Goal: Transaction & Acquisition: Complete application form

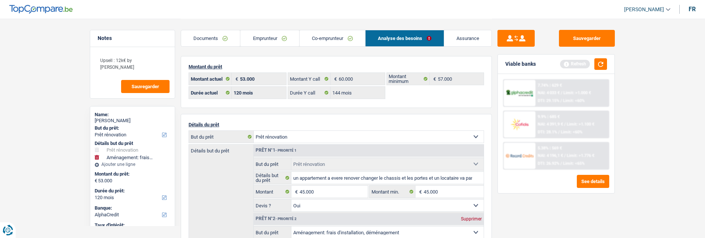
select select "renovation"
select select "movingOrInstallation"
select select "120"
select select "alphacredit"
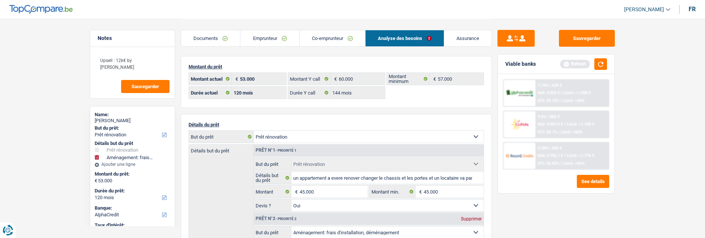
select select "120"
select select "144"
select select "renovation"
select select "yes"
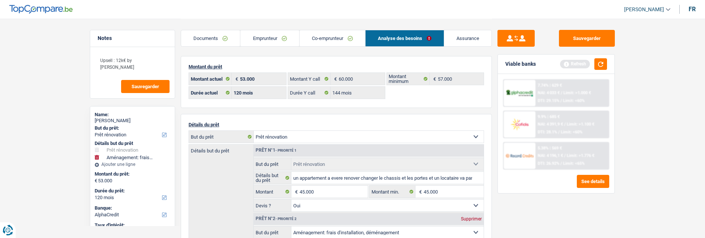
select select "movingOrInstallation"
select select "120"
click at [216, 35] on link "Documents" at bounding box center [210, 38] width 59 height 16
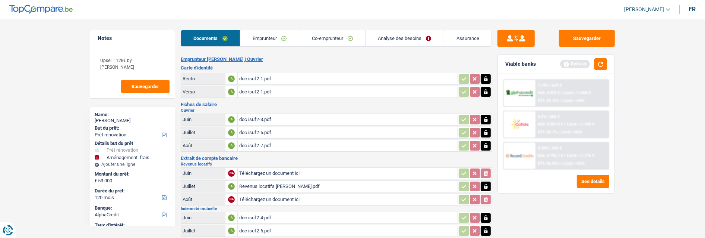
click at [256, 37] on link "Emprunteur" at bounding box center [269, 38] width 59 height 16
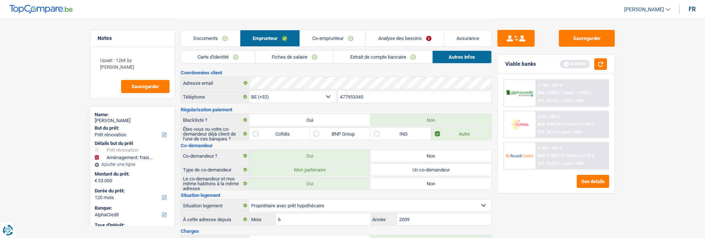
click at [226, 34] on link "Documents" at bounding box center [210, 38] width 59 height 16
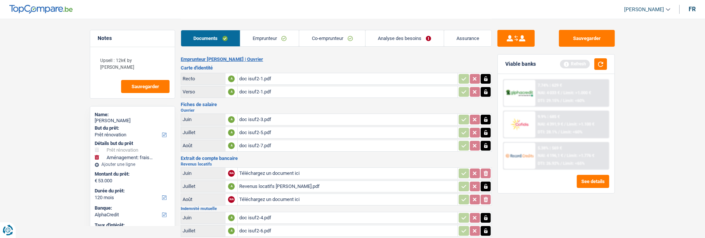
click at [261, 75] on div "doc isuf2-1.pdf" at bounding box center [347, 78] width 217 height 11
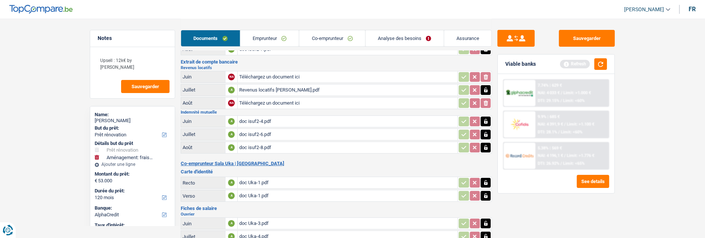
scroll to position [124, 0]
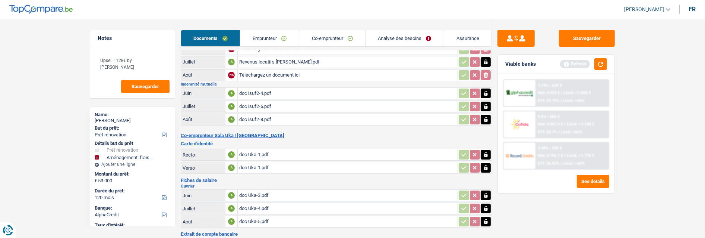
click at [258, 149] on div "doc Uka-1.pdf" at bounding box center [347, 154] width 217 height 11
click at [405, 35] on link "Analyse des besoins" at bounding box center [405, 38] width 78 height 16
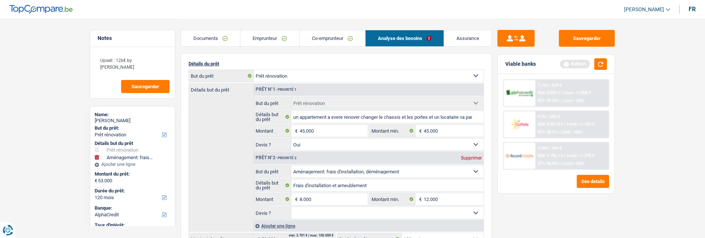
scroll to position [41, 0]
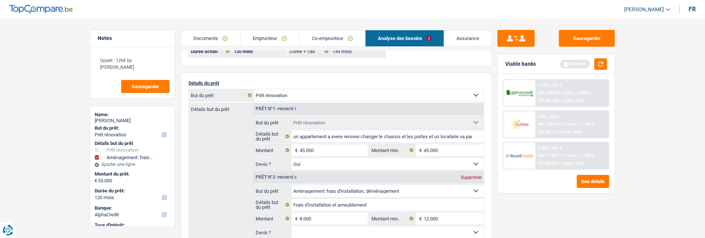
click at [282, 36] on link "Emprunteur" at bounding box center [269, 38] width 59 height 16
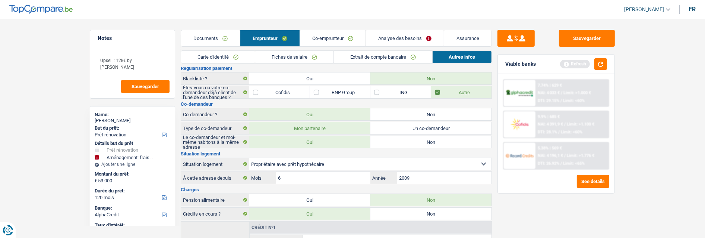
click at [368, 52] on link "Extrait de compte bancaire" at bounding box center [383, 57] width 98 height 12
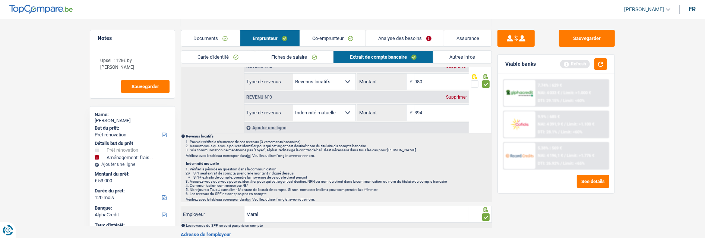
scroll to position [0, 0]
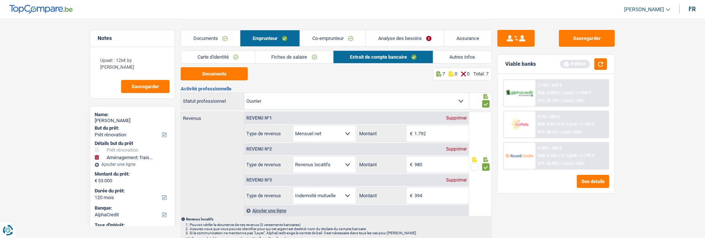
click at [326, 38] on link "Co-emprunteur" at bounding box center [333, 38] width 66 height 16
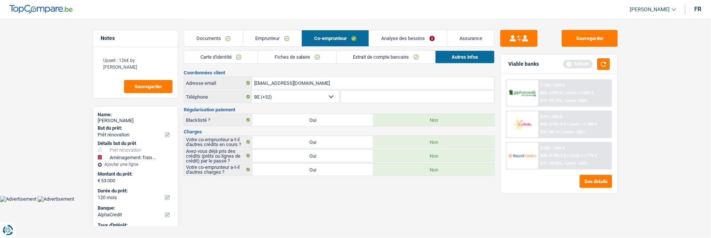
drag, startPoint x: 370, startPoint y: 55, endPoint x: 368, endPoint y: 58, distance: 3.8
click at [370, 55] on link "Extrait de compte bancaire" at bounding box center [386, 57] width 98 height 12
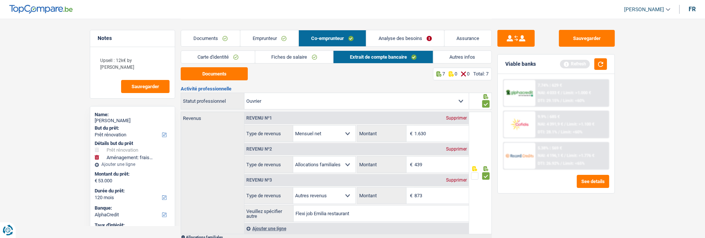
click at [282, 38] on link "Emprunteur" at bounding box center [269, 38] width 59 height 16
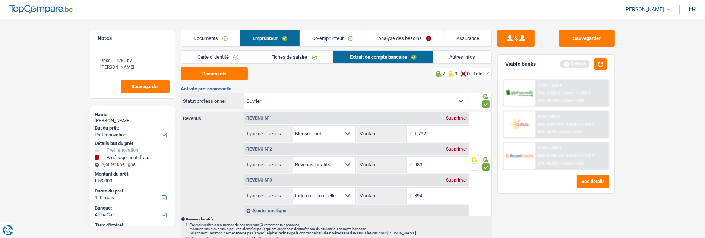
drag, startPoint x: 278, startPoint y: 55, endPoint x: 282, endPoint y: 61, distance: 7.2
click at [279, 55] on link "Fiches de salaire" at bounding box center [294, 57] width 78 height 12
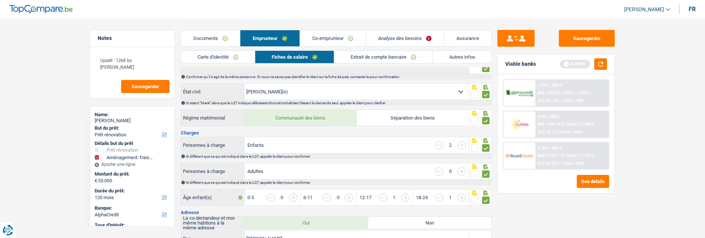
scroll to position [83, 0]
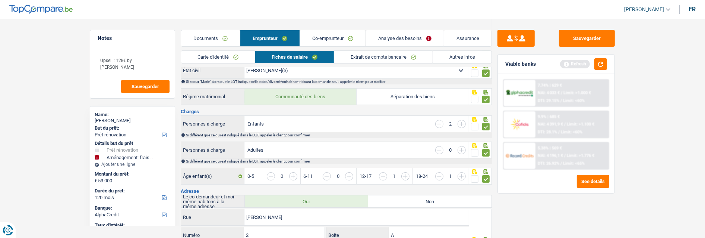
click at [385, 40] on link "Analyse des besoins" at bounding box center [405, 38] width 78 height 16
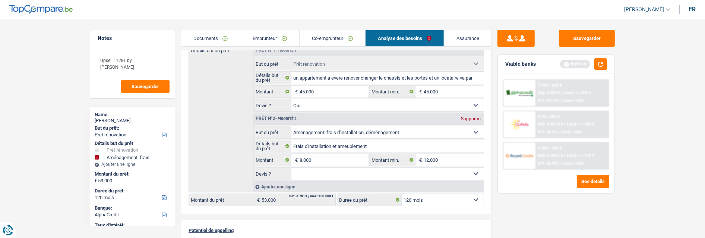
scroll to position [140, 0]
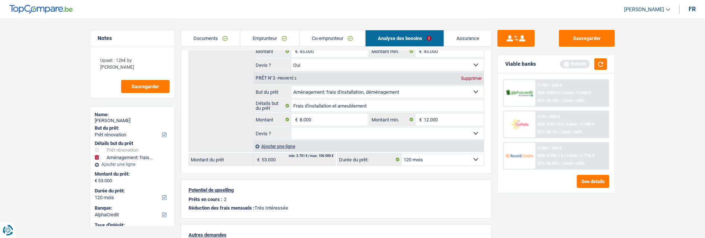
click at [277, 36] on link "Emprunteur" at bounding box center [269, 38] width 59 height 16
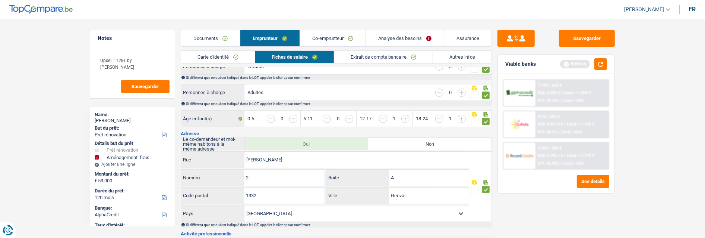
click at [468, 59] on link "Autres infos" at bounding box center [462, 57] width 59 height 12
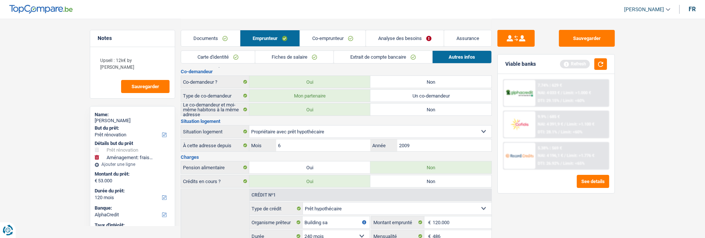
scroll to position [0, 0]
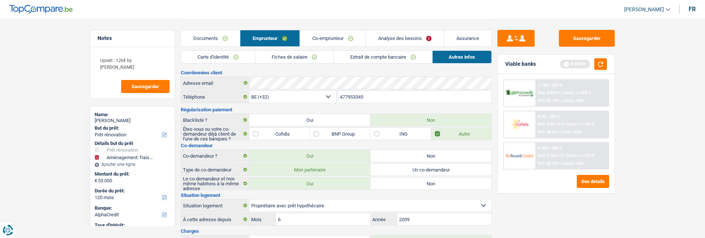
click at [406, 41] on link "Analyse des besoins" at bounding box center [405, 38] width 78 height 16
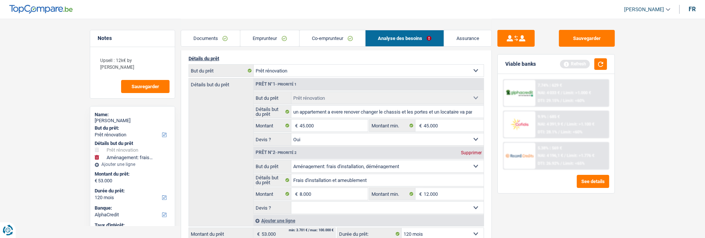
scroll to position [83, 0]
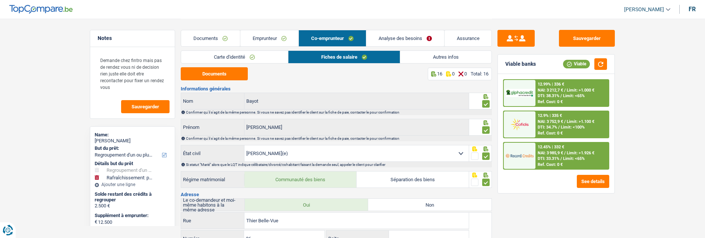
select select "refinancing"
select select "houseOrGarden"
select select "60"
select select "alphacredit"
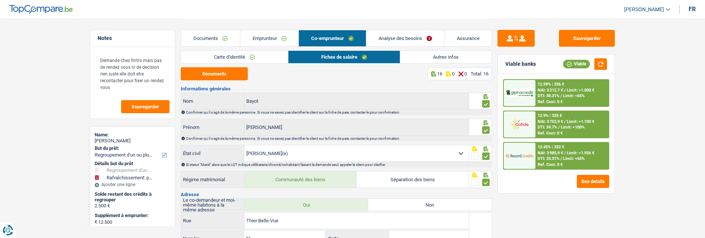
select select "married"
select select "BE"
select select "worker"
select select "netSalary"
select select "mealVouchers"
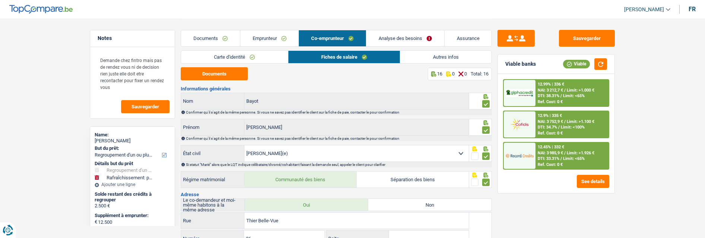
select select "other"
select select "BE"
click at [567, 151] on span "Limit: >1.926 €" at bounding box center [581, 152] width 28 height 5
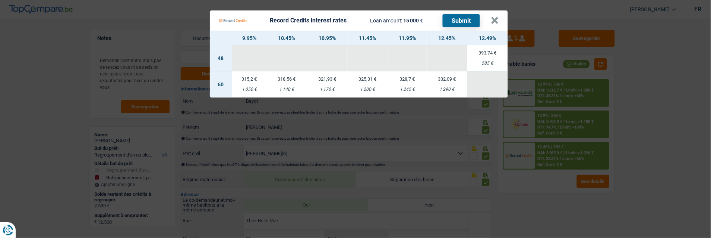
click at [325, 80] on td "321,93 € 1 170 €" at bounding box center [327, 84] width 41 height 26
select select "record credits"
type input "10,95"
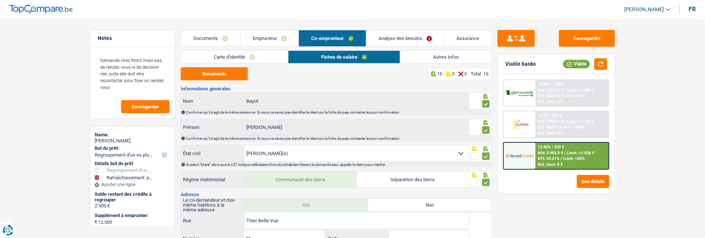
click at [549, 147] on div "12.45% | 332 € NAI: 3 985,9 € / Limit: >1.926 € DTI: 33.31% / Limit: <65% Ref. …" at bounding box center [572, 155] width 73 height 26
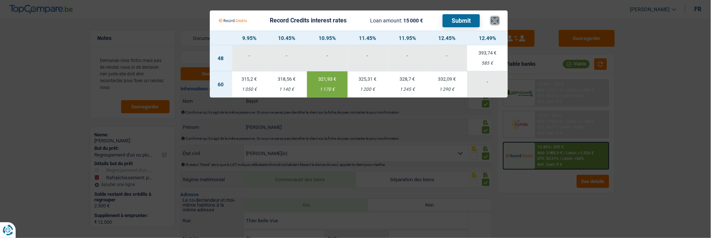
click at [496, 17] on button "×" at bounding box center [495, 20] width 8 height 7
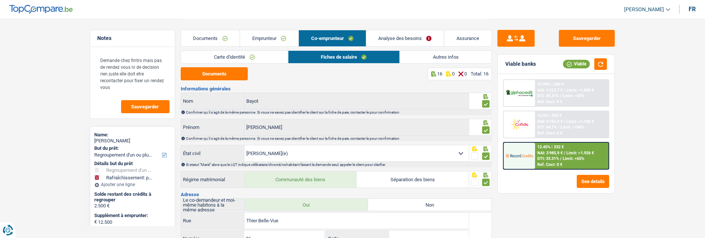
click at [209, 36] on link "Documents" at bounding box center [210, 38] width 59 height 16
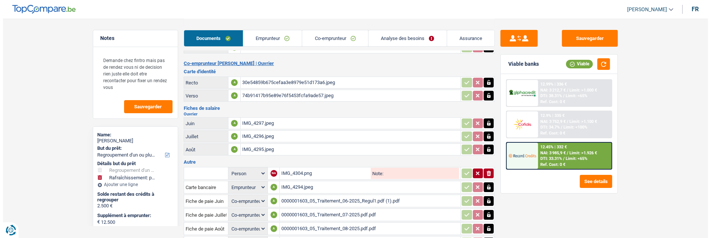
scroll to position [173, 0]
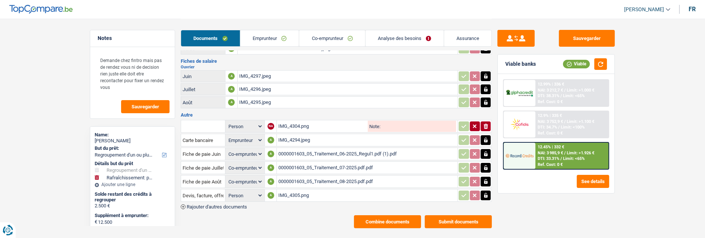
click at [405, 215] on button "Combine documents" at bounding box center [387, 221] width 67 height 13
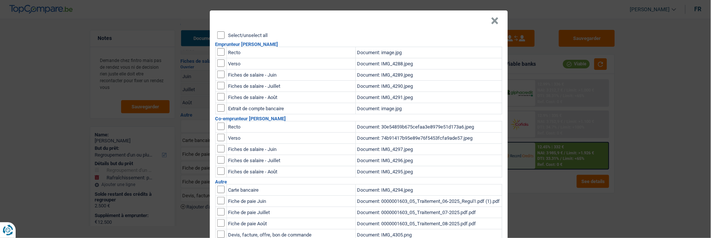
scroll to position [0, 0]
click at [217, 29] on div "× Select/unselect all Emprunteur Caroline Lebeau Recto Document: image.jpg Vers…" at bounding box center [359, 146] width 298 height 273
click at [212, 28] on div at bounding box center [212, 28] width 0 height 0
click at [218, 31] on input "Select/unselect all" at bounding box center [220, 34] width 7 height 7
checkbox input "true"
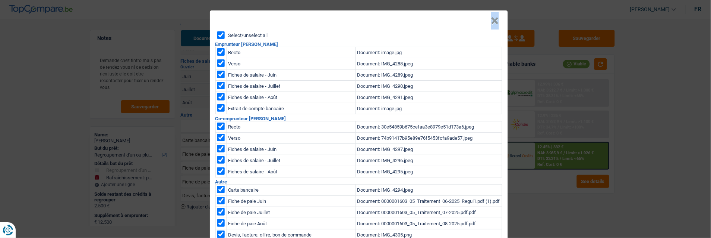
checkbox input "true"
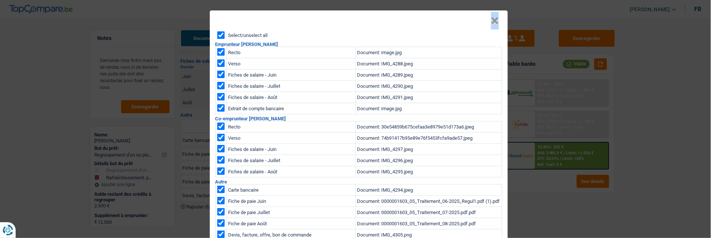
checkbox input "true"
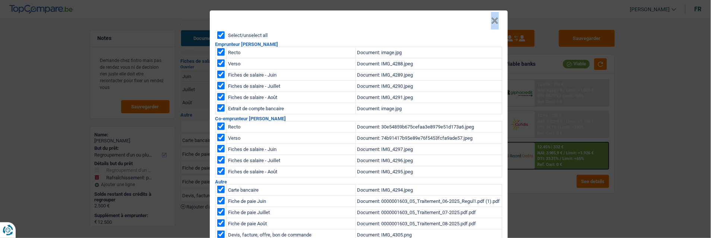
checkbox input "true"
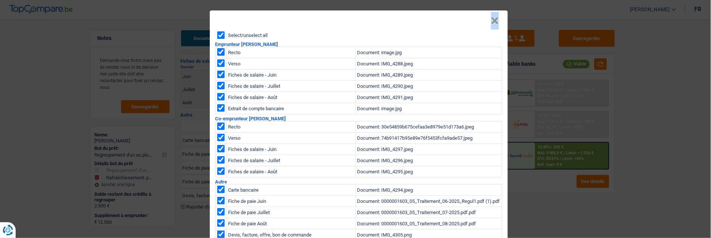
checkbox input "true"
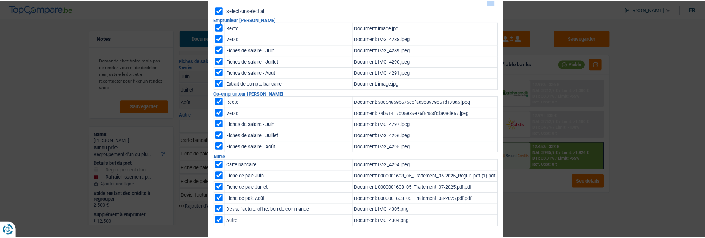
scroll to position [50, 0]
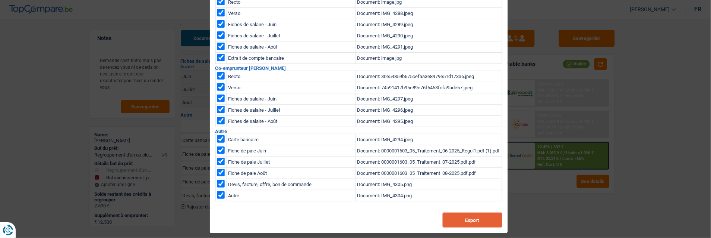
click at [462, 214] on button "Export" at bounding box center [473, 219] width 60 height 15
click at [594, 199] on div "× Select/unselect all Emprunteur Caroline Lebeau Recto Document: image.jpg Vers…" at bounding box center [355, 119] width 711 height 238
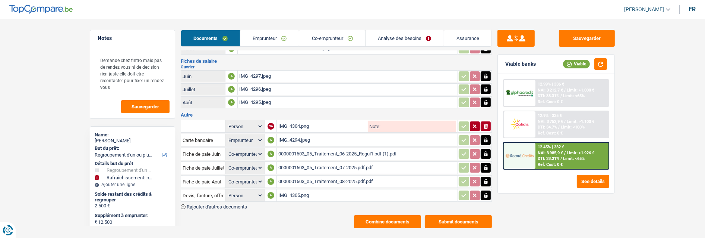
click at [393, 34] on link "Analyse des besoins" at bounding box center [405, 38] width 78 height 16
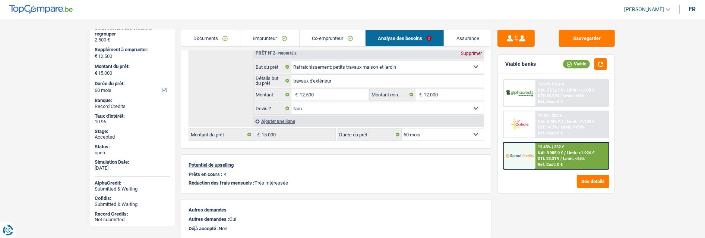
scroll to position [0, 0]
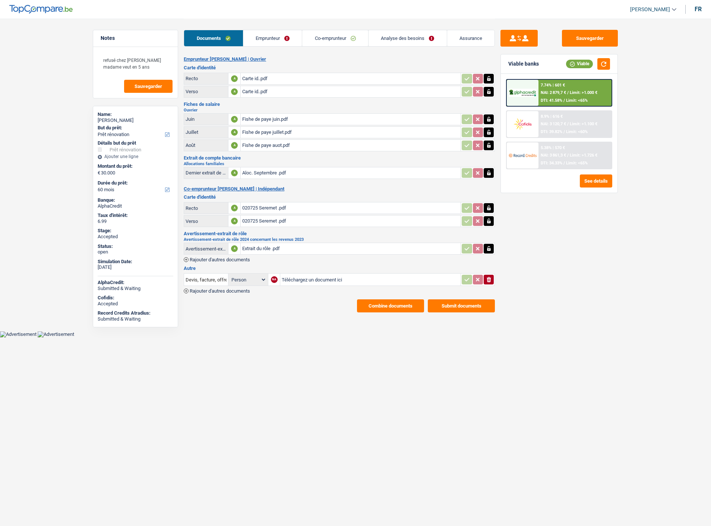
select select "renovation"
select select "60"
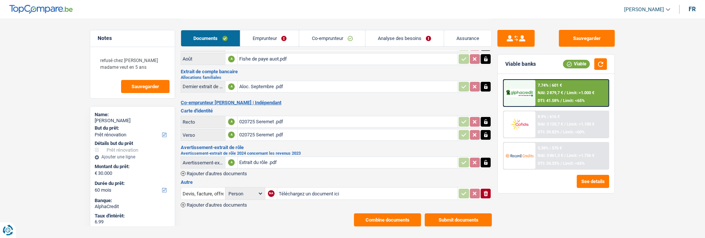
scroll to position [87, 0]
click at [408, 35] on link "Analyse des besoins" at bounding box center [405, 38] width 78 height 16
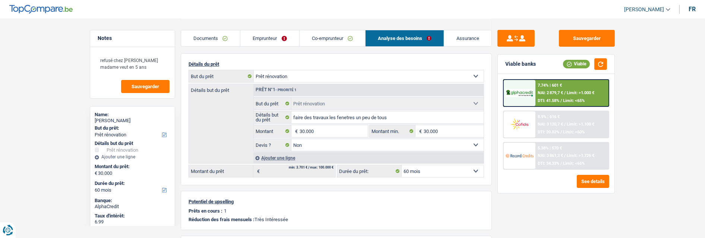
scroll to position [45, 0]
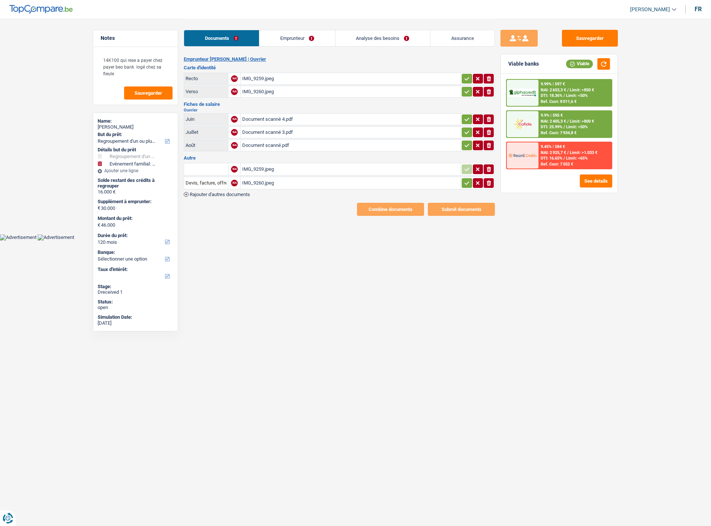
select select "refinancing"
select select "familyEvent"
select select "120"
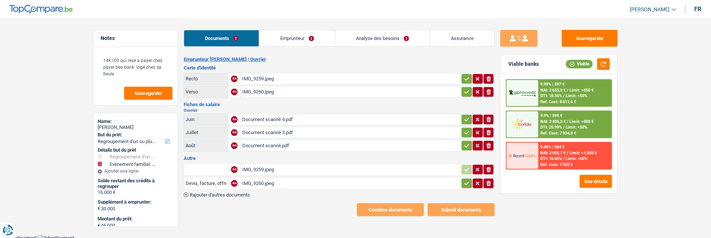
click at [295, 36] on link "Emprunteur" at bounding box center [297, 38] width 75 height 16
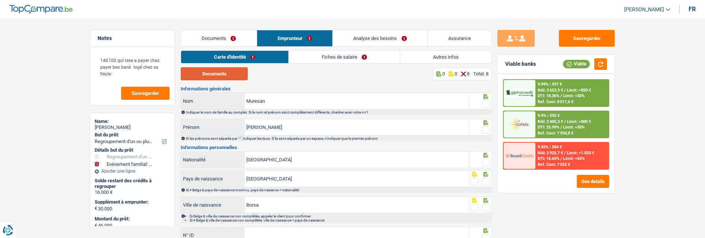
click at [220, 76] on button "Documents" at bounding box center [214, 73] width 67 height 13
click at [222, 76] on button "Documents" at bounding box center [214, 73] width 67 height 13
click at [215, 37] on link "Documents" at bounding box center [219, 38] width 76 height 16
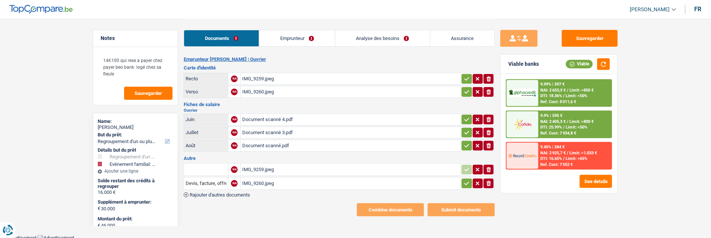
click at [486, 76] on icon "ionicons-v5-e" at bounding box center [489, 78] width 6 height 7
click at [487, 88] on icon "ionicons-v5-e" at bounding box center [489, 91] width 6 height 7
type input "C:\fakepath\ID rec Muresan.jpeg"
type input "C:\fakepath\ID ver Muresan.jpeg"
click at [267, 114] on div "Document scanné 4.pdf" at bounding box center [350, 119] width 217 height 11
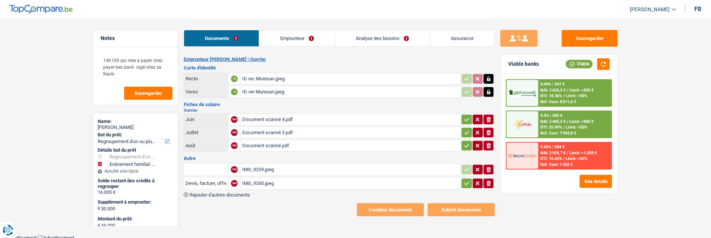
click at [300, 43] on link "Emprunteur" at bounding box center [297, 38] width 75 height 16
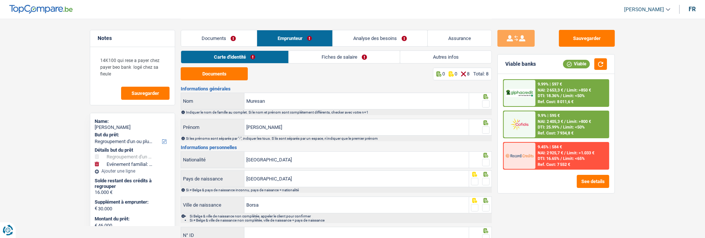
click at [335, 61] on link "Fiches de salaire" at bounding box center [344, 57] width 111 height 12
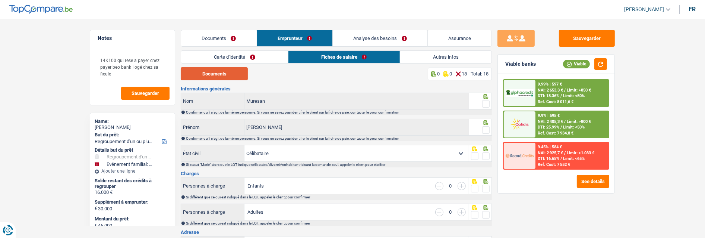
click at [210, 76] on button "Documents" at bounding box center [214, 73] width 67 height 13
click at [229, 34] on link "Documents" at bounding box center [219, 38] width 76 height 16
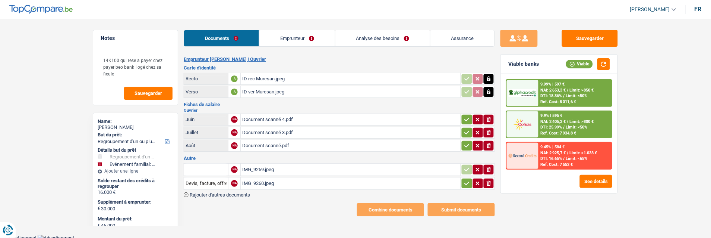
click at [465, 116] on icon "button" at bounding box center [467, 119] width 6 height 7
click at [463, 128] on button "button" at bounding box center [467, 133] width 10 height 10
click at [463, 141] on button "button" at bounding box center [467, 146] width 10 height 10
click at [464, 179] on icon "button" at bounding box center [467, 182] width 6 height 7
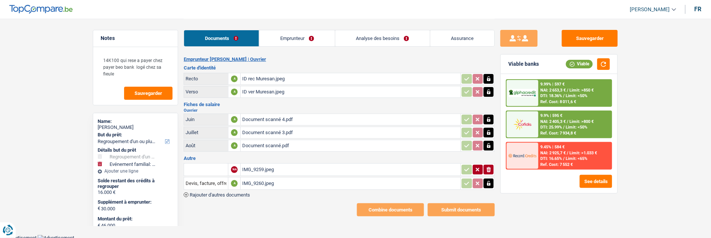
click at [306, 34] on link "Emprunteur" at bounding box center [297, 38] width 75 height 16
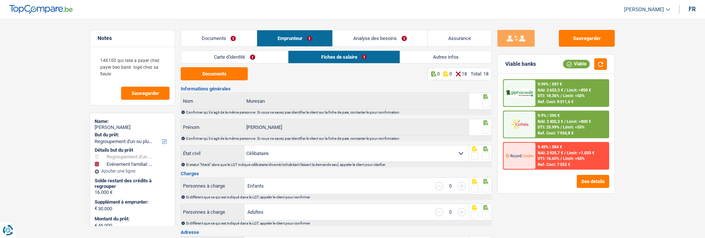
drag, startPoint x: 214, startPoint y: 54, endPoint x: 210, endPoint y: 59, distance: 7.1
click at [214, 55] on link "Carte d'identité" at bounding box center [234, 57] width 107 height 12
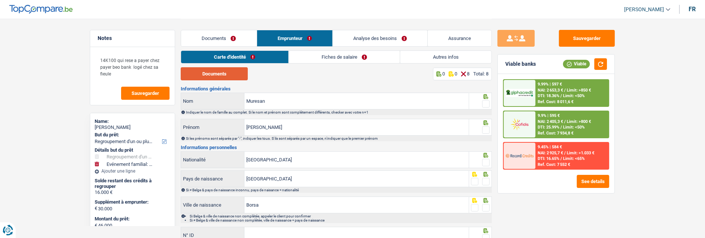
click at [233, 75] on button "Documents" at bounding box center [214, 73] width 67 height 13
drag, startPoint x: 484, startPoint y: 99, endPoint x: 482, endPoint y: 106, distance: 6.9
click at [484, 100] on span at bounding box center [485, 103] width 7 height 7
click at [0, 0] on input "radio" at bounding box center [0, 0] width 0 height 0
click at [483, 126] on span at bounding box center [485, 129] width 7 height 7
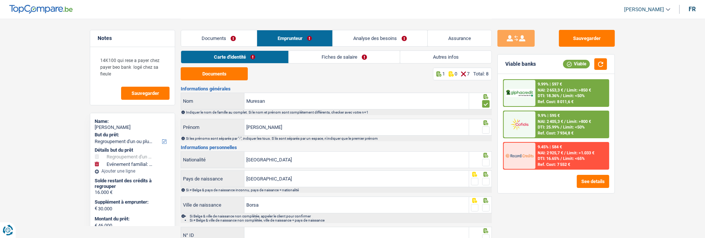
click at [0, 0] on input "radio" at bounding box center [0, 0] width 0 height 0
click at [485, 158] on div at bounding box center [485, 162] width 7 height 9
click at [485, 160] on span at bounding box center [485, 161] width 7 height 7
click at [0, 0] on input "radio" at bounding box center [0, 0] width 0 height 0
click at [490, 177] on span at bounding box center [485, 180] width 7 height 7
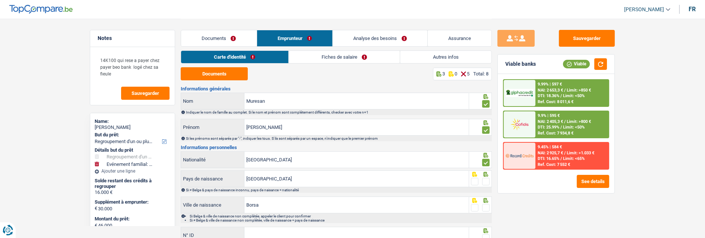
click at [0, 0] on input "radio" at bounding box center [0, 0] width 0 height 0
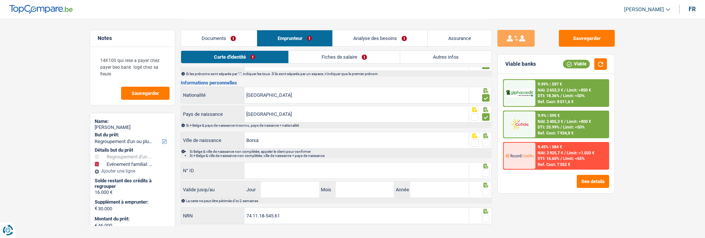
scroll to position [76, 0]
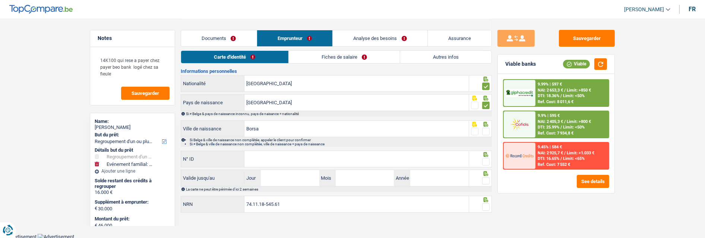
click at [489, 131] on span at bounding box center [485, 131] width 7 height 7
click at [0, 0] on input "radio" at bounding box center [0, 0] width 0 height 0
click at [390, 157] on input "N° ID" at bounding box center [357, 159] width 224 height 16
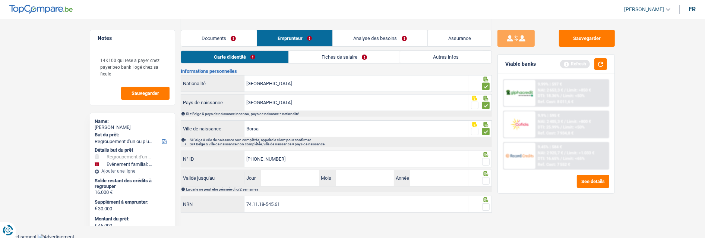
type input "[PHONE_NUMBER]"
drag, startPoint x: 488, startPoint y: 160, endPoint x: 466, endPoint y: 164, distance: 22.4
click at [488, 160] on span at bounding box center [485, 161] width 7 height 7
click at [0, 0] on input "radio" at bounding box center [0, 0] width 0 height 0
click at [282, 180] on input "Jour" at bounding box center [290, 178] width 58 height 16
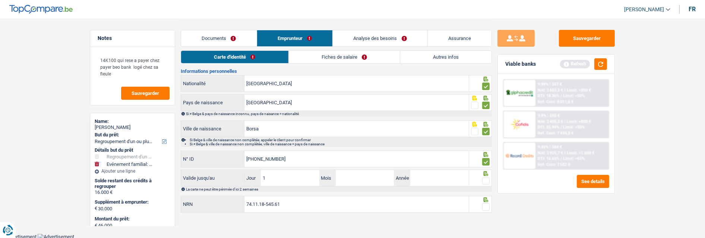
type input "16"
type input "11"
type input "2033"
click at [487, 177] on span at bounding box center [485, 180] width 7 height 7
click at [0, 0] on input "radio" at bounding box center [0, 0] width 0 height 0
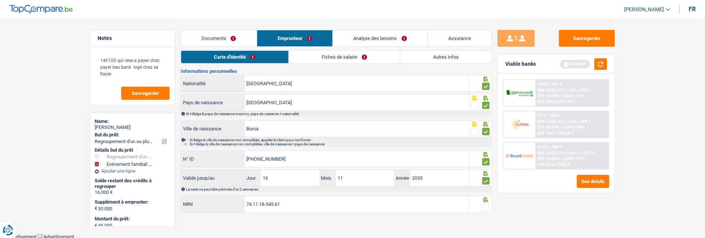
click at [485, 203] on span at bounding box center [485, 206] width 7 height 7
click at [0, 0] on input "radio" at bounding box center [0, 0] width 0 height 0
click at [339, 56] on link "Fiches de salaire" at bounding box center [344, 57] width 111 height 12
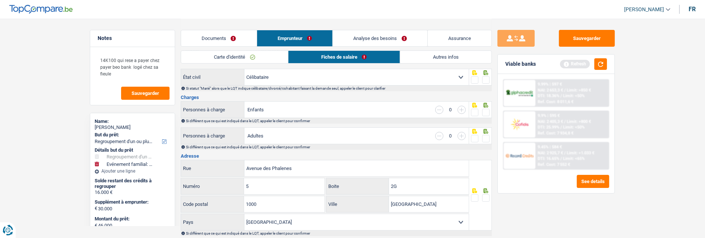
scroll to position [0, 0]
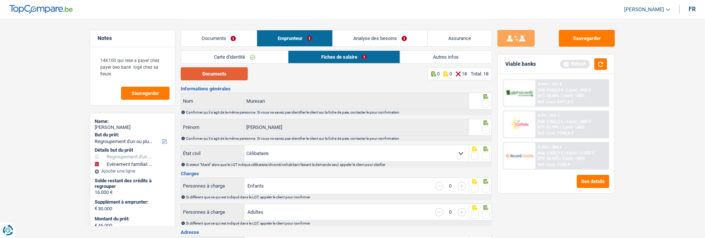
click at [228, 75] on button "Documents" at bounding box center [214, 73] width 67 height 13
click at [486, 103] on span at bounding box center [485, 103] width 7 height 7
click at [0, 0] on input "radio" at bounding box center [0, 0] width 0 height 0
drag, startPoint x: 489, startPoint y: 124, endPoint x: 487, endPoint y: 129, distance: 5.4
click at [489, 125] on div at bounding box center [485, 129] width 7 height 9
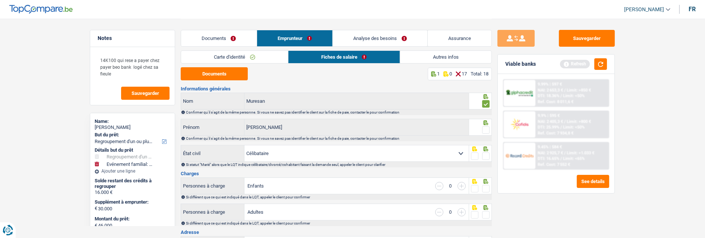
click at [487, 129] on span at bounding box center [485, 129] width 7 height 7
click at [0, 0] on input "radio" at bounding box center [0, 0] width 0 height 0
click at [484, 154] on span at bounding box center [485, 155] width 7 height 7
click at [0, 0] on input "radio" at bounding box center [0, 0] width 0 height 0
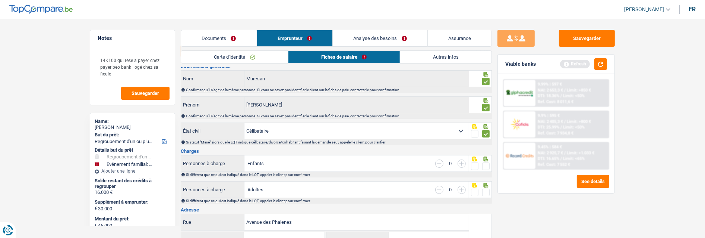
scroll to position [41, 0]
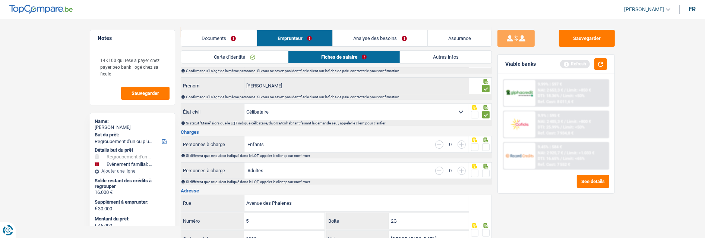
drag, startPoint x: 485, startPoint y: 145, endPoint x: 485, endPoint y: 155, distance: 9.7
click at [485, 146] on span at bounding box center [485, 146] width 7 height 7
click at [0, 0] on input "radio" at bounding box center [0, 0] width 0 height 0
click at [487, 170] on span at bounding box center [485, 172] width 7 height 7
click at [0, 0] on input "radio" at bounding box center [0, 0] width 0 height 0
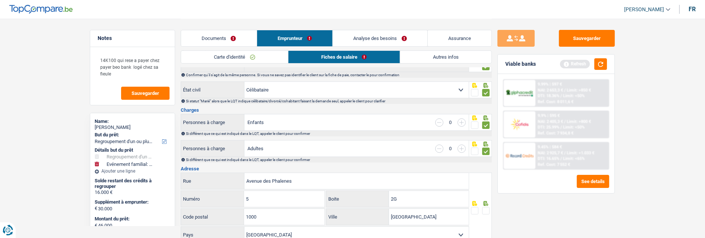
scroll to position [83, 0]
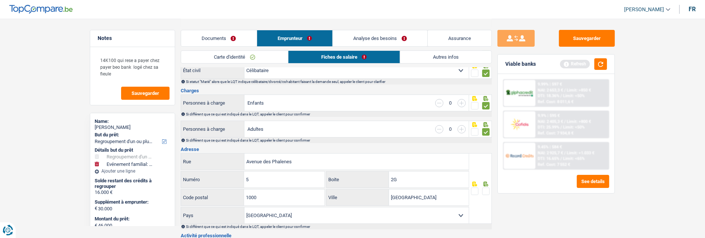
click at [488, 190] on span at bounding box center [485, 190] width 7 height 7
click at [0, 0] on input "radio" at bounding box center [0, 0] width 0 height 0
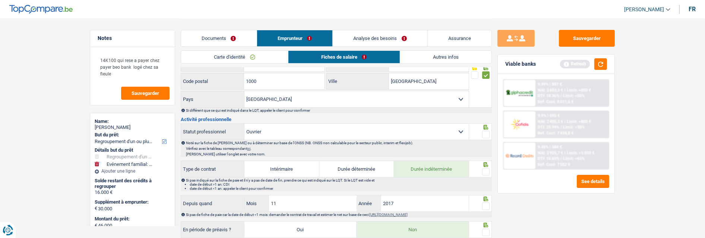
scroll to position [207, 0]
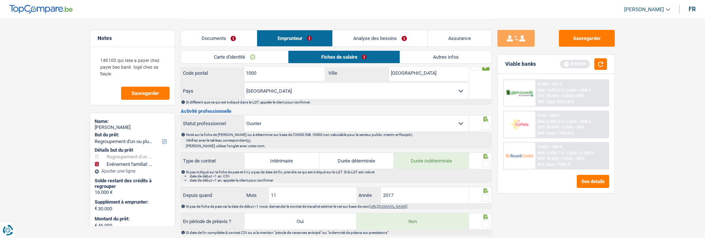
click at [484, 123] on span at bounding box center [485, 125] width 7 height 7
click at [0, 0] on input "radio" at bounding box center [0, 0] width 0 height 0
click at [485, 161] on span at bounding box center [485, 163] width 7 height 7
click at [0, 0] on input "radio" at bounding box center [0, 0] width 0 height 0
click at [486, 195] on span at bounding box center [485, 197] width 7 height 7
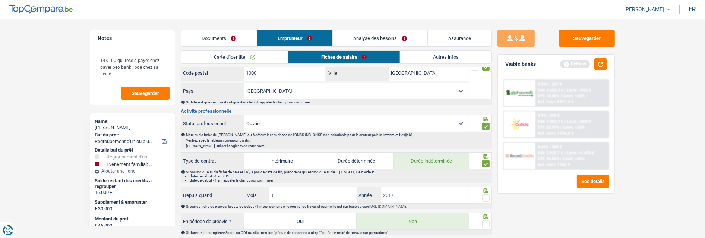
click at [0, 0] on input "radio" at bounding box center [0, 0] width 0 height 0
click at [483, 223] on span at bounding box center [485, 223] width 7 height 7
click at [0, 0] on input "radio" at bounding box center [0, 0] width 0 height 0
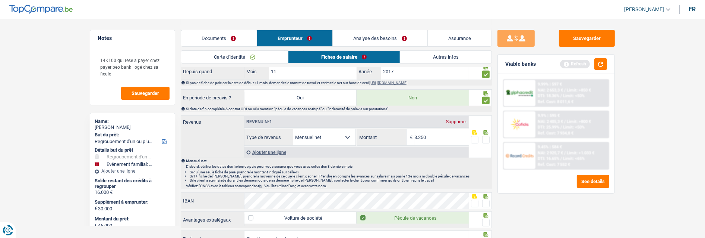
scroll to position [331, 0]
click at [437, 137] on input "3.250" at bounding box center [442, 136] width 54 height 16
type input "3.062"
click at [486, 138] on span at bounding box center [485, 138] width 7 height 7
click at [0, 0] on input "radio" at bounding box center [0, 0] width 0 height 0
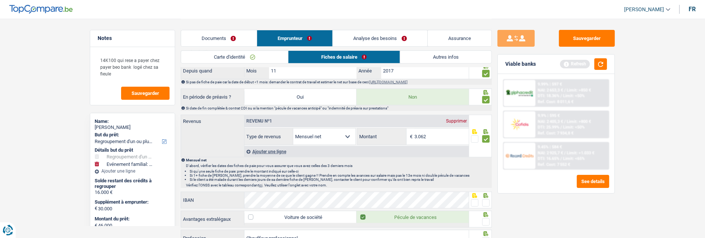
click at [489, 199] on span at bounding box center [485, 202] width 7 height 7
click at [0, 0] on input "radio" at bounding box center [0, 0] width 0 height 0
click at [487, 221] on span at bounding box center [485, 221] width 7 height 7
click at [0, 0] on input "radio" at bounding box center [0, 0] width 0 height 0
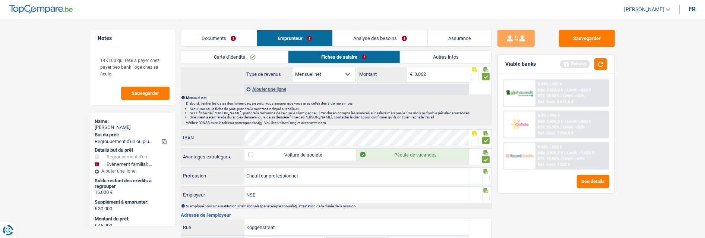
scroll to position [414, 0]
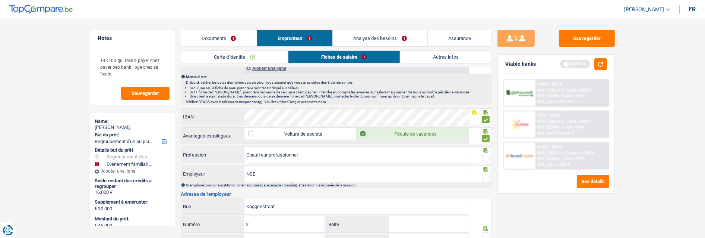
click at [486, 155] on span at bounding box center [485, 157] width 7 height 7
click at [0, 0] on input "radio" at bounding box center [0, 0] width 0 height 0
click at [491, 178] on div at bounding box center [480, 173] width 23 height 17
drag, startPoint x: 269, startPoint y: 169, endPoint x: 136, endPoint y: 163, distance: 132.5
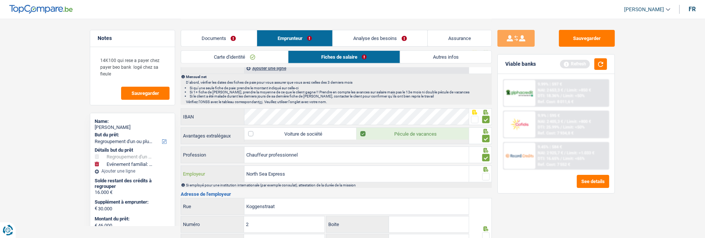
type input "North Sea Express"
click at [485, 174] on span at bounding box center [485, 176] width 7 height 7
click at [0, 0] on input "radio" at bounding box center [0, 0] width 0 height 0
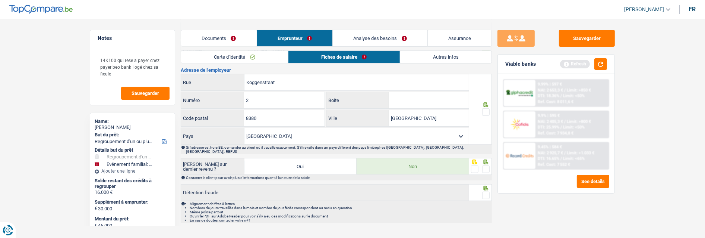
scroll to position [538, 0]
drag, startPoint x: 414, startPoint y: 117, endPoint x: 324, endPoint y: 107, distance: 90.8
click at [324, 107] on div "Koggenstraat Rue 2 Numéro Boite 8380 Code postal Brugge Ville Belgique France A…" at bounding box center [325, 108] width 289 height 70
type input "Zeabrugge"
click at [488, 112] on span at bounding box center [485, 111] width 7 height 7
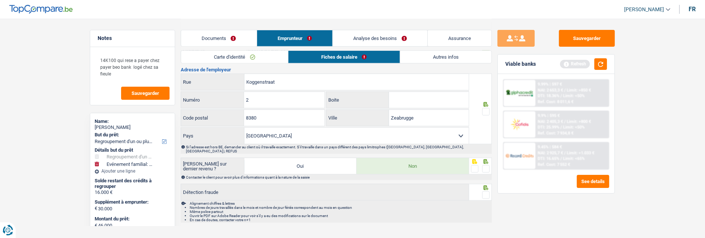
click at [0, 0] on input "radio" at bounding box center [0, 0] width 0 height 0
click at [488, 166] on span at bounding box center [485, 168] width 7 height 7
click at [0, 0] on input "radio" at bounding box center [0, 0] width 0 height 0
click at [488, 191] on span at bounding box center [485, 194] width 7 height 7
click at [0, 0] on input "radio" at bounding box center [0, 0] width 0 height 0
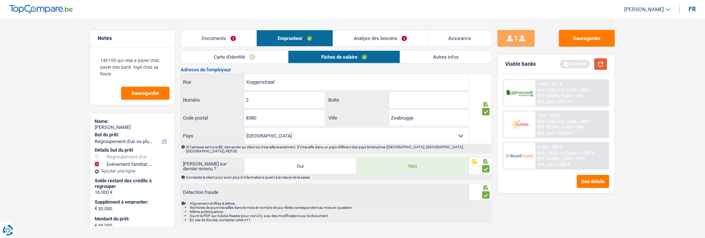
click at [602, 66] on button "button" at bounding box center [601, 64] width 13 height 12
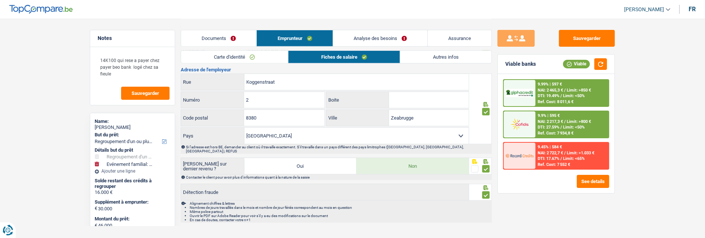
click at [435, 53] on link "Autres infos" at bounding box center [445, 57] width 91 height 12
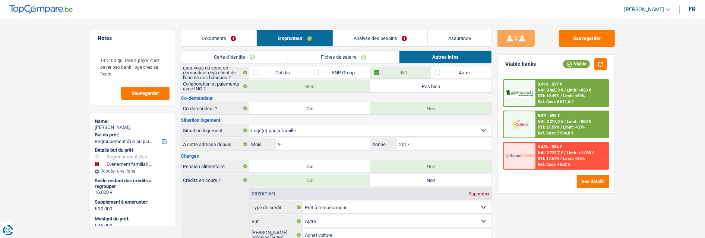
scroll to position [57, 0]
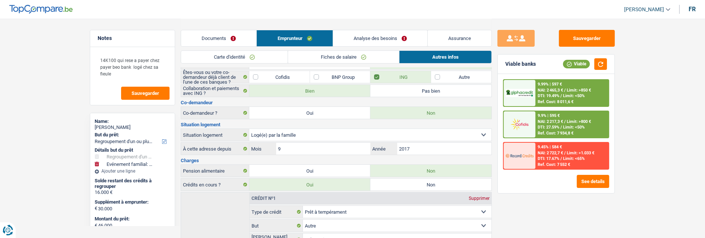
click at [403, 39] on link "Analyse des besoins" at bounding box center [380, 38] width 94 height 16
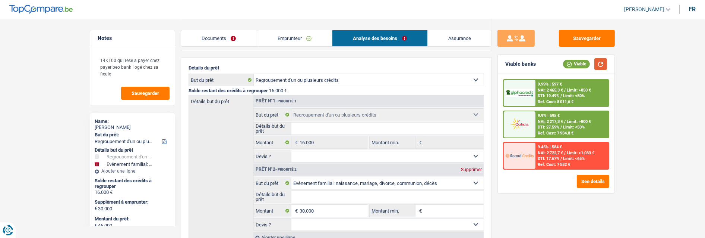
click at [602, 67] on button "button" at bounding box center [601, 64] width 13 height 12
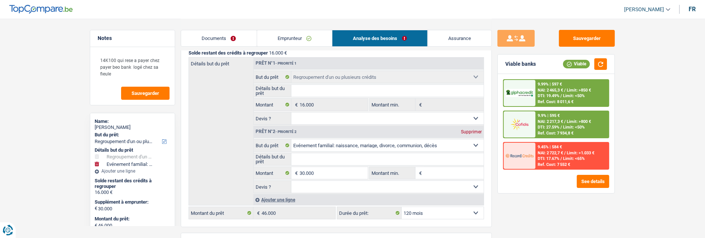
scroll to position [98, 0]
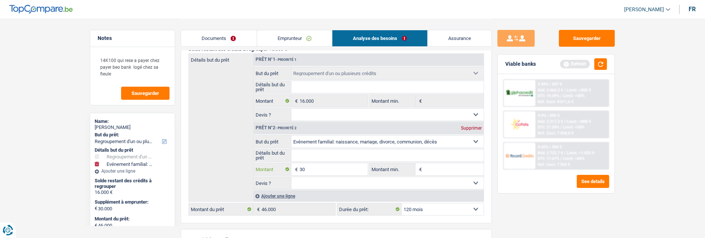
type input "3"
type input "20.000"
type input "36.000"
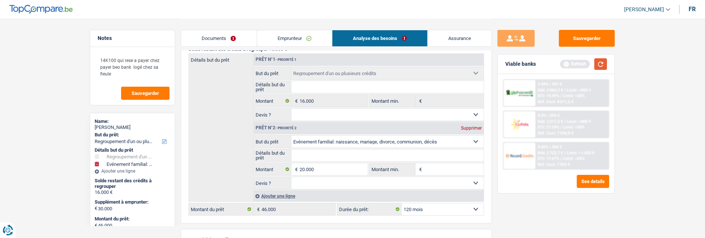
type input "36.000"
click at [598, 62] on button "button" at bounding box center [601, 64] width 13 height 12
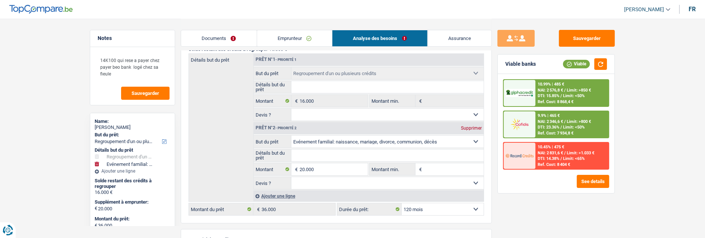
click at [450, 211] on select "12 mois 18 mois 24 mois 30 mois 36 mois 42 mois 48 mois 60 mois 72 mois 84 mois…" at bounding box center [443, 209] width 82 height 12
select select "84"
click at [402, 203] on select "12 mois 18 mois 24 mois 30 mois 36 mois 42 mois 48 mois 60 mois 72 mois 84 mois…" at bounding box center [443, 209] width 82 height 12
select select "84"
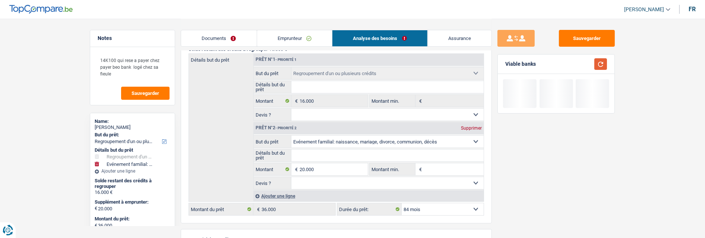
click at [601, 59] on button "button" at bounding box center [601, 64] width 13 height 12
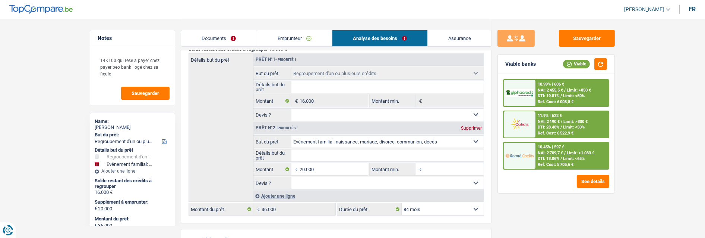
click at [561, 146] on div "10.45% | 597 € NAI: 2 709,7 € / Limit: >1.033 € DTI: 18.06% / Limit: <65% Ref. …" at bounding box center [572, 155] width 73 height 26
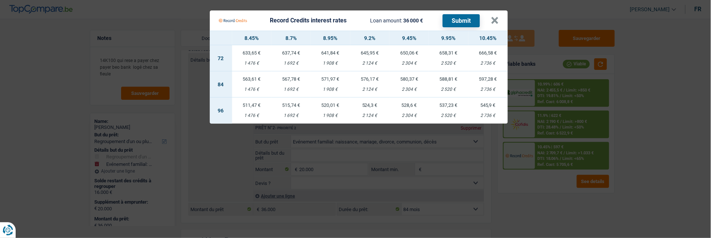
click at [366, 81] on td "576,17 € 2 124 €" at bounding box center [370, 84] width 40 height 26
select select "record credits"
type input "9,20"
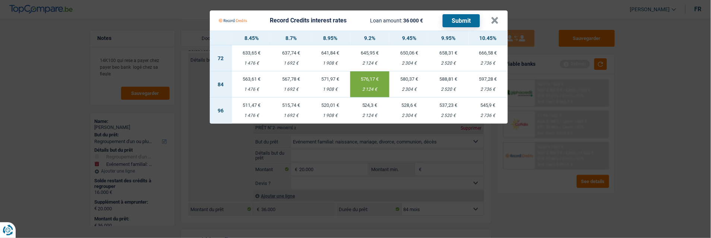
click at [464, 17] on button "Submit" at bounding box center [461, 20] width 37 height 13
click at [499, 17] on button "×" at bounding box center [495, 20] width 8 height 7
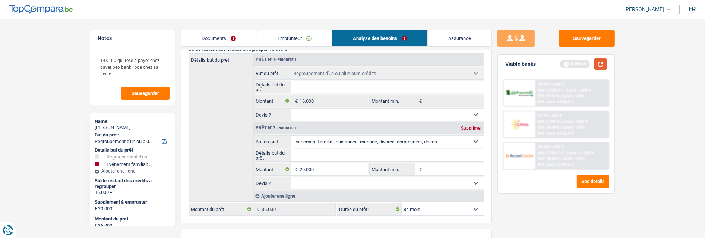
click at [603, 59] on button "button" at bounding box center [601, 64] width 13 height 12
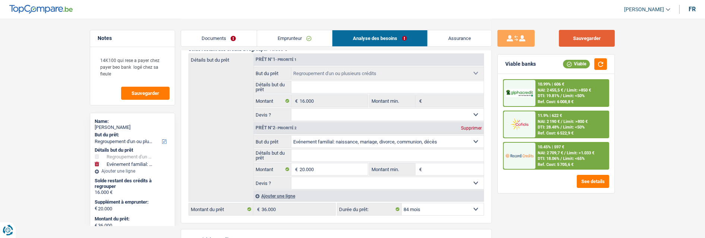
click at [593, 38] on button "Sauvegarder" at bounding box center [587, 38] width 56 height 17
click at [554, 120] on span "NAI: 2 190 €" at bounding box center [549, 121] width 22 height 5
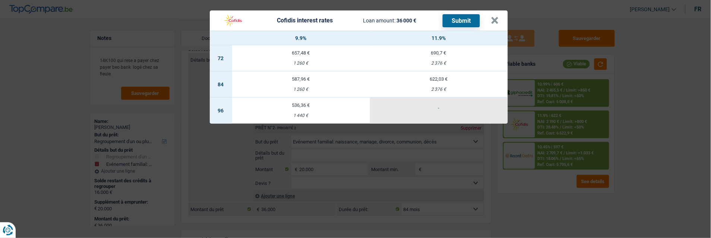
click at [319, 103] on div "536,36 €" at bounding box center [301, 105] width 138 height 5
select select "96"
select select "cofidis"
type input "9,90"
select select "96"
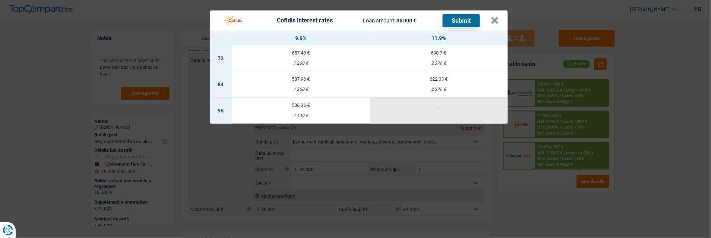
select select "96"
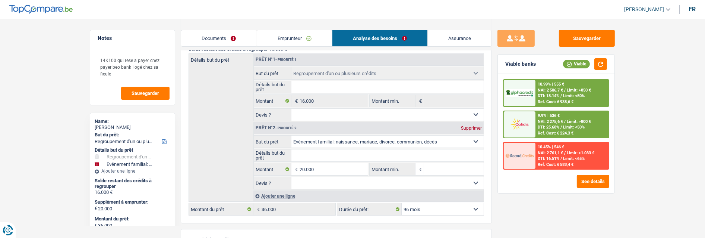
click at [567, 127] on span "Limit: <50%" at bounding box center [574, 127] width 22 height 5
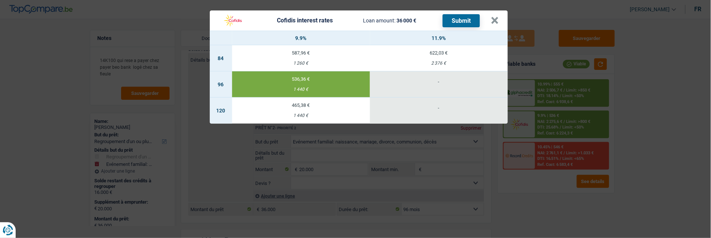
click at [303, 107] on td "465,38 € 1 440 €" at bounding box center [301, 110] width 138 height 26
select select "120"
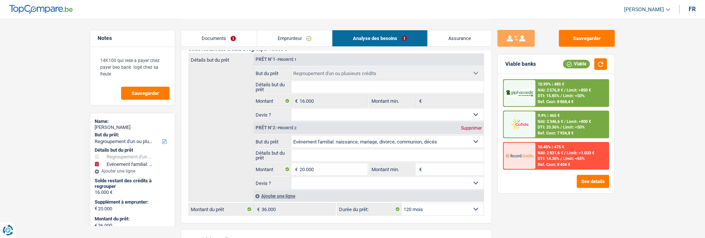
click at [577, 111] on div "9.9% | 465 € NAI: 2 346,6 € / Limit: >800 € DTI: 23.36% / Limit: <50% Ref. Cost…" at bounding box center [572, 124] width 73 height 26
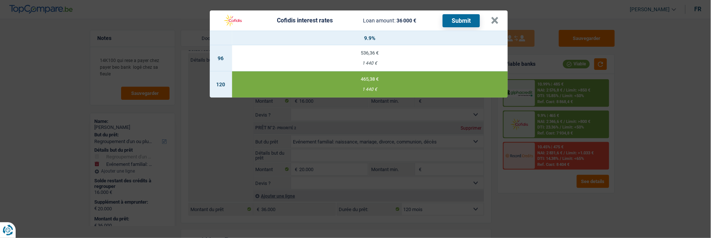
click at [468, 18] on button "Submit" at bounding box center [461, 20] width 37 height 13
click at [498, 17] on button "×" at bounding box center [495, 20] width 8 height 7
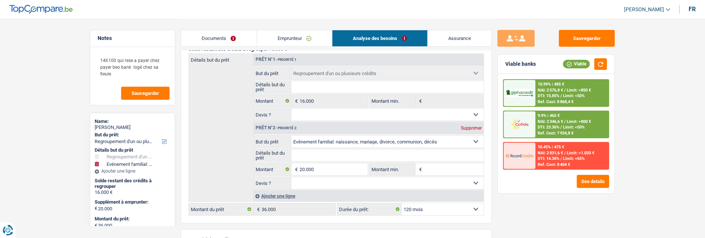
drag, startPoint x: 225, startPoint y: 34, endPoint x: 230, endPoint y: 39, distance: 7.4
click at [226, 35] on link "Documents" at bounding box center [219, 38] width 76 height 16
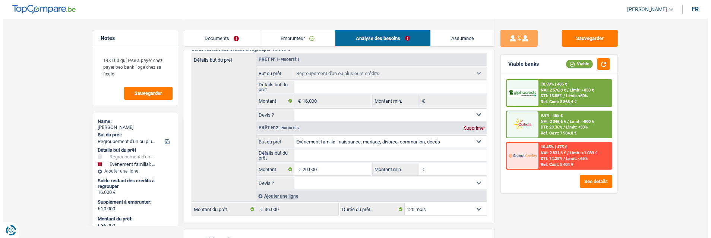
scroll to position [0, 0]
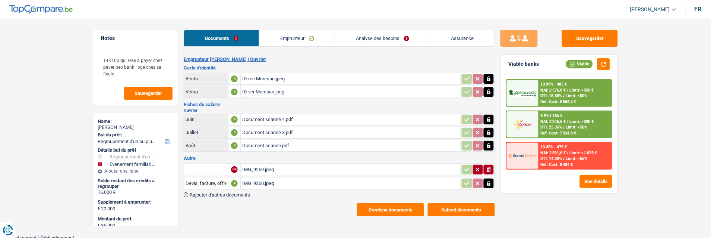
click at [467, 203] on button "Submit documents" at bounding box center [461, 209] width 67 height 13
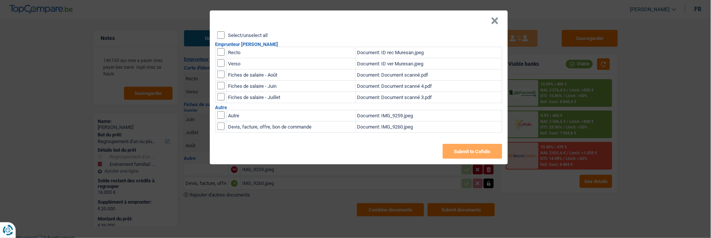
click at [222, 31] on input "Select/unselect all" at bounding box center [220, 34] width 7 height 7
checkbox input "true"
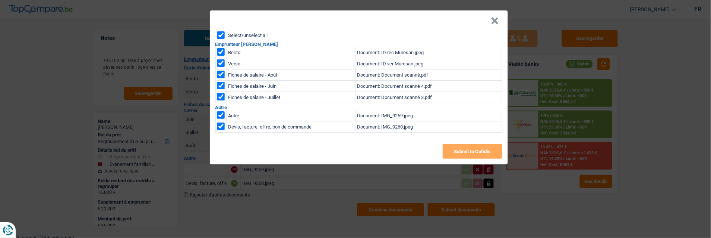
checkbox input "true"
click at [463, 145] on button "Submit to Cofidis" at bounding box center [473, 151] width 60 height 15
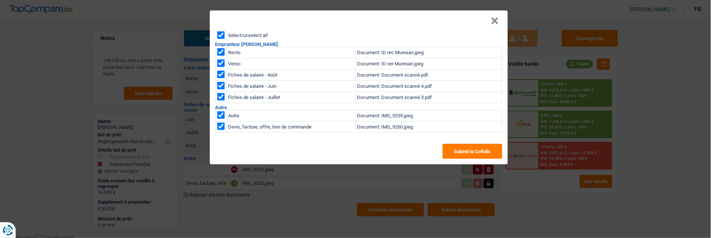
click at [497, 17] on button "×" at bounding box center [495, 20] width 8 height 7
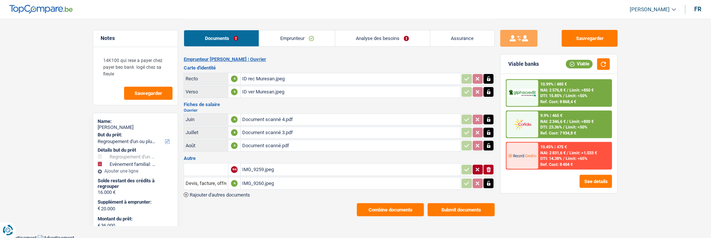
click at [277, 165] on div "IMG_9259.jpeg" at bounding box center [350, 169] width 217 height 11
click at [248, 177] on div "IMG_9260.jpeg" at bounding box center [350, 182] width 217 height 11
click at [489, 167] on icon "button" at bounding box center [489, 169] width 4 height 5
click at [491, 179] on icon "button" at bounding box center [489, 182] width 6 height 7
click at [491, 179] on icon "ionicons-v5-e" at bounding box center [489, 182] width 6 height 7
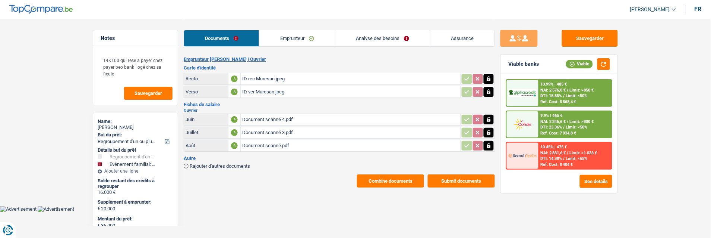
click at [453, 174] on button "Submit documents" at bounding box center [461, 180] width 67 height 13
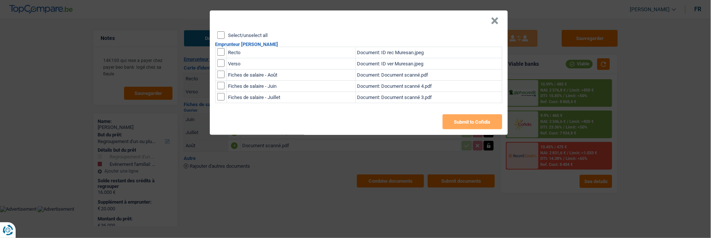
click at [214, 32] on div "Select/unselect all Emprunteur Ioan Muresan Recto Document: ID rec Muresan.jpeg…" at bounding box center [359, 82] width 298 height 103
click at [223, 31] on input "Select/unselect all" at bounding box center [220, 34] width 7 height 7
checkbox input "true"
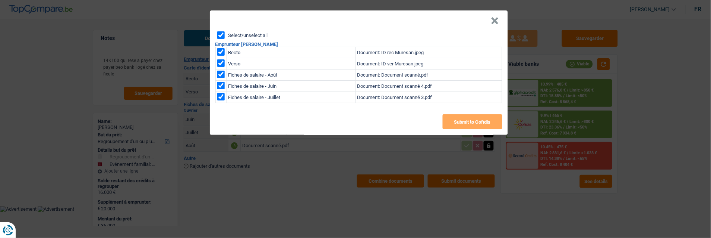
checkbox input "true"
click at [489, 118] on button "Submit to Cofidis" at bounding box center [473, 121] width 60 height 15
click at [495, 19] on button "×" at bounding box center [495, 20] width 8 height 7
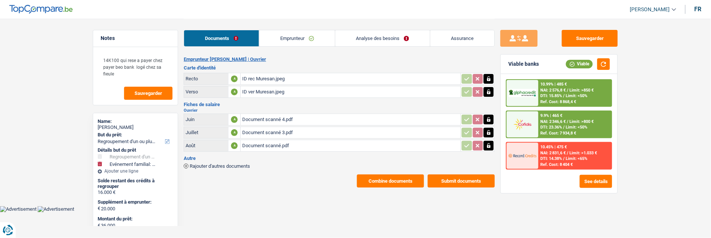
click at [390, 174] on button "Combine documents" at bounding box center [390, 180] width 67 height 13
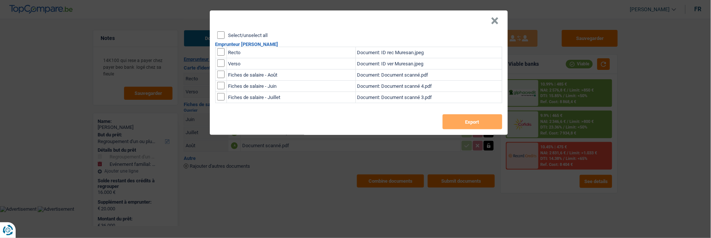
click at [216, 31] on div "Select/unselect all Emprunteur Ioan Muresan Recto Document: ID rec Muresan.jpeg…" at bounding box center [359, 82] width 298 height 103
click at [219, 31] on input "Select/unselect all" at bounding box center [220, 34] width 7 height 7
checkbox input "true"
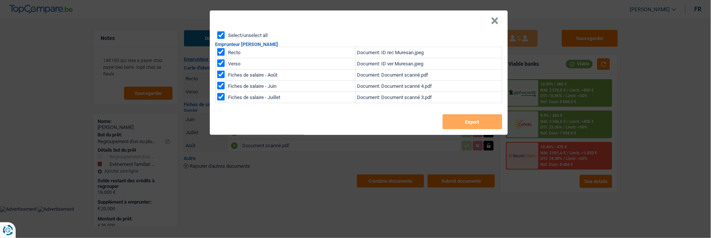
checkbox input "true"
click at [460, 116] on button "Export" at bounding box center [473, 121] width 60 height 15
click at [495, 17] on button "×" at bounding box center [495, 20] width 8 height 7
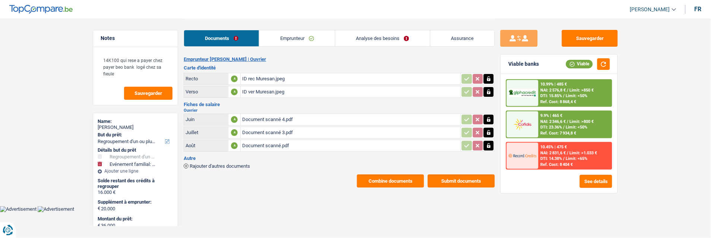
click at [570, 90] on span "Limit: >850 €" at bounding box center [582, 90] width 24 height 5
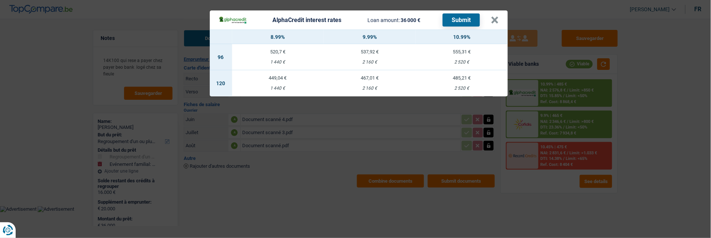
click at [372, 75] on div "467,01 €" at bounding box center [370, 77] width 92 height 5
select select "alphacredit"
type input "9,99"
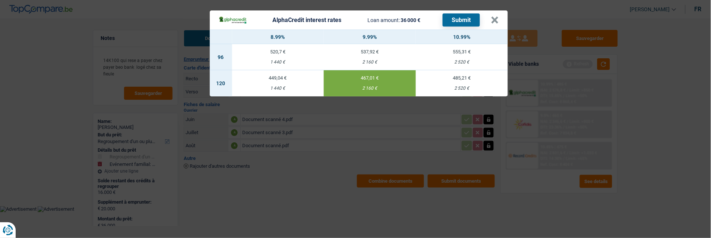
click at [455, 15] on button "Submit" at bounding box center [461, 19] width 37 height 13
click at [499, 16] on button "×" at bounding box center [495, 19] width 8 height 7
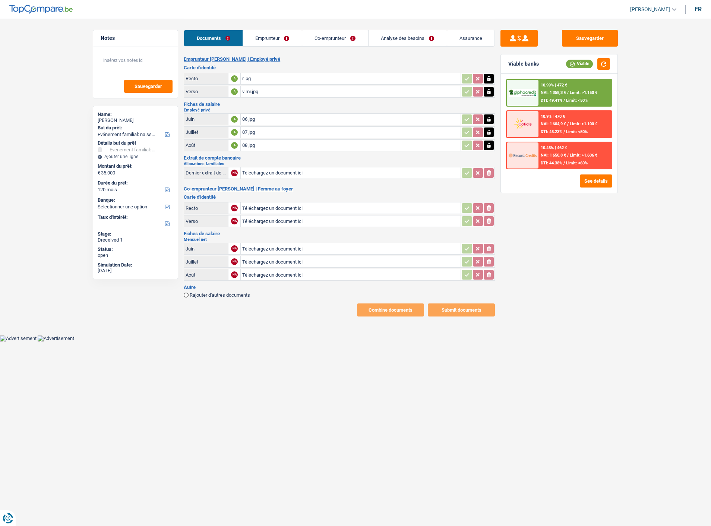
select select "familyEvent"
select select "120"
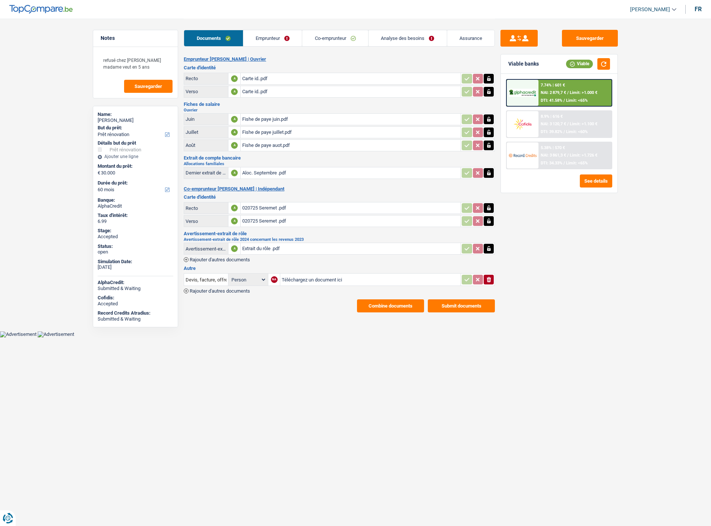
select select "renovation"
select select "60"
click at [328, 40] on link "Co-emprunteur" at bounding box center [335, 38] width 66 height 16
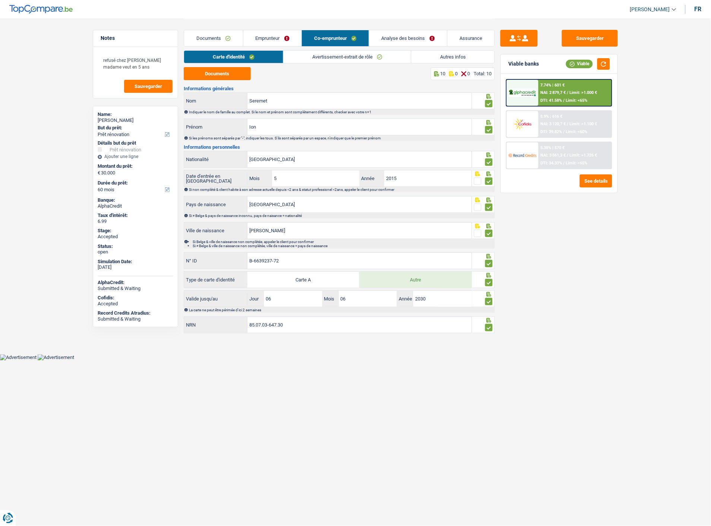
click at [362, 58] on link "Avertissement-extrait de rôle" at bounding box center [348, 57] width 128 height 12
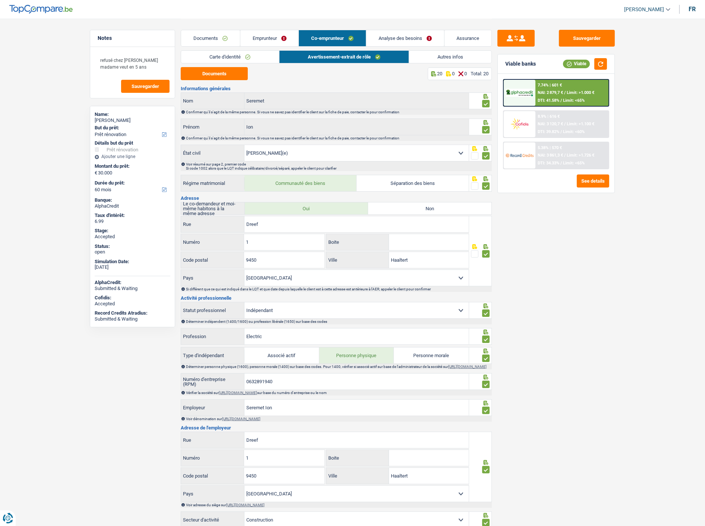
click at [263, 34] on link "Emprunteur" at bounding box center [269, 38] width 59 height 16
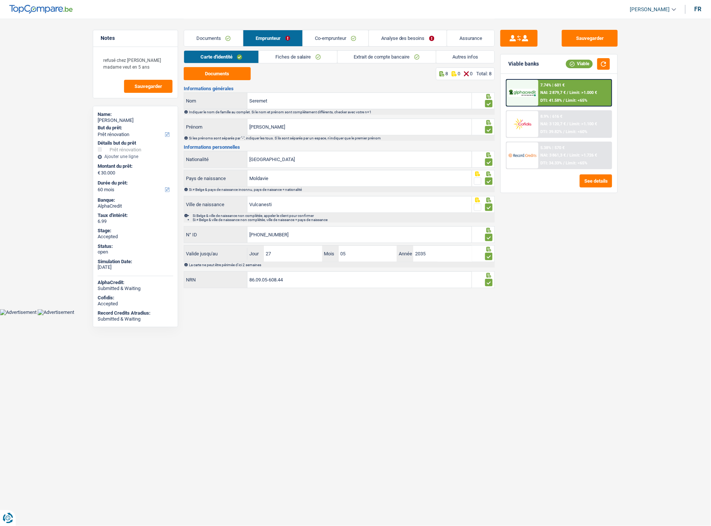
click at [387, 57] on link "Extrait de compte bancaire" at bounding box center [387, 57] width 98 height 12
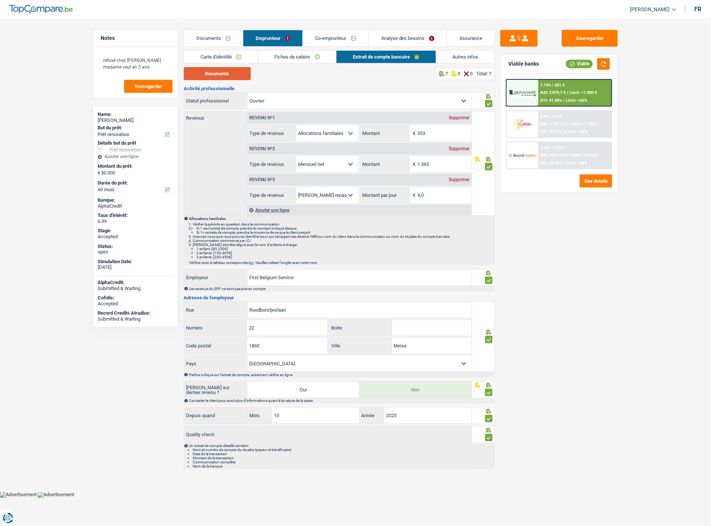
click at [232, 79] on button "Documents" at bounding box center [217, 73] width 67 height 13
click at [303, 57] on link "Fiches de salaire" at bounding box center [297, 57] width 78 height 12
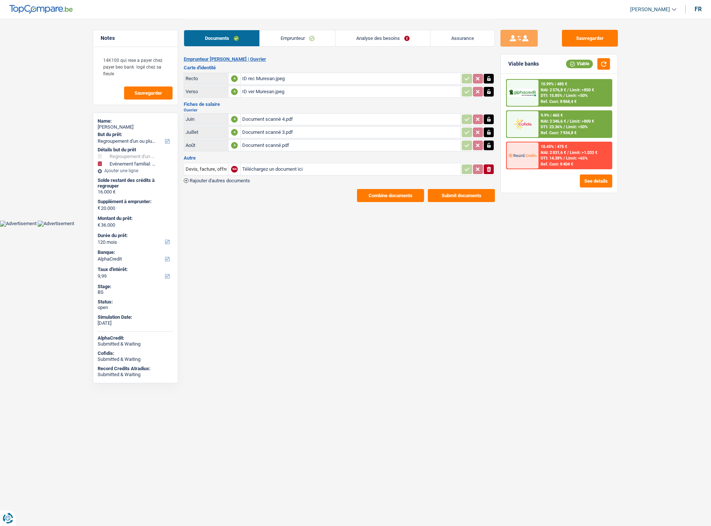
select select "refinancing"
select select "familyEvent"
select select "120"
select select "alphacredit"
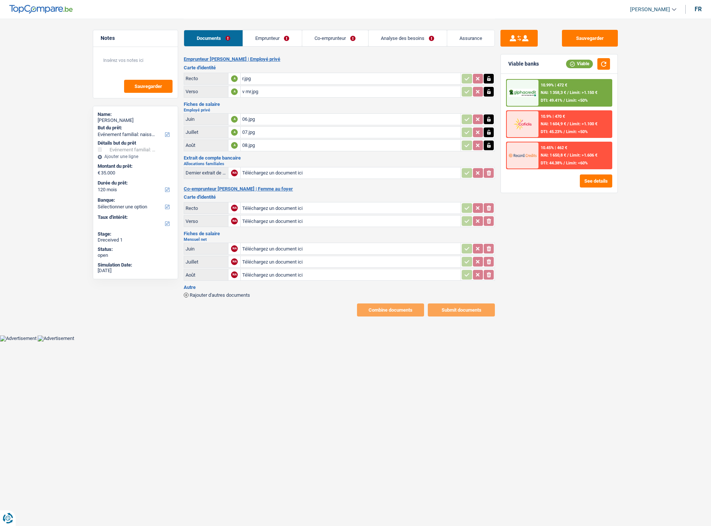
select select "familyEvent"
select select "120"
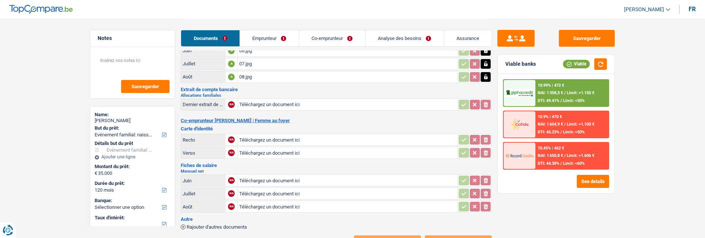
scroll to position [49, 0]
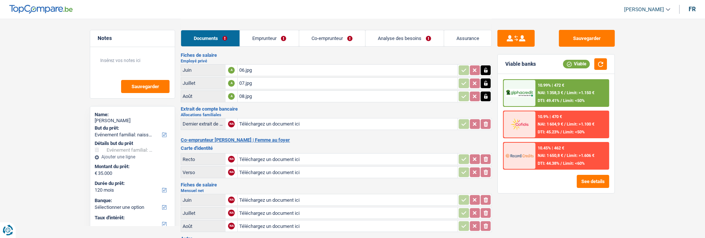
click at [328, 37] on link "Co-emprunteur" at bounding box center [332, 38] width 66 height 16
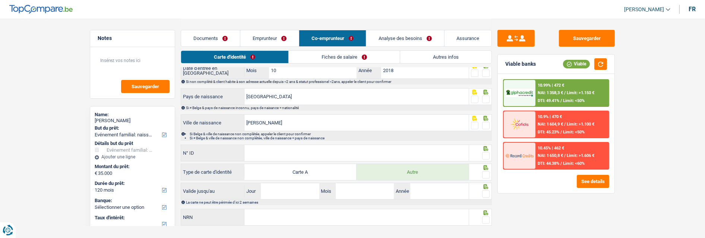
scroll to position [121, 0]
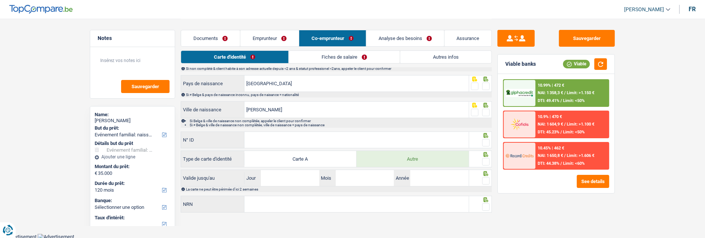
click at [341, 58] on link "Fiches de salaire" at bounding box center [344, 57] width 111 height 12
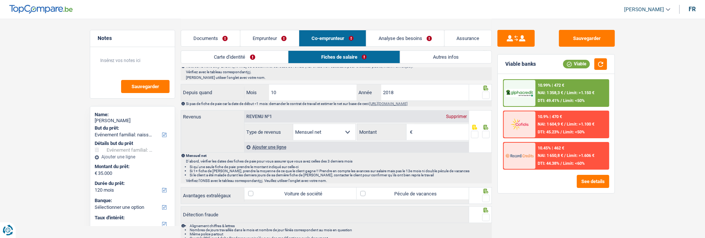
scroll to position [245, 0]
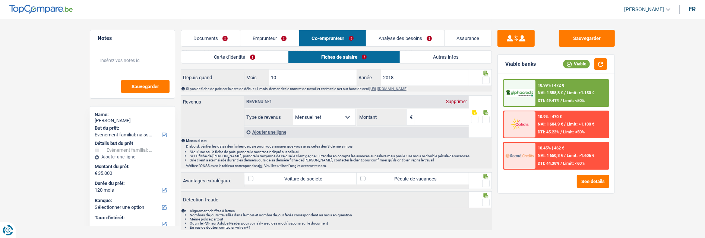
click at [453, 99] on div "Supprimer" at bounding box center [456, 101] width 25 height 4
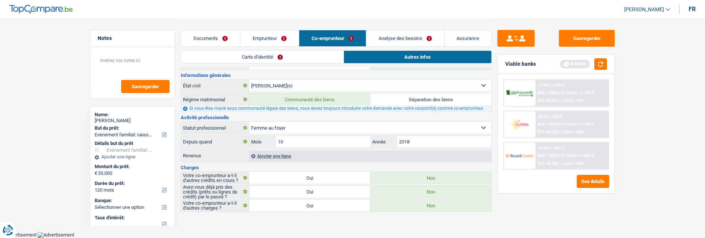
scroll to position [53, 0]
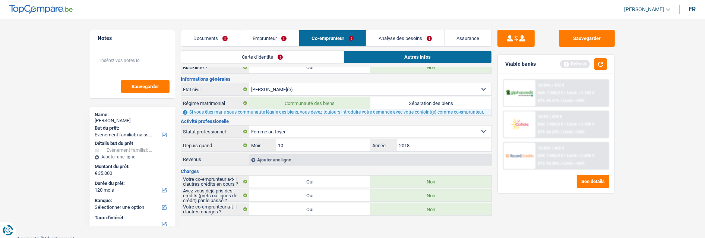
click at [277, 39] on link "Emprunteur" at bounding box center [269, 38] width 59 height 16
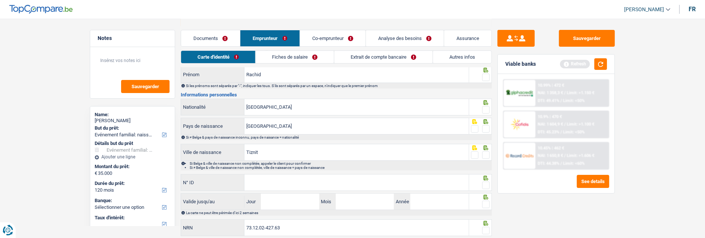
click at [210, 36] on link "Documents" at bounding box center [210, 38] width 59 height 16
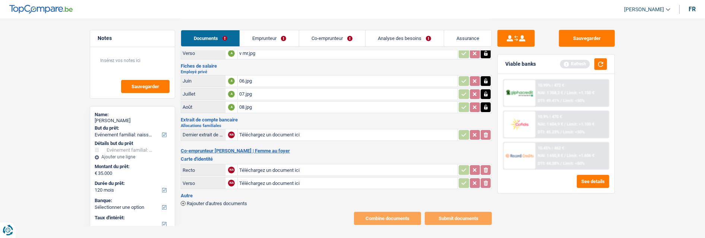
type input "C:\fakepath\1000124772.jpg"
type input "C:\fakepath\1000124773.jpg"
click at [598, 63] on button "button" at bounding box center [601, 64] width 13 height 12
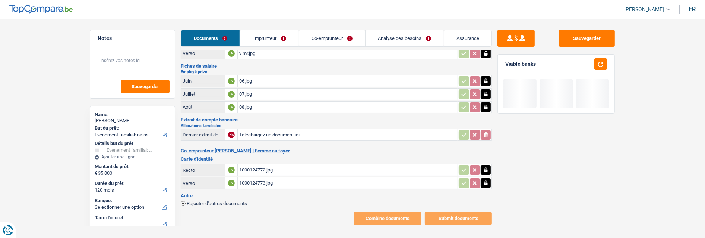
click at [282, 39] on link "Emprunteur" at bounding box center [269, 38] width 59 height 16
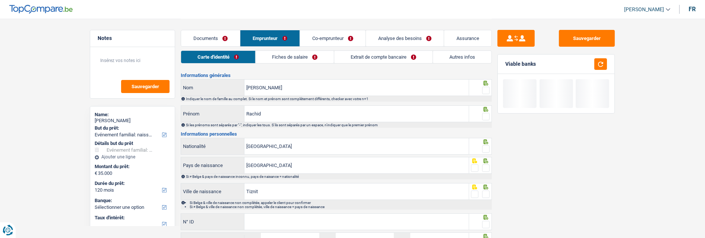
scroll to position [0, 0]
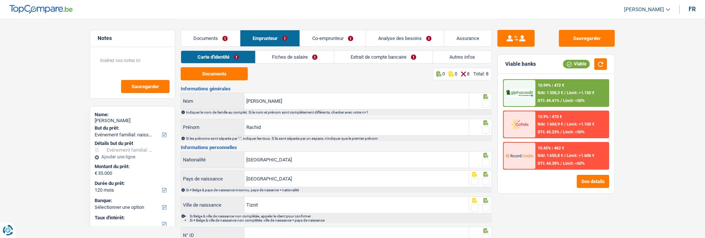
click at [488, 100] on span at bounding box center [485, 103] width 7 height 7
click at [0, 0] on input "radio" at bounding box center [0, 0] width 0 height 0
drag, startPoint x: 218, startPoint y: 81, endPoint x: 218, endPoint y: 62, distance: 19.4
click at [218, 62] on div "Carte d'identité Fiches de salaire Extrait de compte bancaire Autres infos Docu…" at bounding box center [336, 169] width 311 height 239
click at [290, 84] on div "Documents 1 0 7 Total: 8 Informations générales Ben Dalahcen Nom Indiquer le no…" at bounding box center [336, 178] width 311 height 222
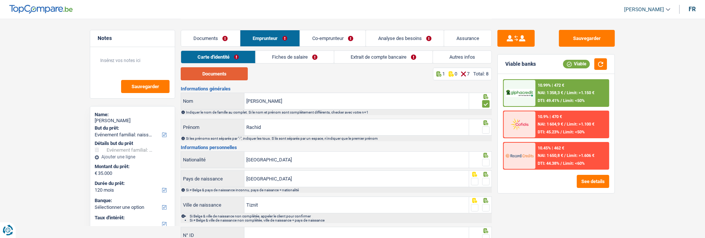
click at [224, 76] on button "Documents" at bounding box center [214, 73] width 67 height 13
click at [485, 125] on div at bounding box center [485, 129] width 7 height 9
click at [485, 129] on span at bounding box center [485, 129] width 7 height 7
click at [0, 0] on input "radio" at bounding box center [0, 0] width 0 height 0
drag, startPoint x: 487, startPoint y: 158, endPoint x: 486, endPoint y: 163, distance: 4.2
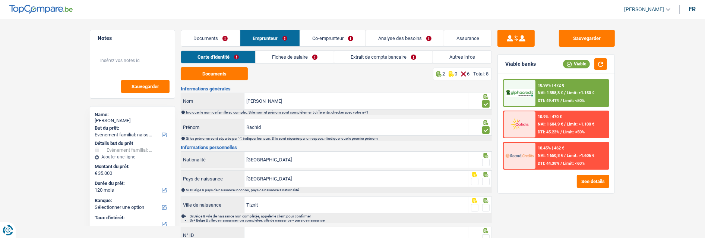
click at [486, 158] on span at bounding box center [485, 161] width 7 height 7
click at [0, 0] on input "radio" at bounding box center [0, 0] width 0 height 0
click at [486, 178] on span at bounding box center [485, 180] width 7 height 7
click at [0, 0] on input "radio" at bounding box center [0, 0] width 0 height 0
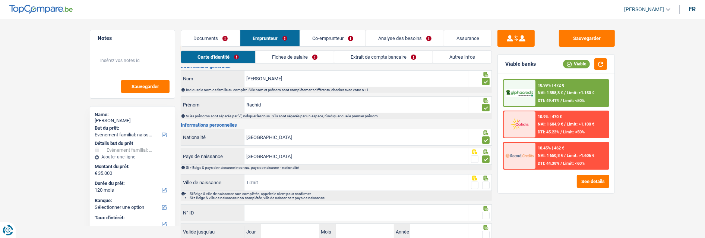
scroll to position [41, 0]
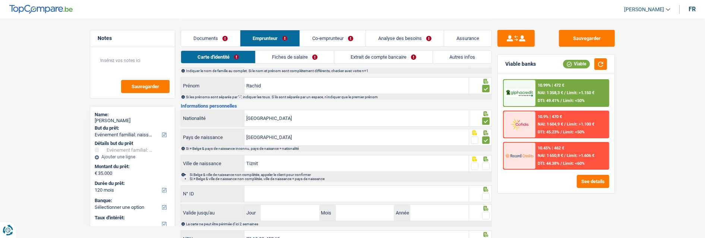
click at [486, 162] on span at bounding box center [485, 165] width 7 height 7
click at [0, 0] on input "radio" at bounding box center [0, 0] width 0 height 0
click at [370, 190] on input "N° ID" at bounding box center [357, 193] width 224 height 16
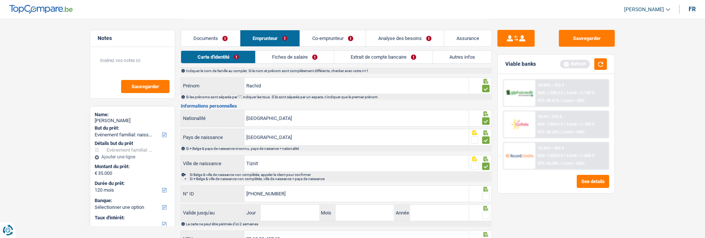
type input "592-8833950-47"
click at [484, 194] on span at bounding box center [485, 195] width 7 height 7
click at [0, 0] on input "radio" at bounding box center [0, 0] width 0 height 0
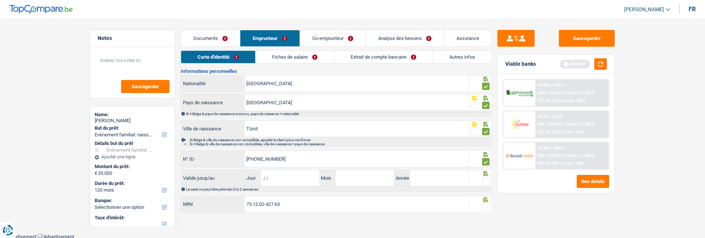
click at [295, 177] on input "Jour" at bounding box center [290, 178] width 58 height 16
type input "24"
type input "10"
type input "2028"
click at [487, 179] on span at bounding box center [485, 180] width 7 height 7
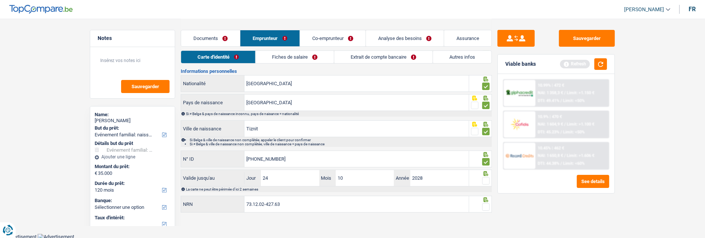
click at [0, 0] on input "radio" at bounding box center [0, 0] width 0 height 0
click at [483, 204] on span at bounding box center [485, 206] width 7 height 7
click at [0, 0] on input "radio" at bounding box center [0, 0] width 0 height 0
click at [293, 56] on link "Fiches de salaire" at bounding box center [295, 57] width 78 height 12
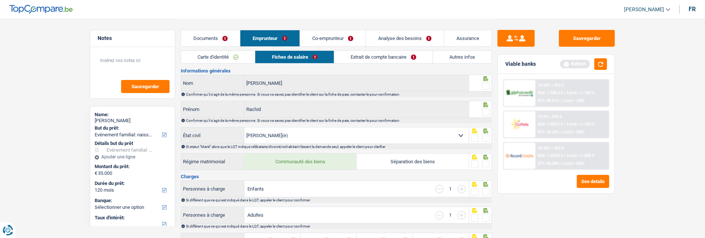
scroll to position [0, 0]
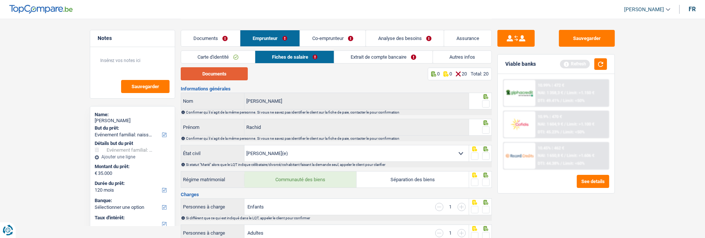
click at [231, 72] on button "Documents" at bounding box center [214, 73] width 67 height 13
drag, startPoint x: 487, startPoint y: 103, endPoint x: 488, endPoint y: 108, distance: 5.2
click at [487, 103] on span at bounding box center [485, 103] width 7 height 7
click at [0, 0] on input "radio" at bounding box center [0, 0] width 0 height 0
click at [485, 131] on span at bounding box center [485, 129] width 7 height 7
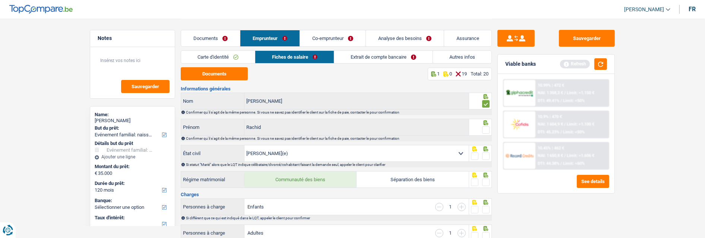
click at [0, 0] on input "radio" at bounding box center [0, 0] width 0 height 0
drag, startPoint x: 486, startPoint y: 154, endPoint x: 489, endPoint y: 165, distance: 10.9
click at [488, 158] on span at bounding box center [485, 155] width 7 height 7
click at [0, 0] on input "radio" at bounding box center [0, 0] width 0 height 0
click at [484, 180] on span at bounding box center [485, 181] width 7 height 7
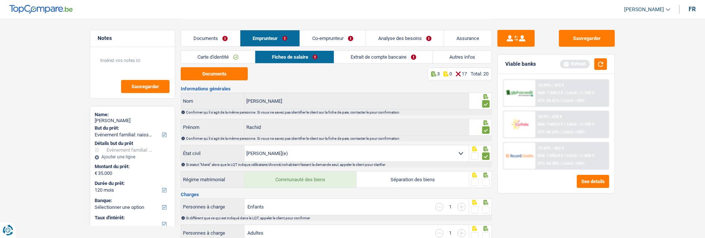
click at [0, 0] on input "radio" at bounding box center [0, 0] width 0 height 0
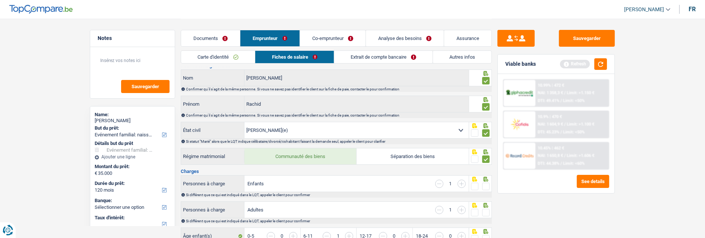
scroll to position [41, 0]
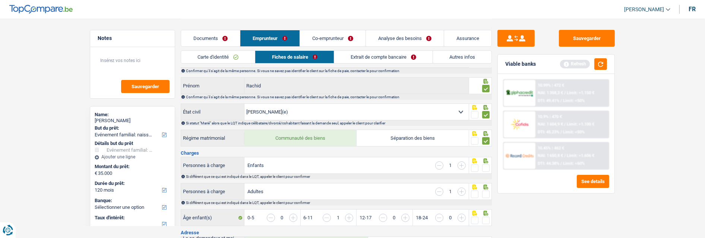
click at [488, 165] on span at bounding box center [485, 167] width 7 height 7
click at [0, 0] on input "radio" at bounding box center [0, 0] width 0 height 0
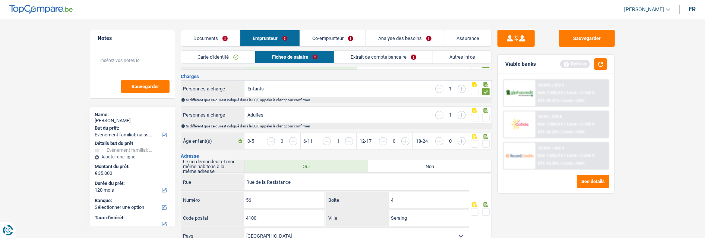
scroll to position [124, 0]
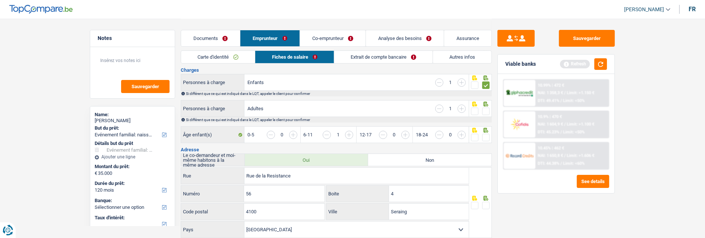
click at [485, 107] on span at bounding box center [485, 110] width 7 height 7
click at [0, 0] on input "radio" at bounding box center [0, 0] width 0 height 0
click at [487, 133] on span at bounding box center [485, 136] width 7 height 7
click at [0, 0] on input "radio" at bounding box center [0, 0] width 0 height 0
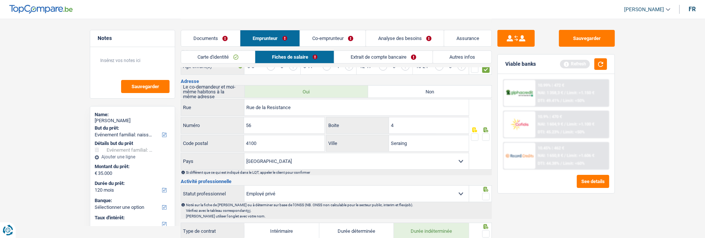
scroll to position [207, 0]
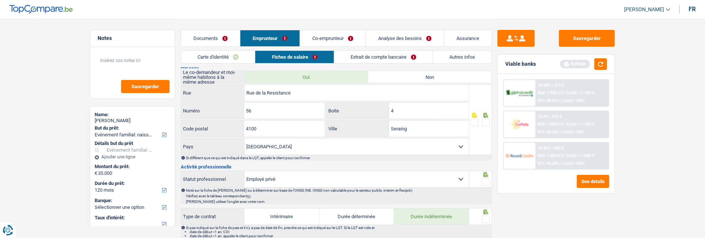
click at [488, 120] on span at bounding box center [485, 122] width 7 height 7
click at [0, 0] on input "radio" at bounding box center [0, 0] width 0 height 0
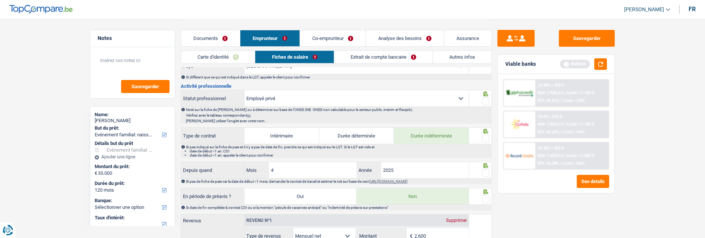
scroll to position [290, 0]
click at [487, 98] on span at bounding box center [485, 98] width 7 height 7
click at [0, 0] on input "radio" at bounding box center [0, 0] width 0 height 0
click at [485, 136] on span at bounding box center [485, 135] width 7 height 7
click at [0, 0] on input "radio" at bounding box center [0, 0] width 0 height 0
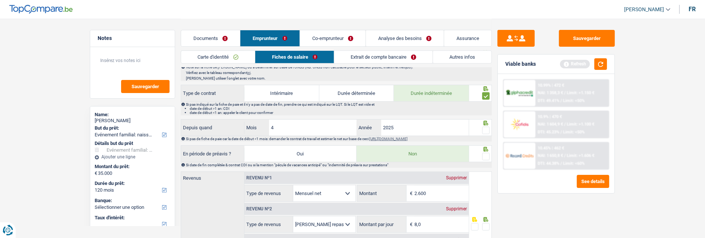
scroll to position [331, 0]
click at [484, 128] on span at bounding box center [485, 128] width 7 height 7
click at [0, 0] on input "radio" at bounding box center [0, 0] width 0 height 0
click at [484, 153] on span at bounding box center [485, 154] width 7 height 7
click at [0, 0] on input "radio" at bounding box center [0, 0] width 0 height 0
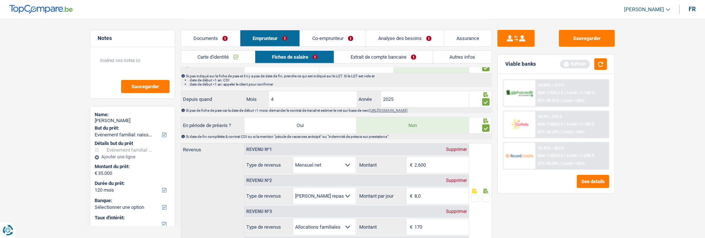
scroll to position [373, 0]
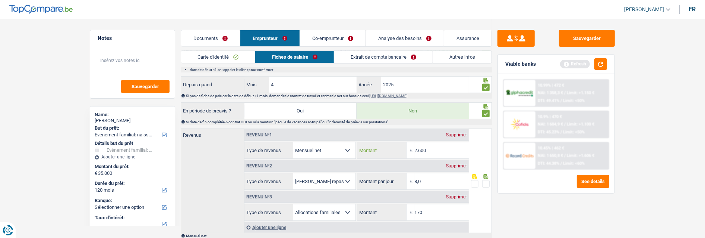
click at [437, 148] on input "2.600" at bounding box center [442, 150] width 54 height 16
type input "2.666"
click at [444, 211] on input "170" at bounding box center [442, 212] width 54 height 16
type input "179"
click at [485, 180] on span at bounding box center [485, 183] width 7 height 7
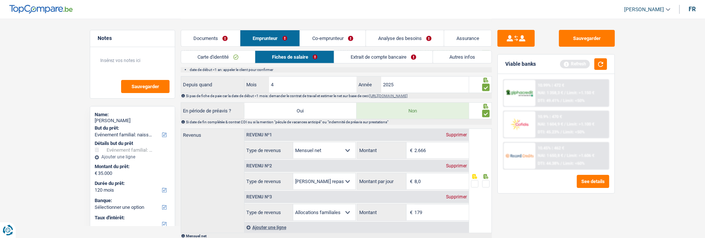
click at [0, 0] on input "radio" at bounding box center [0, 0] width 0 height 0
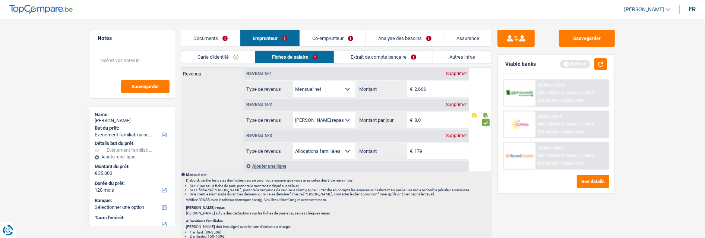
scroll to position [456, 0]
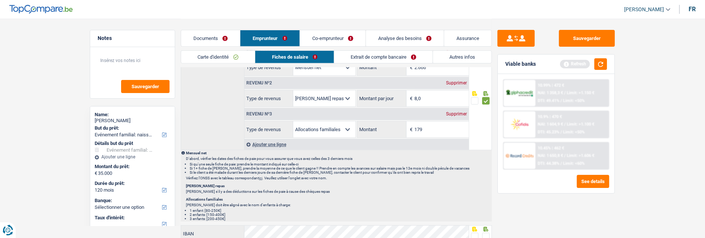
click at [457, 111] on div "Supprimer" at bounding box center [456, 113] width 25 height 4
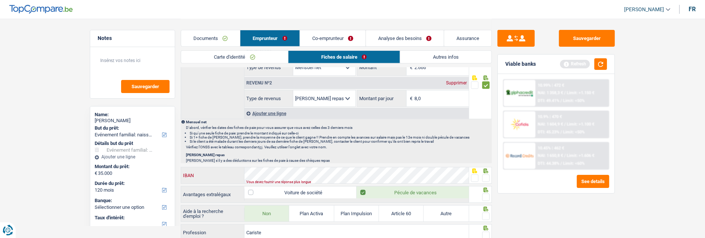
click at [207, 167] on div "IBAN" at bounding box center [325, 175] width 288 height 16
drag, startPoint x: 487, startPoint y: 176, endPoint x: 487, endPoint y: 181, distance: 5.2
click at [487, 177] on span at bounding box center [485, 177] width 7 height 7
click at [0, 0] on input "radio" at bounding box center [0, 0] width 0 height 0
click at [487, 195] on span at bounding box center [485, 196] width 7 height 7
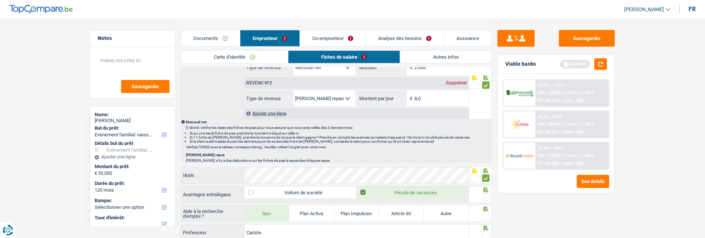
click at [0, 0] on input "radio" at bounding box center [0, 0] width 0 height 0
click at [488, 214] on span at bounding box center [485, 215] width 7 height 7
click at [0, 0] on input "radio" at bounding box center [0, 0] width 0 height 0
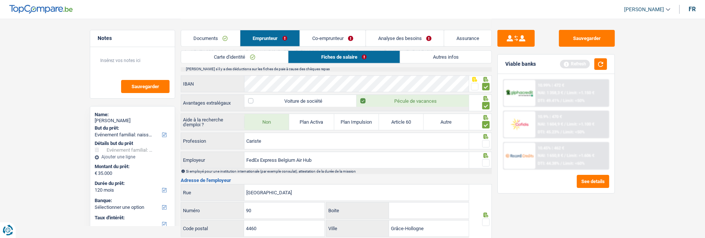
scroll to position [580, 0]
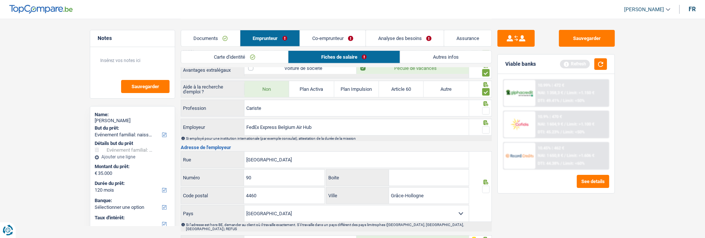
click at [485, 109] on span at bounding box center [485, 110] width 7 height 7
click at [0, 0] on input "radio" at bounding box center [0, 0] width 0 height 0
click at [487, 126] on span at bounding box center [485, 129] width 7 height 7
click at [0, 0] on input "radio" at bounding box center [0, 0] width 0 height 0
click at [485, 185] on span at bounding box center [485, 188] width 7 height 7
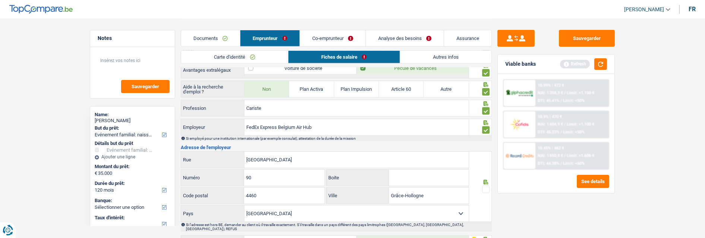
click at [0, 0] on input "radio" at bounding box center [0, 0] width 0 height 0
drag, startPoint x: 290, startPoint y: 157, endPoint x: 221, endPoint y: 153, distance: 69.1
click at [221, 153] on div "Rue de l'Aeroport Rue" at bounding box center [325, 159] width 288 height 16
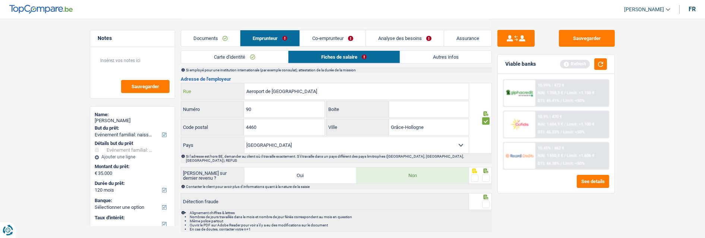
scroll to position [665, 0]
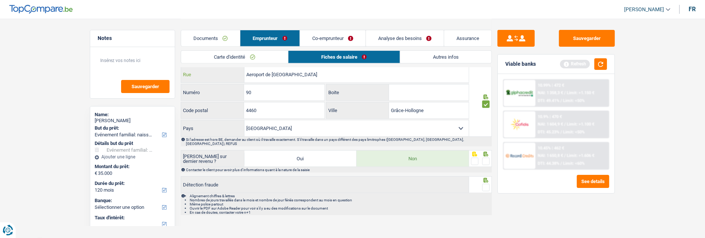
type input "Aeroport de Liège"
click at [484, 157] on span at bounding box center [485, 160] width 7 height 7
click at [0, 0] on input "radio" at bounding box center [0, 0] width 0 height 0
click at [487, 183] on span at bounding box center [485, 186] width 7 height 7
click at [0, 0] on input "radio" at bounding box center [0, 0] width 0 height 0
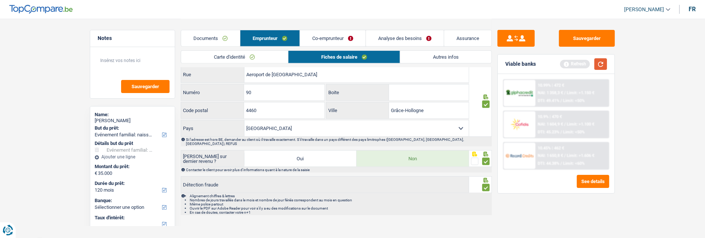
click at [603, 65] on button "button" at bounding box center [601, 64] width 13 height 12
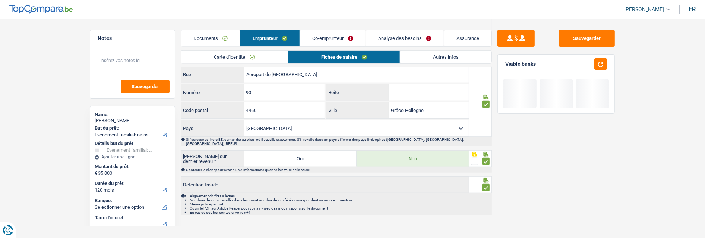
click at [334, 34] on link "Co-emprunteur" at bounding box center [333, 38] width 66 height 16
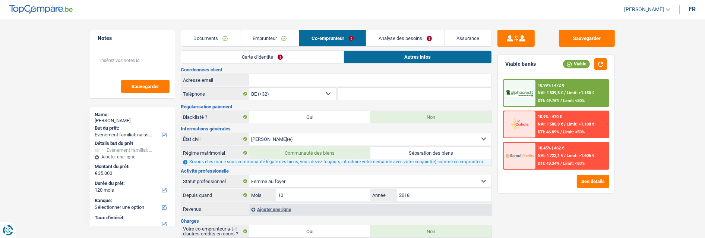
scroll to position [0, 0]
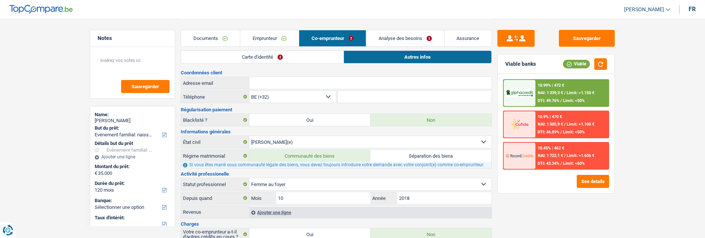
click at [269, 55] on link "Carte d'identité" at bounding box center [262, 57] width 163 height 12
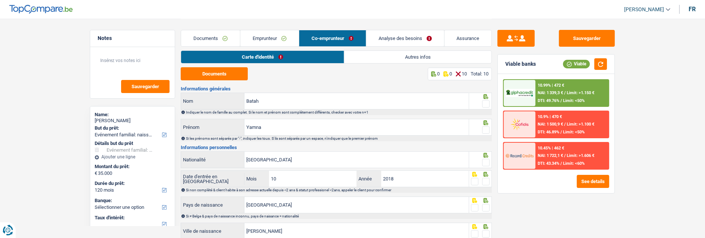
click at [269, 37] on link "Emprunteur" at bounding box center [269, 38] width 59 height 16
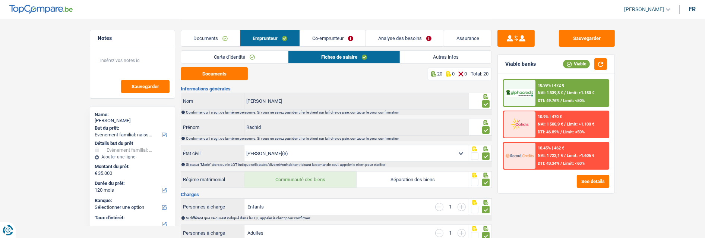
click at [346, 41] on link "Co-emprunteur" at bounding box center [333, 38] width 66 height 16
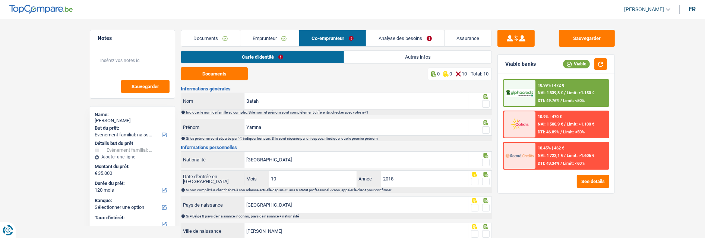
scroll to position [121, 0]
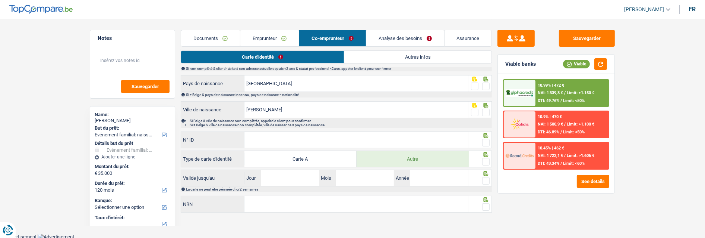
click at [384, 58] on link "Autres infos" at bounding box center [418, 57] width 147 height 12
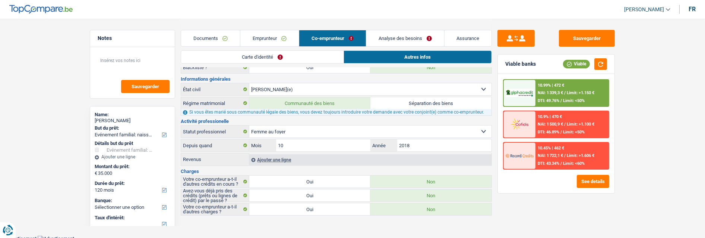
click at [269, 158] on div "Ajouter une ligne" at bounding box center [370, 159] width 242 height 11
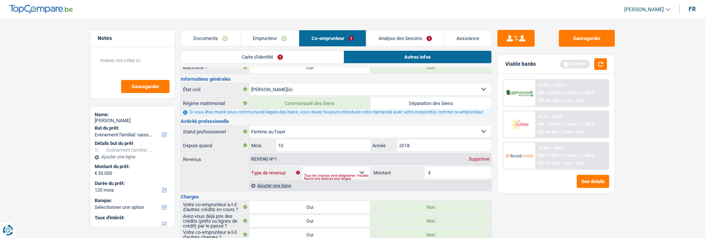
click at [359, 167] on select "Allocation d'handicap Allocations chômage Allocations familiales Chèques repas …" at bounding box center [335, 172] width 67 height 12
select select "familyAllowances"
click at [302, 166] on select "Allocation d'handicap Allocations chômage Allocations familiales Chèques repas …" at bounding box center [335, 172] width 67 height 12
select select "housewife"
select select "familyAllowances"
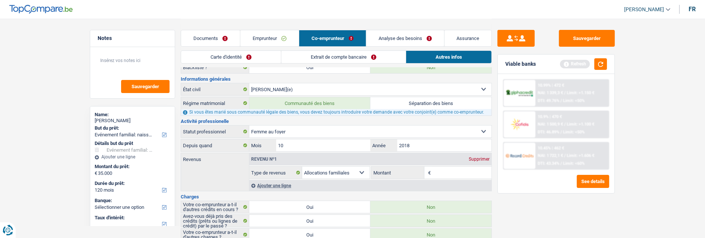
click at [334, 51] on link "Extrait de compte bancaire" at bounding box center [344, 57] width 125 height 12
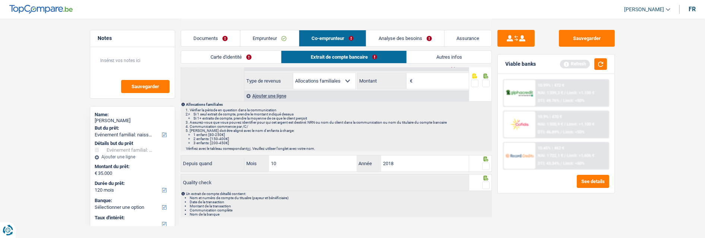
click at [483, 165] on span at bounding box center [485, 165] width 7 height 7
click at [0, 0] on input "radio" at bounding box center [0, 0] width 0 height 0
click at [487, 188] on div at bounding box center [485, 184] width 7 height 9
click at [487, 184] on span at bounding box center [485, 184] width 7 height 7
click at [0, 0] on input "radio" at bounding box center [0, 0] width 0 height 0
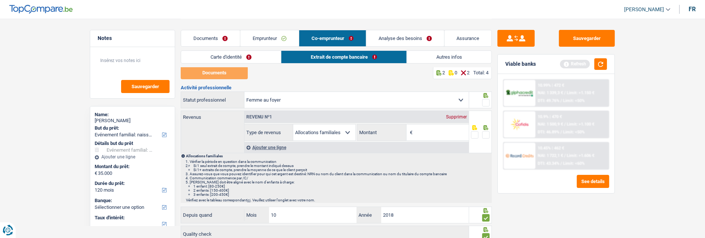
scroll to position [0, 0]
drag, startPoint x: 446, startPoint y: 137, endPoint x: 455, endPoint y: 129, distance: 11.6
click at [447, 136] on input "Montant" at bounding box center [442, 133] width 54 height 16
click at [487, 101] on span at bounding box center [485, 103] width 7 height 7
click at [0, 0] on input "radio" at bounding box center [0, 0] width 0 height 0
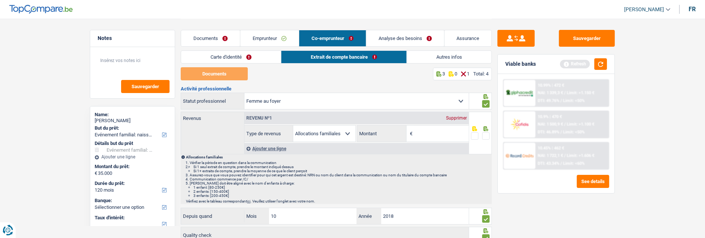
click at [427, 129] on input "Montant" at bounding box center [442, 133] width 54 height 16
type input "179"
click at [486, 132] on span at bounding box center [485, 135] width 7 height 7
click at [0, 0] on input "radio" at bounding box center [0, 0] width 0 height 0
click at [237, 58] on link "Carte d'identité" at bounding box center [231, 57] width 100 height 12
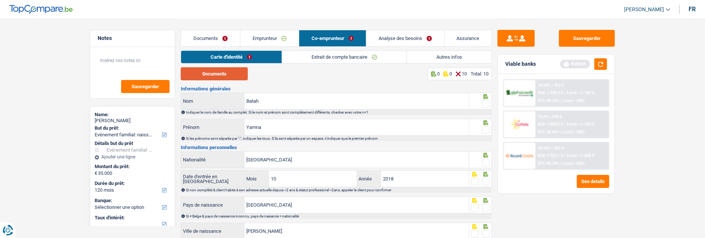
click at [239, 71] on button "Documents" at bounding box center [214, 73] width 67 height 13
click at [485, 100] on span at bounding box center [485, 103] width 7 height 7
click at [0, 0] on input "radio" at bounding box center [0, 0] width 0 height 0
click at [488, 128] on span at bounding box center [485, 129] width 7 height 7
click at [0, 0] on input "radio" at bounding box center [0, 0] width 0 height 0
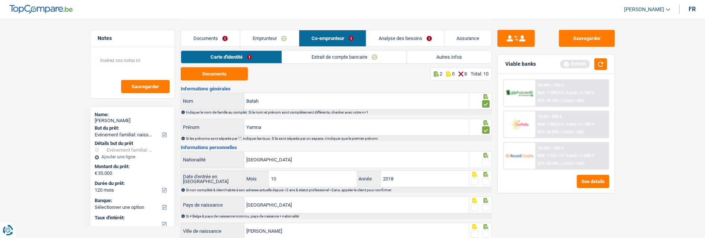
click at [486, 161] on span at bounding box center [485, 161] width 7 height 7
click at [0, 0] on input "radio" at bounding box center [0, 0] width 0 height 0
click at [485, 180] on span at bounding box center [485, 180] width 7 height 7
click at [0, 0] on input "radio" at bounding box center [0, 0] width 0 height 0
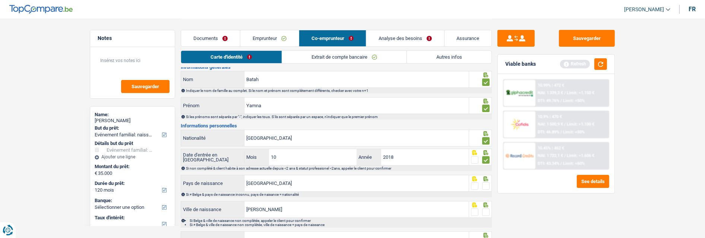
scroll to position [41, 0]
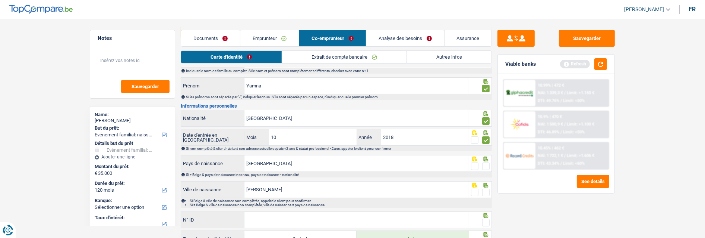
click at [486, 162] on span at bounding box center [485, 165] width 7 height 7
click at [0, 0] on input "radio" at bounding box center [0, 0] width 0 height 0
click at [483, 190] on span at bounding box center [485, 191] width 7 height 7
click at [0, 0] on input "radio" at bounding box center [0, 0] width 0 height 0
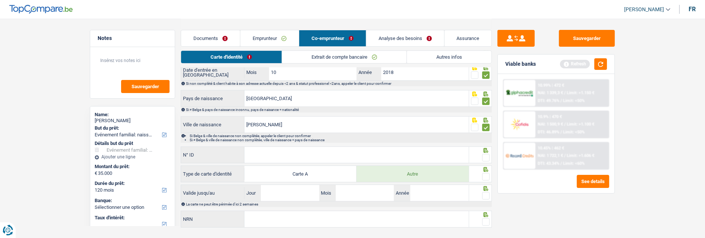
scroll to position [121, 0]
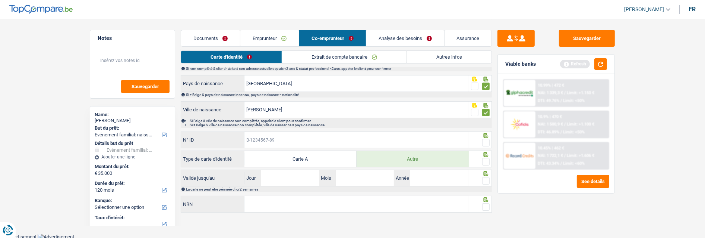
click at [292, 136] on input "N° ID" at bounding box center [357, 140] width 224 height 16
type input "B-5720401-20"
click at [488, 139] on span at bounding box center [485, 142] width 7 height 7
click at [0, 0] on input "radio" at bounding box center [0, 0] width 0 height 0
click at [489, 160] on span at bounding box center [485, 161] width 7 height 7
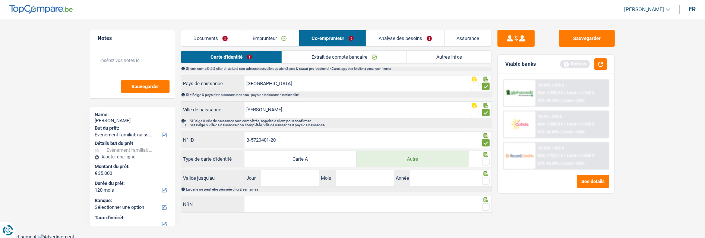
click at [0, 0] on input "radio" at bounding box center [0, 0] width 0 height 0
click at [276, 176] on input "Jour" at bounding box center [290, 178] width 58 height 16
click at [281, 181] on input "Jour" at bounding box center [290, 178] width 58 height 16
type input "03"
type input "01"
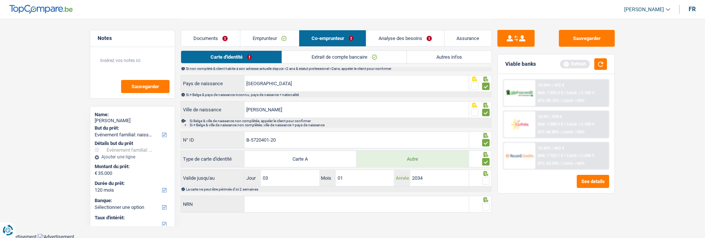
type input "2034"
drag, startPoint x: 489, startPoint y: 178, endPoint x: 482, endPoint y: 180, distance: 6.9
click at [488, 178] on span at bounding box center [485, 180] width 7 height 7
click at [0, 0] on input "radio" at bounding box center [0, 0] width 0 height 0
click at [376, 199] on input "NRN" at bounding box center [357, 204] width 224 height 16
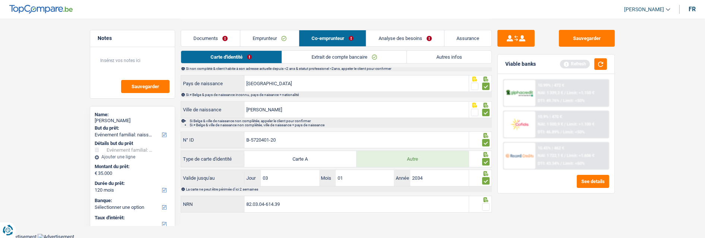
type input "82.03.04-614.39"
click at [487, 203] on span at bounding box center [485, 206] width 7 height 7
click at [0, 0] on input "radio" at bounding box center [0, 0] width 0 height 0
click at [455, 60] on link "Autres infos" at bounding box center [449, 57] width 85 height 12
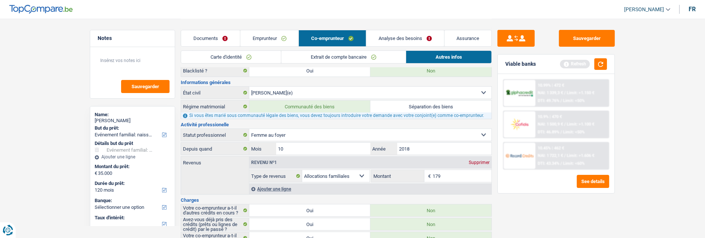
scroll to position [0, 0]
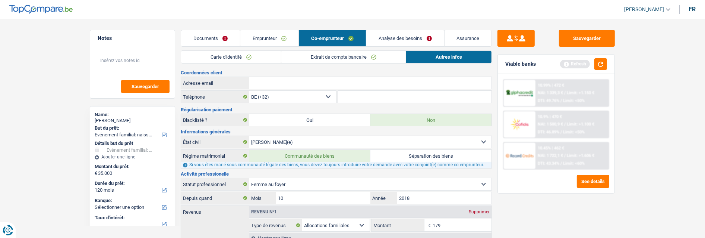
click at [265, 41] on link "Emprunteur" at bounding box center [269, 38] width 59 height 16
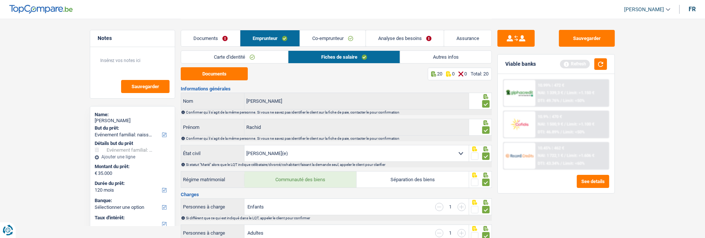
click at [474, 58] on link "Autres infos" at bounding box center [445, 57] width 91 height 12
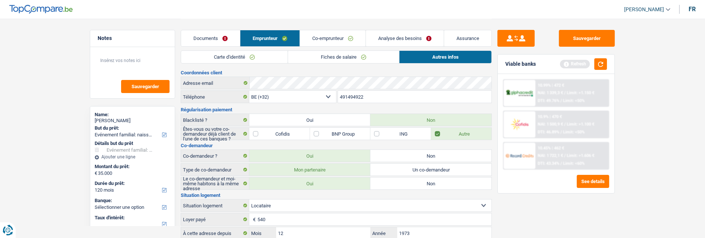
click at [358, 38] on link "Co-emprunteur" at bounding box center [333, 38] width 66 height 16
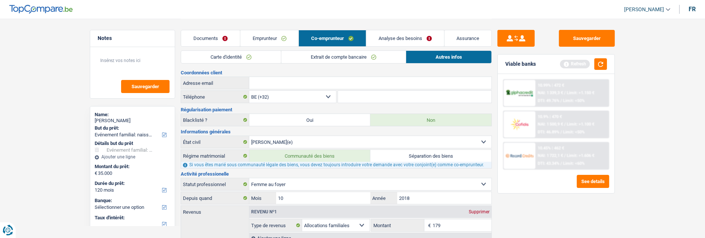
click at [299, 85] on input "Adresse email" at bounding box center [370, 83] width 242 height 12
paste input "rachidbendalah@gmail.com"
type input "rachidbendalah@gmail.com"
click at [595, 37] on button "Sauvegarder" at bounding box center [587, 38] width 56 height 17
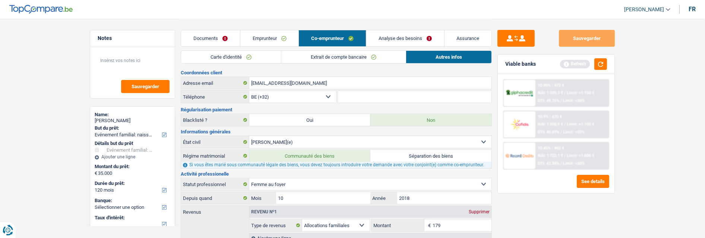
click at [404, 41] on link "Analyse des besoins" at bounding box center [406, 38] width 78 height 16
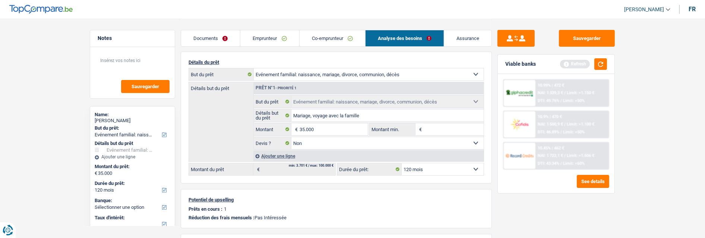
scroll to position [83, 0]
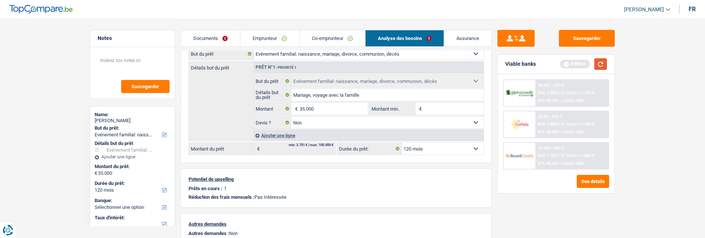
click at [598, 60] on button "button" at bounding box center [601, 64] width 13 height 12
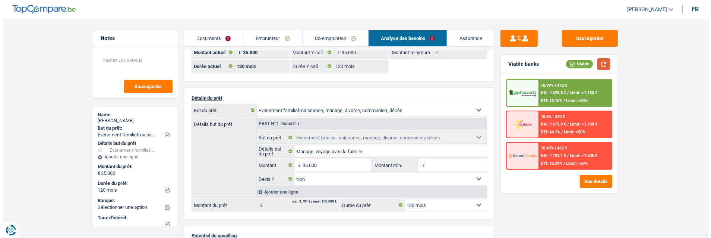
scroll to position [41, 0]
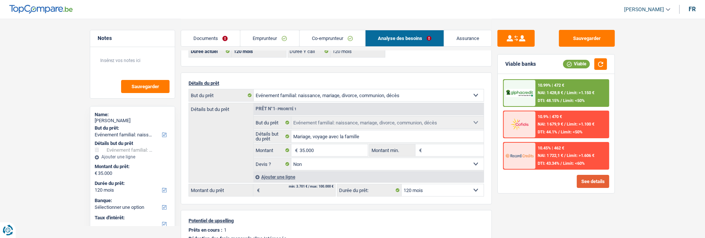
click at [587, 176] on button "See details" at bounding box center [593, 181] width 32 height 13
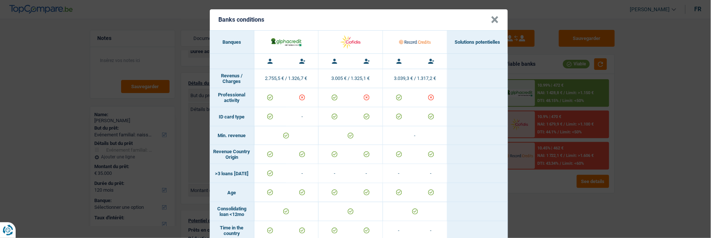
scroll to position [1, 0]
drag, startPoint x: 494, startPoint y: 10, endPoint x: 492, endPoint y: 16, distance: 5.4
click at [492, 16] on button "×" at bounding box center [495, 19] width 8 height 7
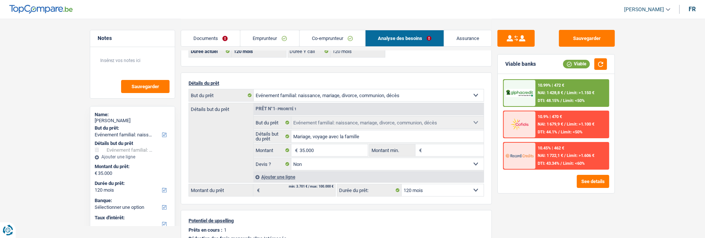
click at [447, 186] on select "12 mois 18 mois 24 mois 30 mois 36 mois 42 mois 48 mois 60 mois 72 mois 84 mois…" at bounding box center [443, 190] width 82 height 12
select select "84"
click at [402, 184] on select "12 mois 18 mois 24 mois 30 mois 36 mois 42 mois 48 mois 60 mois 72 mois 84 mois…" at bounding box center [443, 190] width 82 height 12
select select "84"
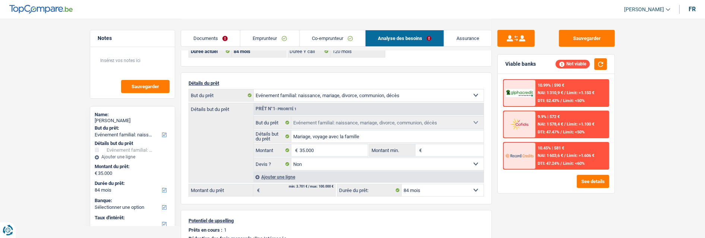
click at [425, 188] on select "12 mois 18 mois 24 mois 30 mois 36 mois 42 mois 48 mois 60 mois 72 mois 84 mois…" at bounding box center [443, 190] width 82 height 12
select select "120"
click at [402, 184] on select "12 mois 18 mois 24 mois 30 mois 36 mois 42 mois 48 mois 60 mois 72 mois 84 mois…" at bounding box center [443, 190] width 82 height 12
select select "120"
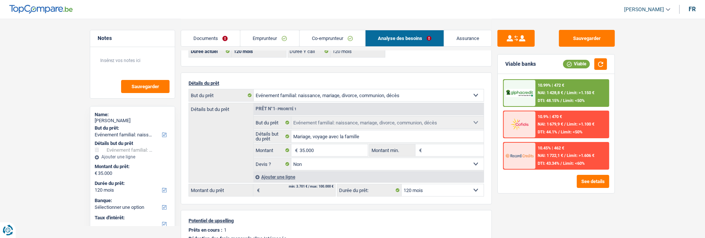
click at [277, 41] on link "Emprunteur" at bounding box center [269, 38] width 59 height 16
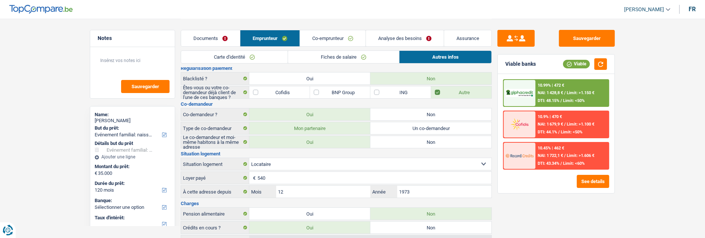
click at [277, 90] on label "Cofidis" at bounding box center [279, 92] width 60 height 12
click at [277, 90] on input "Cofidis" at bounding box center [279, 92] width 60 height 12
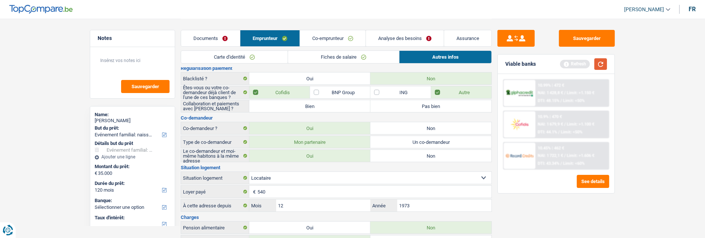
click at [604, 65] on button "button" at bounding box center [601, 64] width 13 height 12
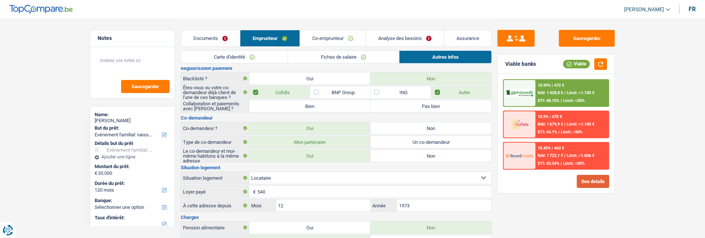
click at [592, 178] on button "See details" at bounding box center [593, 181] width 32 height 13
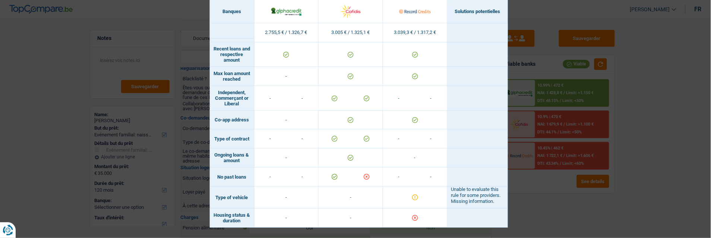
scroll to position [548, 0]
click at [504, 122] on td at bounding box center [478, 119] width 60 height 19
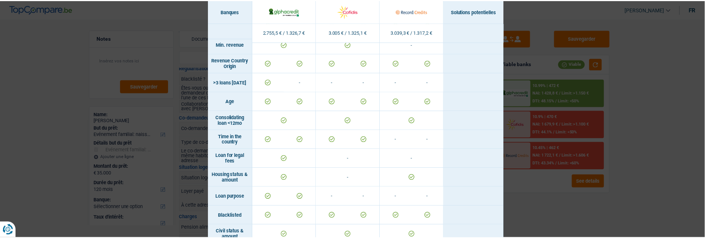
scroll to position [0, 0]
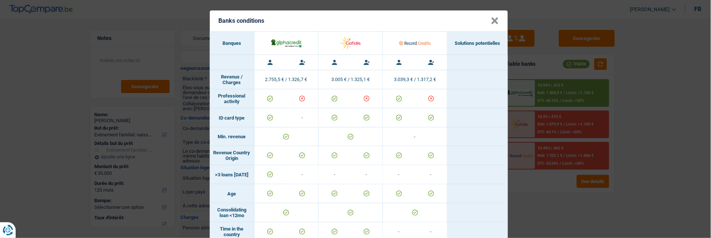
click at [614, 191] on div "Banks conditions × Banques Solutions potentielles Revenus / Charges 2.755,5 € /…" at bounding box center [355, 119] width 711 height 238
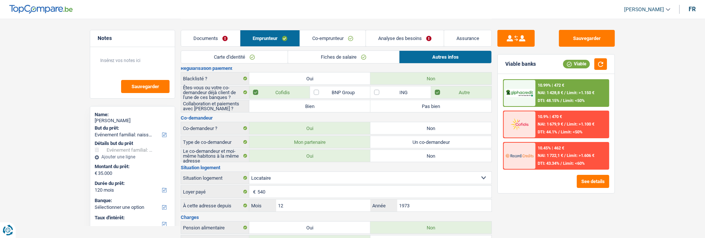
click at [294, 91] on label "Cofidis" at bounding box center [279, 92] width 60 height 12
click at [294, 91] on input "Cofidis" at bounding box center [279, 92] width 60 height 12
checkbox input "false"
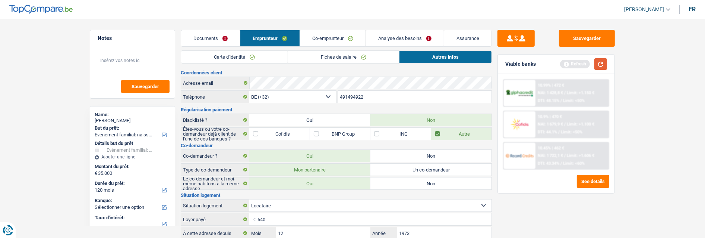
click at [598, 63] on button "button" at bounding box center [601, 64] width 13 height 12
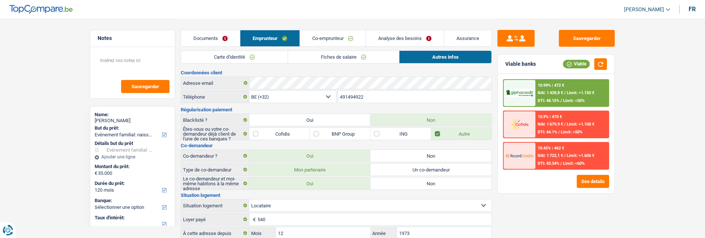
click at [567, 89] on div "10.99% | 472 € NAI: 1 428,8 € / Limit: >1.150 € DTI: 48.15% / Limit: <50%" at bounding box center [572, 93] width 73 height 26
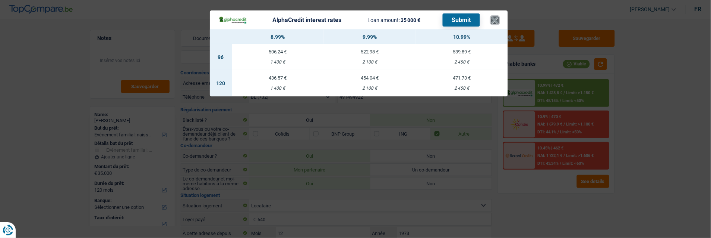
click at [499, 18] on button "×" at bounding box center [495, 19] width 8 height 7
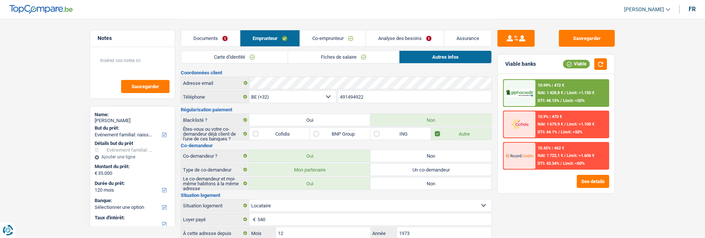
click at [423, 38] on link "Analyse des besoins" at bounding box center [405, 38] width 78 height 16
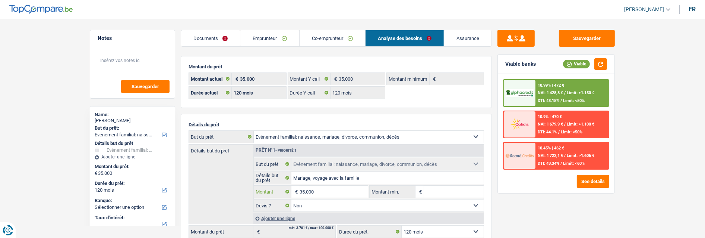
click at [334, 194] on input "35.000" at bounding box center [334, 191] width 68 height 12
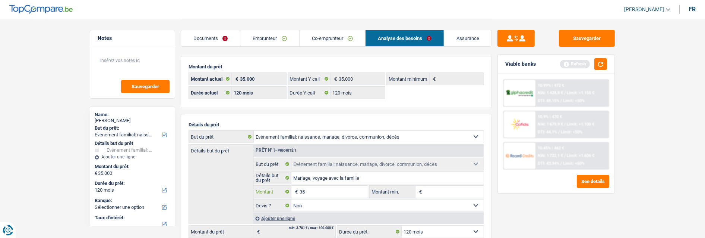
type input "3"
type input "20.000"
select select "84"
type input "20.000"
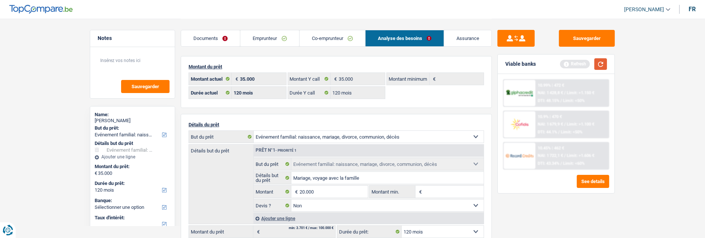
select select "84"
type input "20.000"
select select "84"
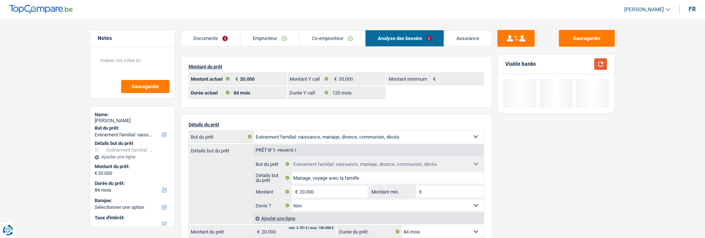
click at [605, 65] on button "button" at bounding box center [601, 64] width 13 height 12
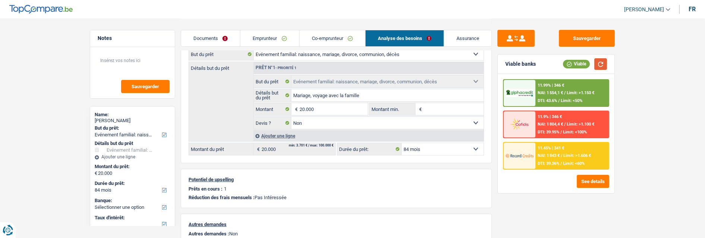
scroll to position [83, 0]
click at [551, 153] on span "NAI: 1 843 €" at bounding box center [549, 155] width 22 height 5
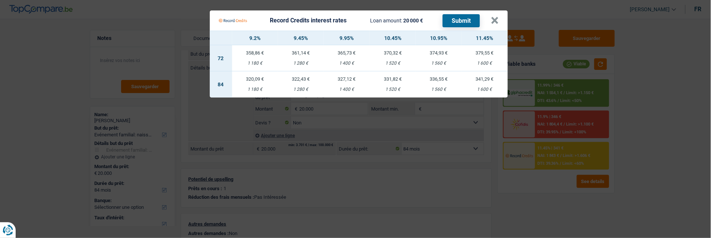
click at [305, 79] on td "322,43 € 1 280 €" at bounding box center [301, 84] width 46 height 26
select select "record credits"
type input "9,45"
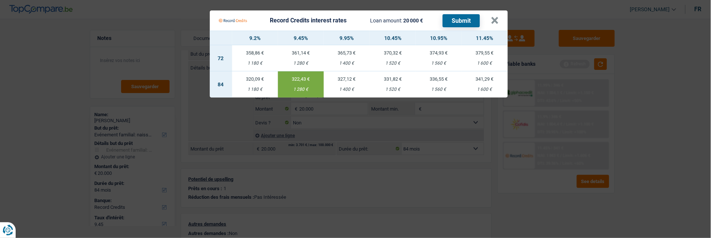
click at [465, 17] on button "Submit" at bounding box center [461, 20] width 37 height 13
click at [497, 17] on button "×" at bounding box center [495, 20] width 8 height 7
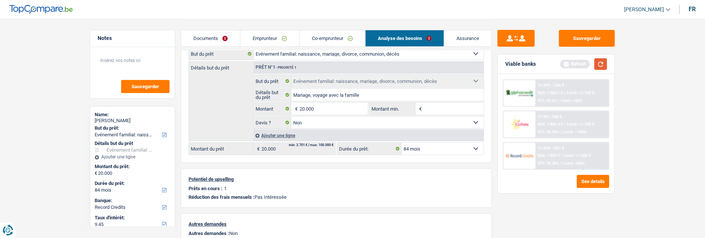
click at [602, 60] on button "button" at bounding box center [601, 64] width 13 height 12
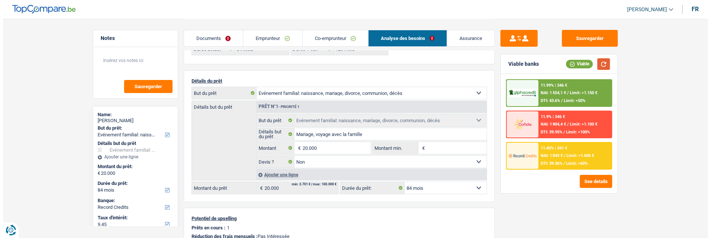
scroll to position [0, 0]
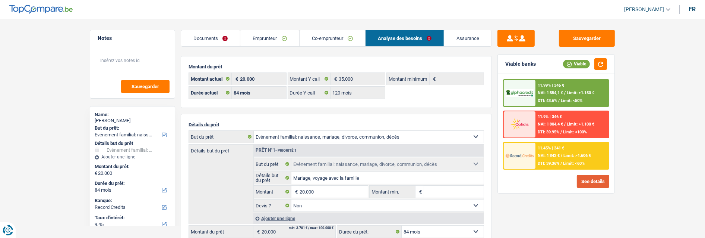
click at [591, 177] on button "See details" at bounding box center [593, 181] width 32 height 13
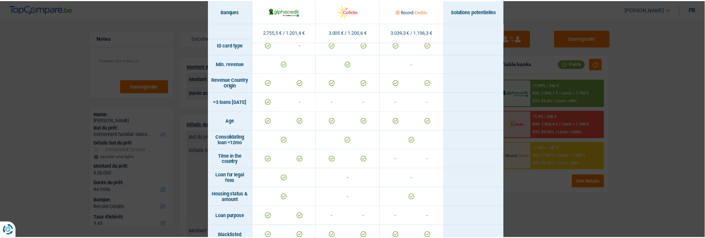
scroll to position [42, 0]
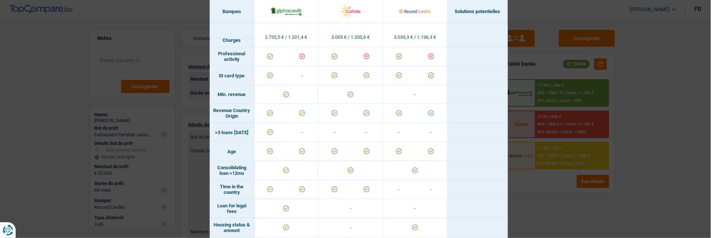
click at [119, 86] on div "Banks conditions × Banques Solutions potentielles Revenus / Charges 2.755,5 € /…" at bounding box center [355, 119] width 711 height 238
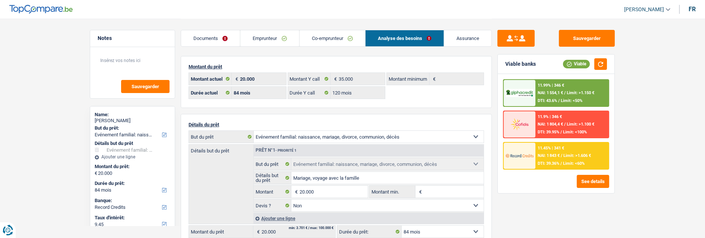
click at [558, 89] on div "11.99% | 346 € NAI: 1 554,1 € / Limit: >1.150 € DTI: 43.6% / Limit: <50%" at bounding box center [572, 93] width 73 height 26
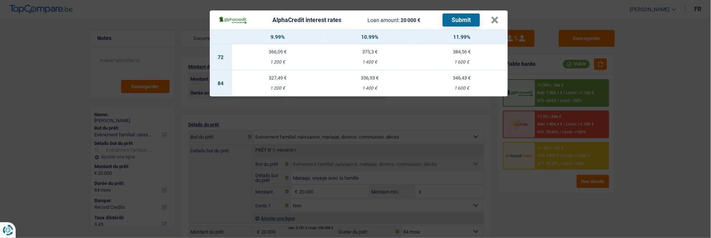
click at [284, 75] on div "327,49 €" at bounding box center [278, 77] width 92 height 5
select select "alphacredit"
type input "9,99"
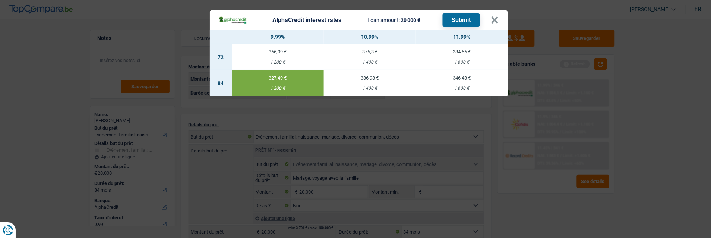
click at [491, 13] on div "AlphaCredit interest rates Loan amount: 20 000 € Submit" at bounding box center [355, 19] width 273 height 13
click at [494, 19] on button "×" at bounding box center [495, 19] width 8 height 7
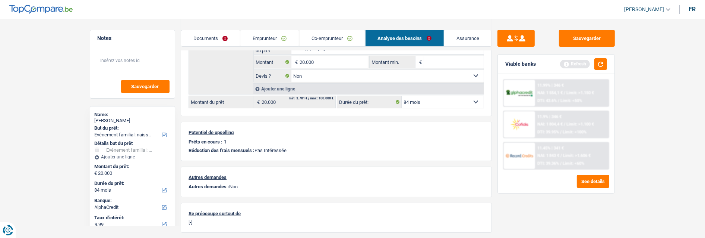
scroll to position [154, 0]
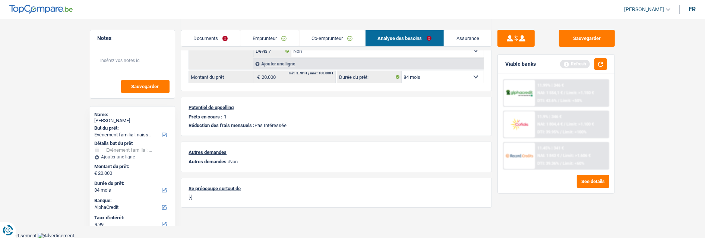
click at [459, 76] on select "12 mois 18 mois 24 mois 30 mois 36 mois 42 mois 48 mois 60 mois 72 mois 84 mois…" at bounding box center [443, 77] width 82 height 12
click at [461, 194] on p "[-]" at bounding box center [337, 197] width 296 height 6
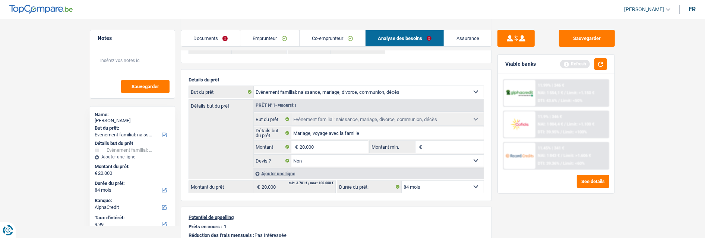
scroll to position [30, 0]
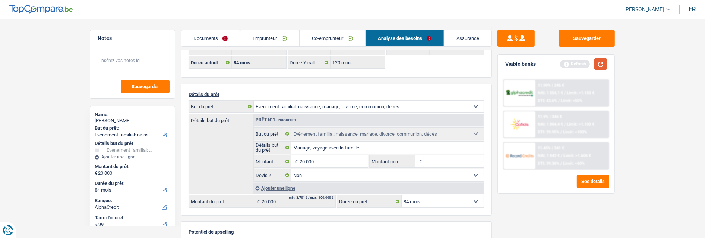
click at [597, 62] on button "button" at bounding box center [601, 64] width 13 height 12
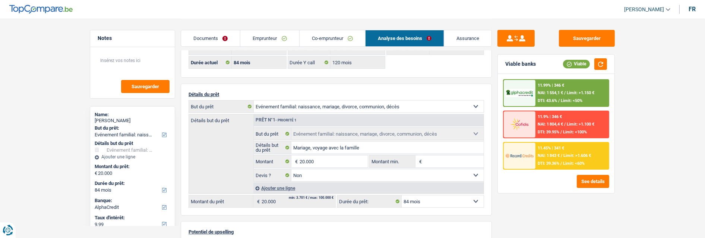
click at [557, 90] on div "11.99% | 346 € NAI: 1 554,1 € / Limit: >1.150 € DTI: 43.6% / Limit: <50%" at bounding box center [572, 93] width 73 height 26
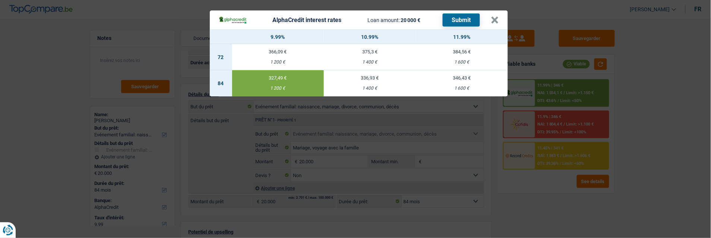
click at [471, 14] on button "Submit" at bounding box center [461, 19] width 37 height 13
click at [494, 16] on button "×" at bounding box center [495, 19] width 8 height 7
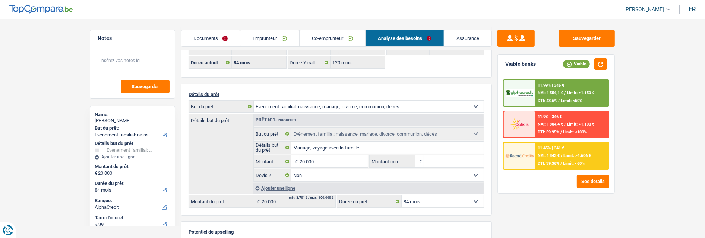
click at [334, 30] on li "Co-emprunteur" at bounding box center [332, 38] width 66 height 17
click at [332, 41] on link "Co-emprunteur" at bounding box center [333, 38] width 66 height 16
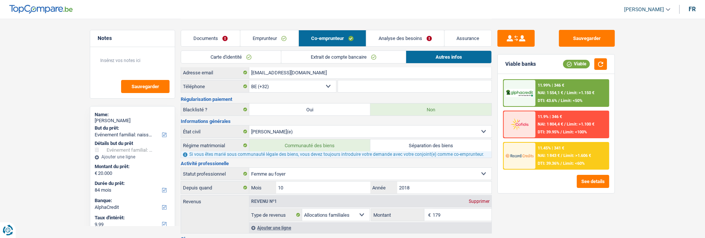
scroll to position [0, 0]
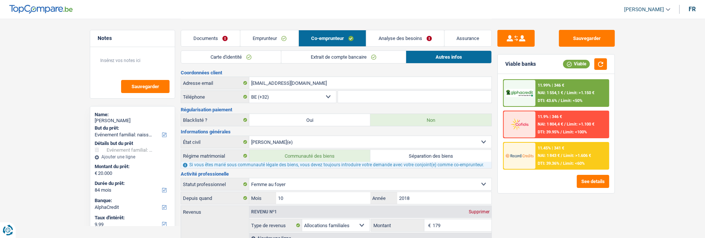
click at [256, 56] on link "Carte d'identité" at bounding box center [231, 57] width 100 height 12
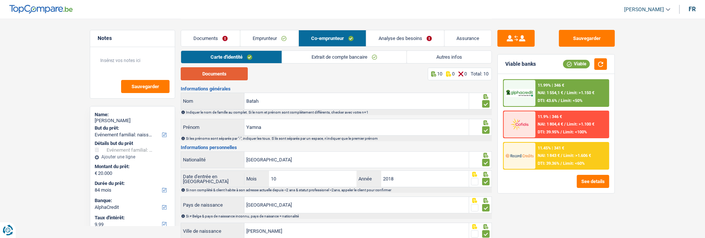
click at [228, 75] on button "Documents" at bounding box center [214, 73] width 67 height 13
click at [404, 39] on link "Analyse des besoins" at bounding box center [406, 38] width 78 height 16
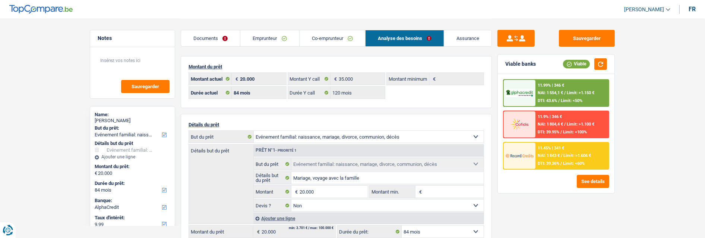
click at [343, 34] on link "Co-emprunteur" at bounding box center [333, 38] width 66 height 16
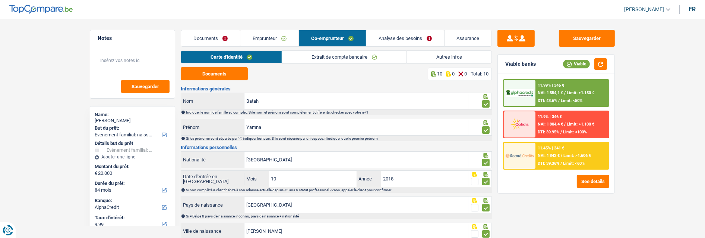
click at [230, 65] on div "Carte d'identité Extrait de compte bancaire Autres infos" at bounding box center [336, 58] width 311 height 17
click at [229, 70] on button "Documents" at bounding box center [214, 73] width 67 height 13
click at [274, 38] on link "Emprunteur" at bounding box center [269, 38] width 59 height 16
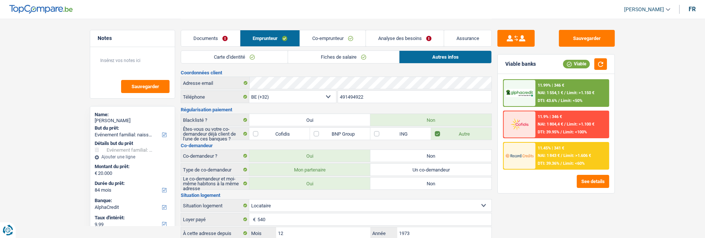
click at [328, 56] on link "Fiches de salaire" at bounding box center [343, 57] width 111 height 12
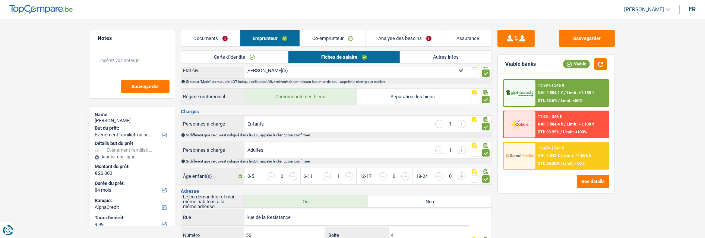
scroll to position [124, 0]
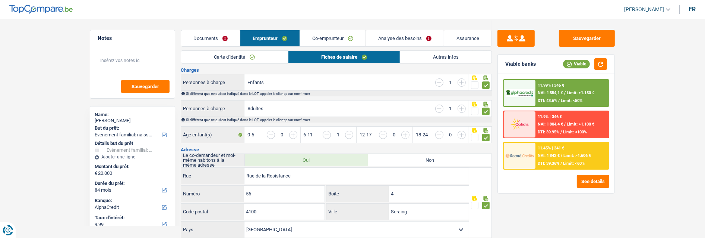
click at [424, 38] on link "Analyse des besoins" at bounding box center [405, 38] width 78 height 16
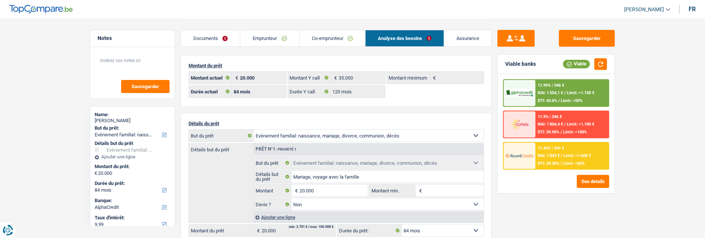
scroll to position [0, 0]
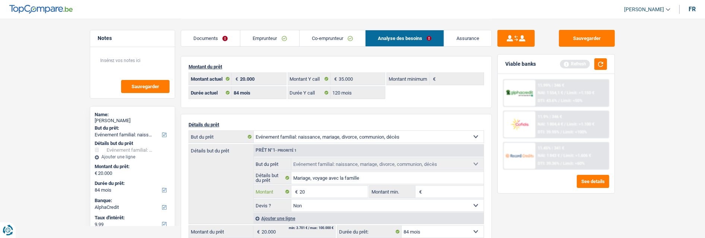
type input "2"
type input "11.000"
select select "60"
type input "11.000"
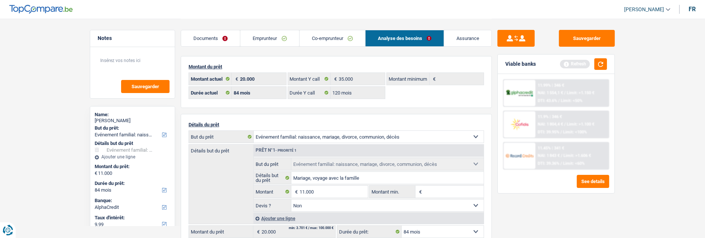
select select "60"
type input "11.000"
select select "60"
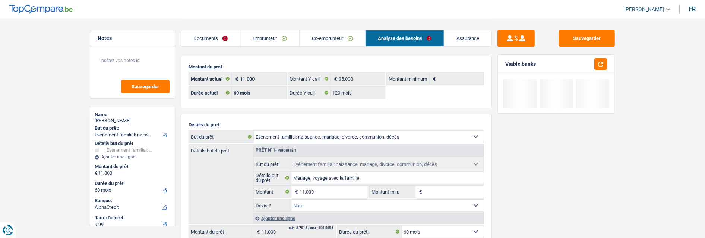
click at [529, 193] on div "Sauvegarder Viable banks" at bounding box center [556, 128] width 129 height 196
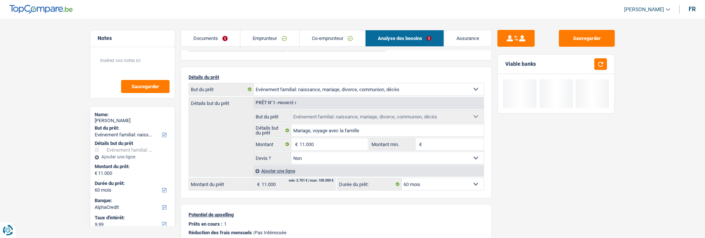
scroll to position [41, 0]
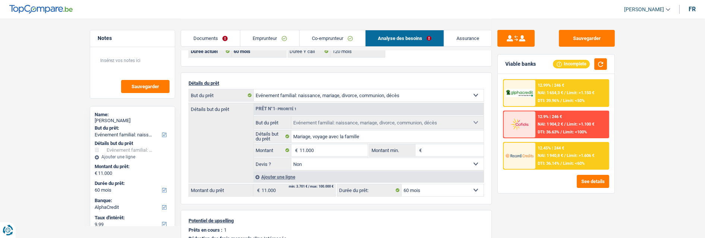
click at [560, 157] on div "12.45% | 244 € NAI: 1 940,8 € / Limit: >1.606 € DTI: 36.14% / Limit: <60%" at bounding box center [572, 155] width 73 height 26
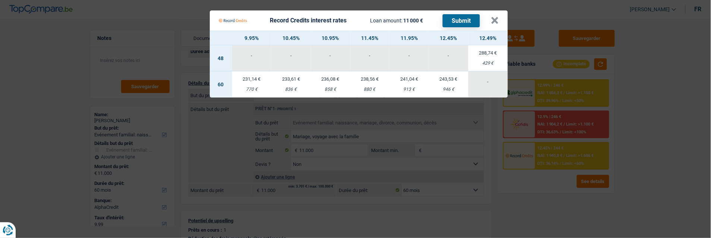
click at [247, 78] on td "231,14 € 770 €" at bounding box center [252, 84] width 40 height 26
select select "record credits"
type input "9,95"
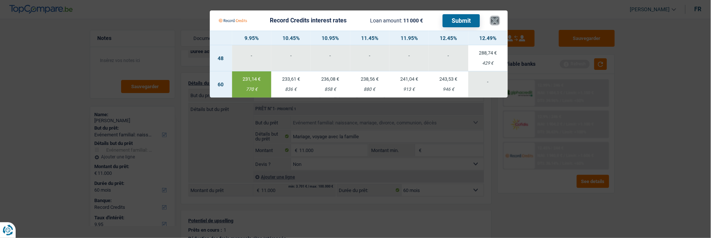
click at [497, 17] on button "×" at bounding box center [495, 20] width 8 height 7
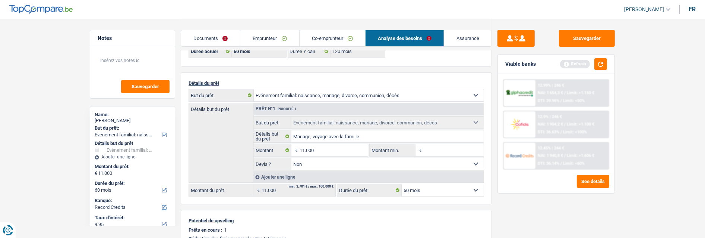
click at [195, 39] on link "Documents" at bounding box center [210, 38] width 59 height 16
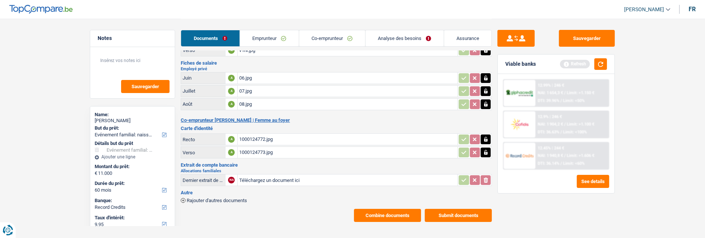
scroll to position [38, 0]
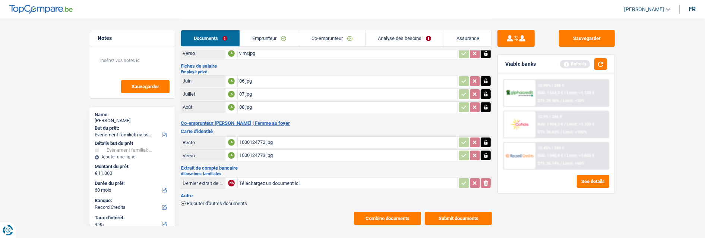
click at [416, 211] on button "Combine documents" at bounding box center [387, 217] width 67 height 13
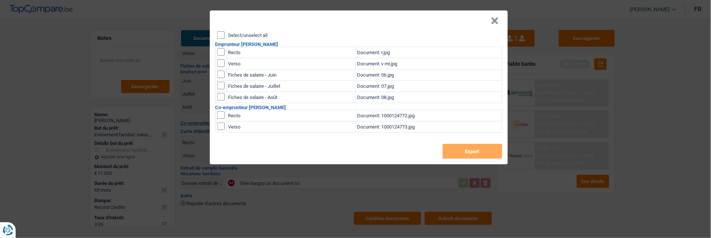
click at [221, 31] on input "Select/unselect all" at bounding box center [220, 34] width 7 height 7
checkbox input "true"
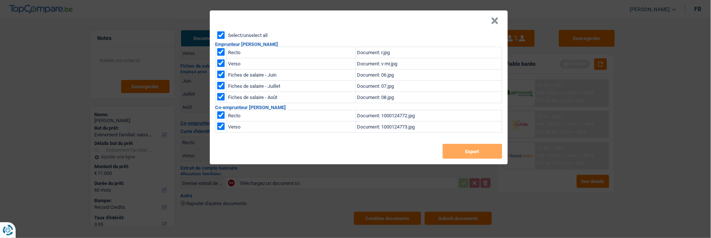
checkbox input "true"
click at [469, 148] on button "Export" at bounding box center [473, 151] width 60 height 15
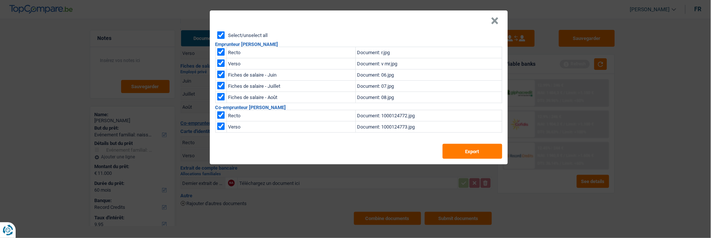
click at [499, 17] on button "×" at bounding box center [495, 20] width 8 height 7
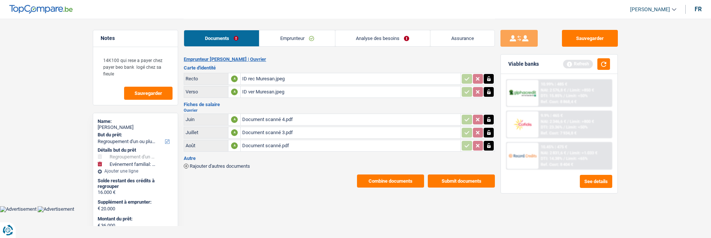
select select "refinancing"
select select "familyEvent"
select select "120"
select select "alphacredit"
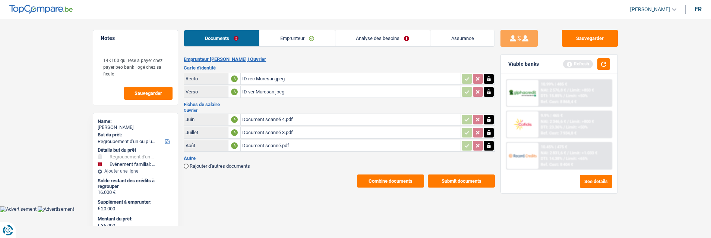
select select "120"
select select "refinancing"
select select "familyEvent"
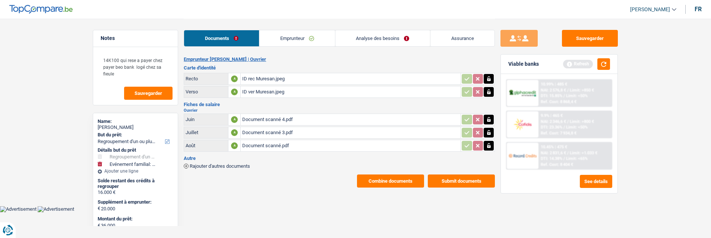
select select "120"
click at [389, 40] on link "Analyse des besoins" at bounding box center [383, 38] width 95 height 16
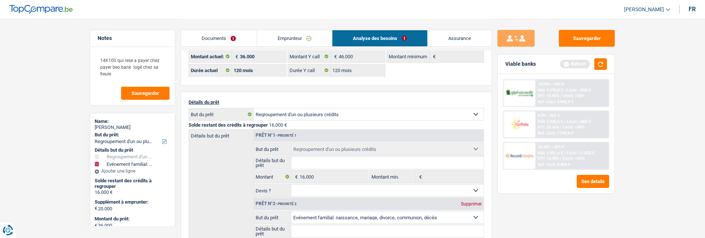
scroll to position [83, 0]
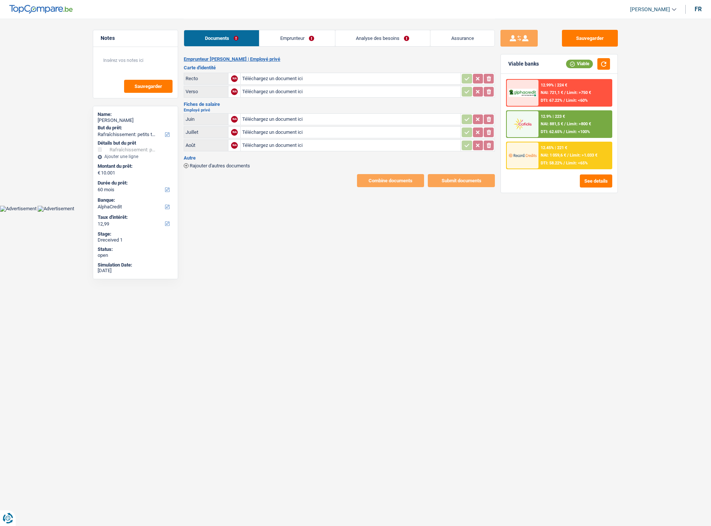
select select "houseOrGarden"
select select "60"
select select "alphacredit"
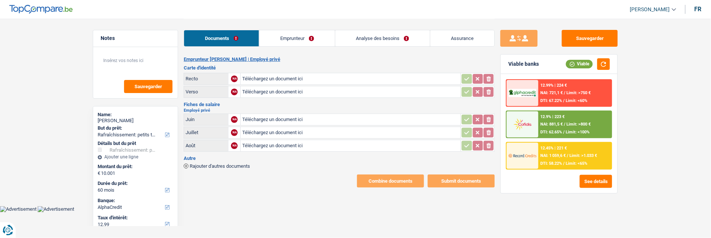
type input "C:\fakepath\ID Rec Sevrin.jpg"
type input "C:\fakepath\ID ver sevrin.jpeg"
type input "C:\fakepath\[PERSON_NAME]-juin.pdf"
type input "C:\fakepath\[PERSON_NAME]-juillet.pdf"
type input "C:\fakepath\[PERSON_NAME]-aout-.pdf"
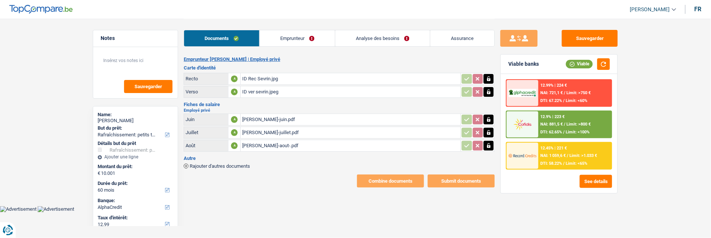
click at [219, 163] on span "Rajouter d'autres documents" at bounding box center [220, 165] width 60 height 5
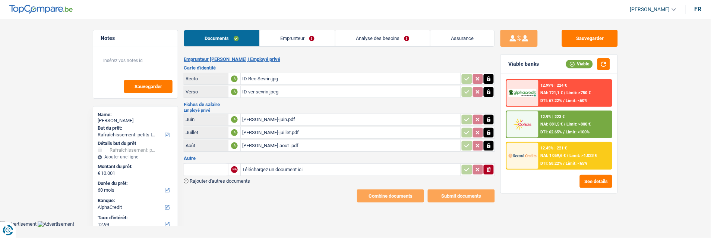
type input "C:\fakepath\mutuelle-.pdf"
click at [210, 163] on input "text" at bounding box center [206, 169] width 41 height 12
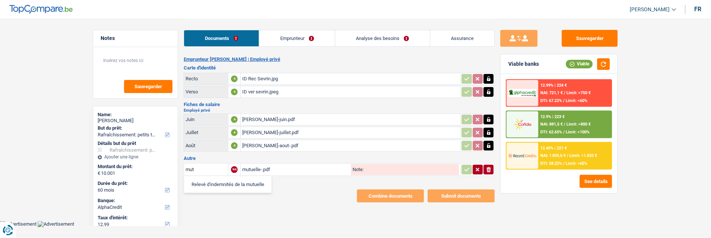
click at [217, 179] on li "Relevé d'indemnités de la mutuelle" at bounding box center [228, 183] width 80 height 9
type input "Relevé d'indemnités de la mutuelle"
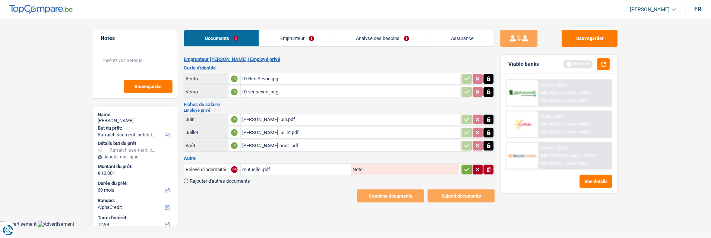
click at [468, 166] on icon "button" at bounding box center [467, 169] width 6 height 7
click at [277, 35] on link "Emprunteur" at bounding box center [297, 38] width 75 height 16
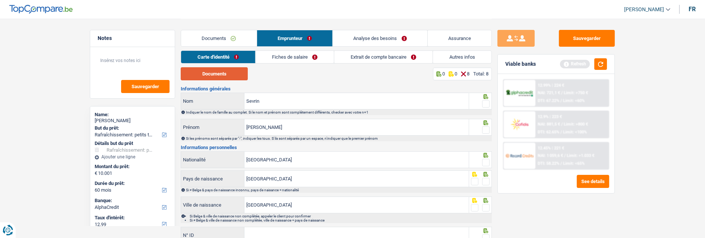
click at [240, 69] on button "Documents" at bounding box center [214, 73] width 67 height 13
click at [486, 101] on span at bounding box center [485, 103] width 7 height 7
click at [0, 0] on input "radio" at bounding box center [0, 0] width 0 height 0
click at [485, 130] on span at bounding box center [485, 129] width 7 height 7
click at [0, 0] on input "radio" at bounding box center [0, 0] width 0 height 0
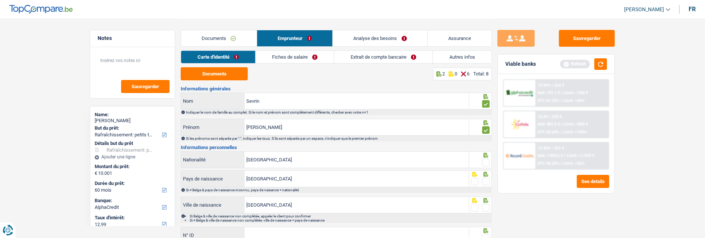
click at [483, 159] on span at bounding box center [485, 161] width 7 height 7
click at [0, 0] on input "radio" at bounding box center [0, 0] width 0 height 0
click at [487, 180] on span at bounding box center [485, 180] width 7 height 7
click at [0, 0] on input "radio" at bounding box center [0, 0] width 0 height 0
drag, startPoint x: 485, startPoint y: 204, endPoint x: 425, endPoint y: 194, distance: 61.2
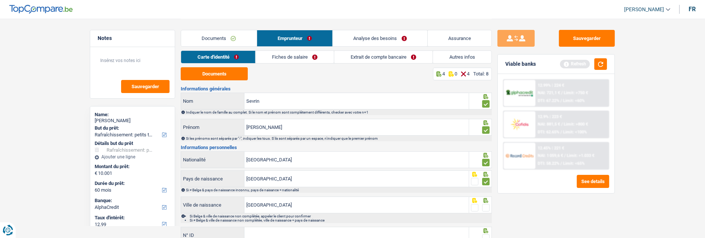
click at [485, 204] on span at bounding box center [485, 207] width 7 height 7
click at [0, 0] on input "radio" at bounding box center [0, 0] width 0 height 0
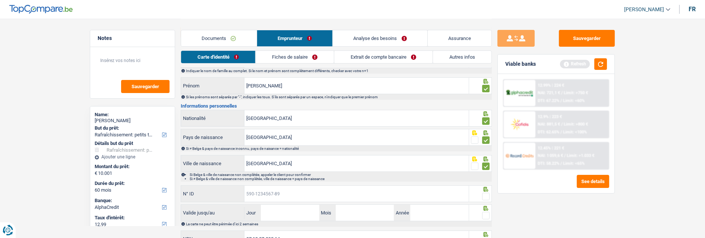
click at [292, 191] on input "N° ID" at bounding box center [357, 193] width 224 height 16
type input "595-4705007"
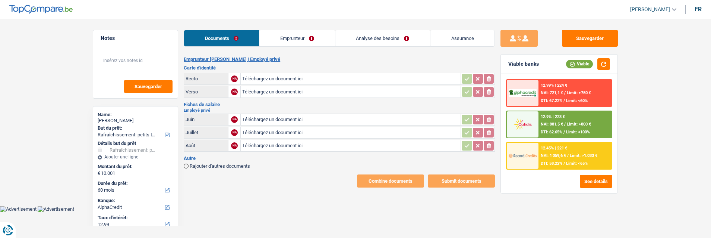
select select "houseOrGarden"
select select "60"
select select "alphacredit"
click at [301, 203] on body "Vous avez le contrôle de vos données Nous utilisons des cookies, tout comme nos…" at bounding box center [355, 106] width 711 height 212
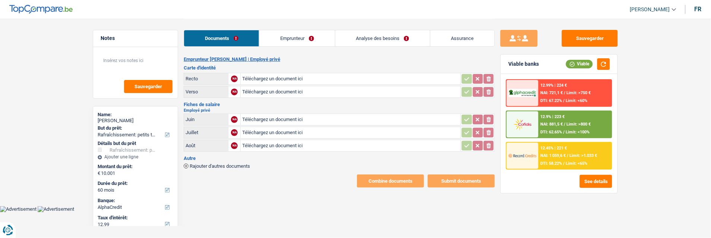
type input "C:\fakepath\ID Rec Sevrin.jpg"
type input "C:\fakepath\ID ver sevrin.jpeg"
type input "C:\fakepath\[PERSON_NAME]-juin.pdf"
type input "C:\fakepath\[PERSON_NAME]-juillet.pdf"
type input "C:\fakepath\[PERSON_NAME]-aout-.pdf"
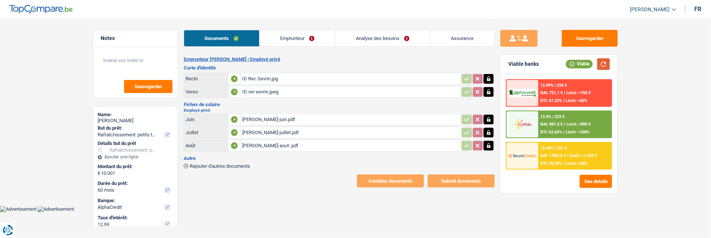
click at [603, 64] on button "button" at bounding box center [604, 64] width 13 height 12
click at [232, 155] on div "Autre Rajouter d'autres documents" at bounding box center [339, 161] width 311 height 13
click at [233, 163] on span "Rajouter d'autres documents" at bounding box center [220, 165] width 60 height 5
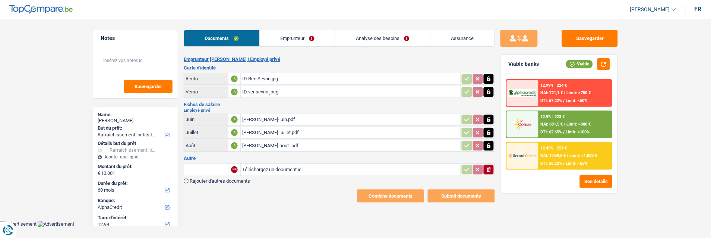
click at [211, 165] on input "text" at bounding box center [206, 169] width 41 height 12
click at [231, 182] on li "Relevé d'indemnités de la mutuelle" at bounding box center [228, 183] width 80 height 9
type input "Relevé d'indemnités de la mutuelle"
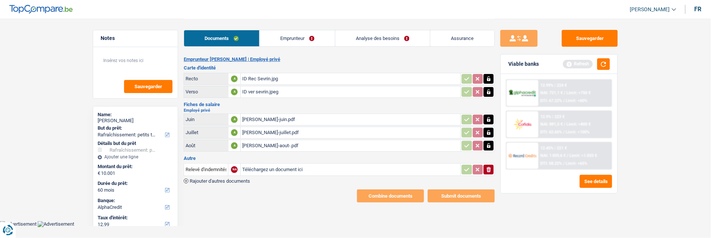
type input "C:\fakepath\mutuelle-.pdf"
click at [606, 60] on button "button" at bounding box center [604, 64] width 13 height 12
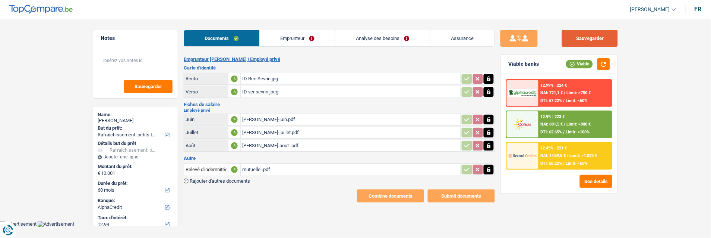
click at [604, 38] on button "Sauvegarder" at bounding box center [590, 38] width 56 height 17
click at [311, 33] on link "Emprunteur" at bounding box center [297, 38] width 75 height 16
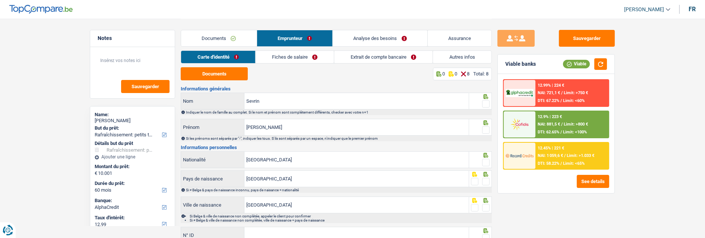
click at [569, 154] on span "Limit: >1.033 €" at bounding box center [581, 155] width 28 height 5
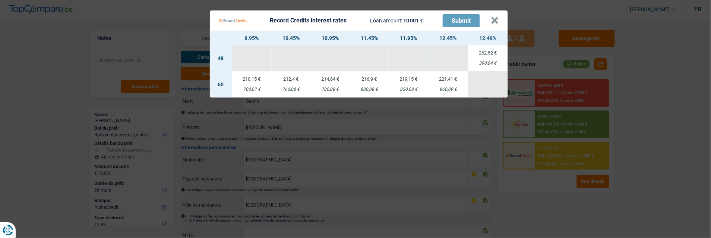
click at [329, 80] on td "214,64 € 780,08 €" at bounding box center [331, 84] width 40 height 26
select select "record credits"
type input "10,95"
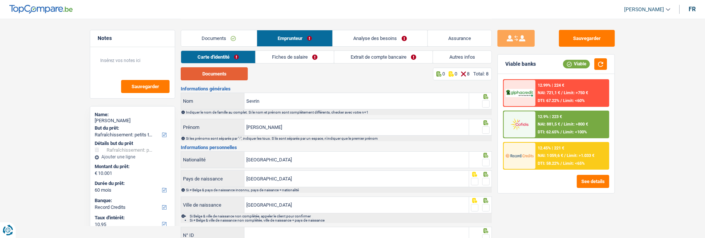
click at [220, 73] on button "Documents" at bounding box center [214, 73] width 67 height 13
click at [491, 103] on div at bounding box center [480, 100] width 23 height 17
click at [484, 101] on span at bounding box center [485, 103] width 7 height 7
click at [0, 0] on input "radio" at bounding box center [0, 0] width 0 height 0
click at [486, 126] on span at bounding box center [485, 129] width 7 height 7
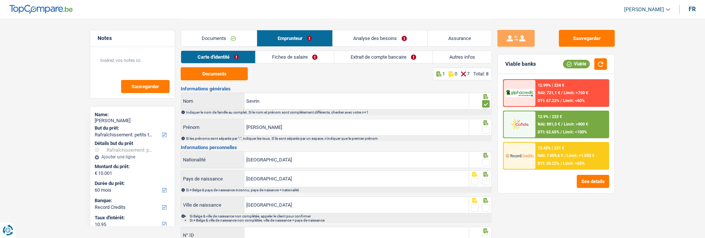
click at [0, 0] on input "radio" at bounding box center [0, 0] width 0 height 0
click at [484, 155] on icon at bounding box center [486, 155] width 5 height 5
click at [485, 163] on span at bounding box center [485, 161] width 7 height 7
click at [0, 0] on input "radio" at bounding box center [0, 0] width 0 height 0
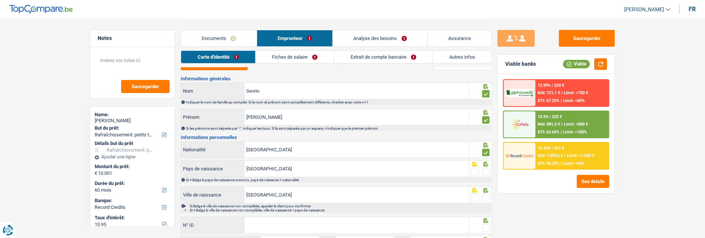
scroll to position [41, 0]
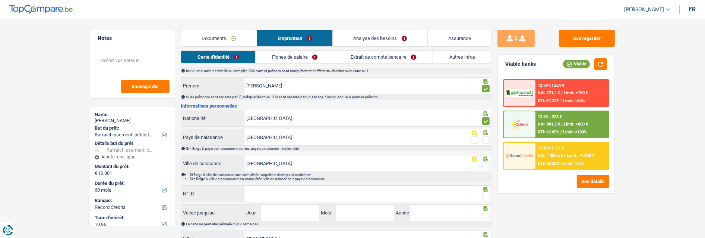
click at [485, 137] on span at bounding box center [485, 139] width 7 height 7
click at [0, 0] on input "radio" at bounding box center [0, 0] width 0 height 0
click at [488, 165] on span at bounding box center [485, 165] width 7 height 7
click at [0, 0] on input "radio" at bounding box center [0, 0] width 0 height 0
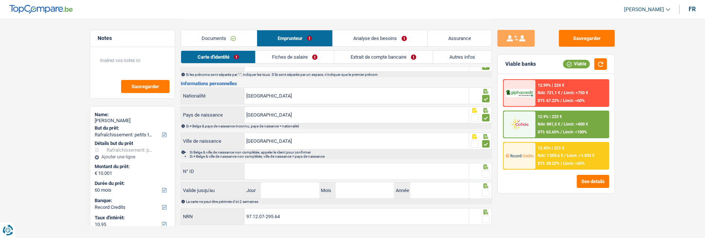
scroll to position [76, 0]
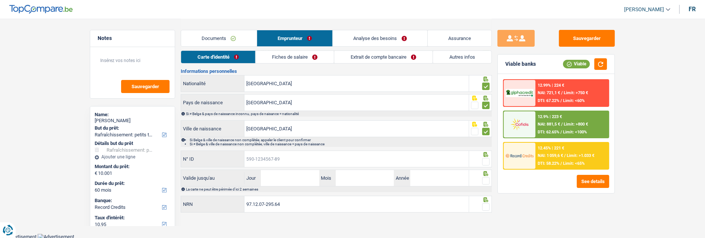
click at [398, 158] on input "N° ID" at bounding box center [357, 159] width 224 height 16
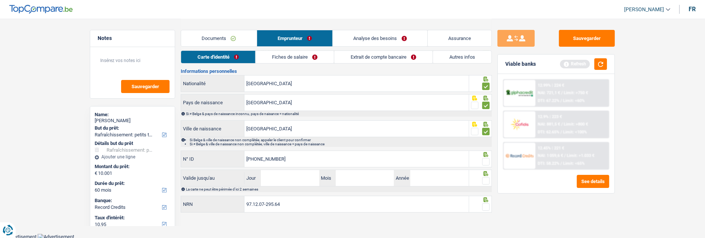
type input "595-4705007-40"
click at [488, 159] on span at bounding box center [485, 161] width 7 height 7
click at [0, 0] on input "radio" at bounding box center [0, 0] width 0 height 0
click at [309, 176] on input "Jour" at bounding box center [290, 178] width 58 height 16
type input "25"
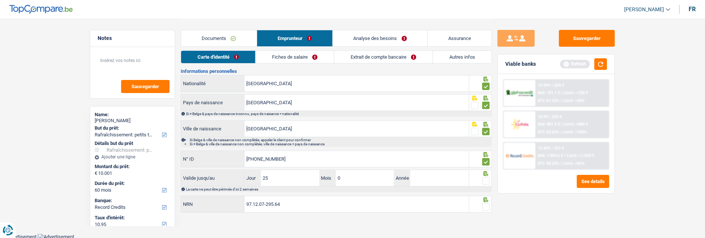
type input "08"
type input "2035"
click at [486, 178] on span at bounding box center [485, 180] width 7 height 7
click at [0, 0] on input "radio" at bounding box center [0, 0] width 0 height 0
drag, startPoint x: 484, startPoint y: 204, endPoint x: 483, endPoint y: 193, distance: 10.5
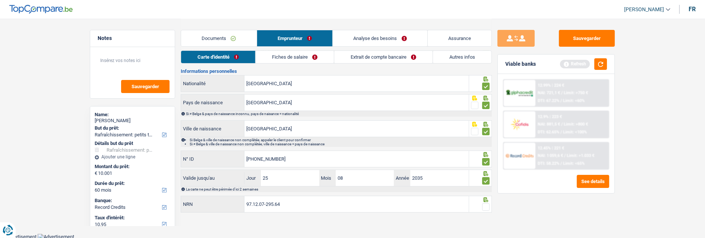
click at [484, 203] on span at bounding box center [485, 206] width 7 height 7
click at [0, 0] on input "radio" at bounding box center [0, 0] width 0 height 0
click at [305, 58] on link "Fiches de salaire" at bounding box center [295, 57] width 78 height 12
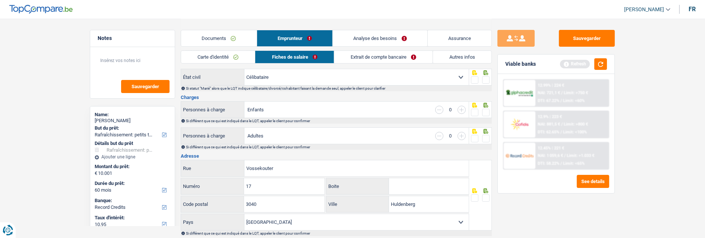
scroll to position [0, 0]
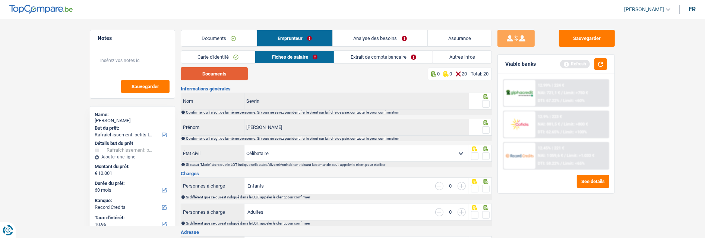
click at [232, 69] on button "Documents" at bounding box center [214, 73] width 67 height 13
click at [486, 100] on span at bounding box center [485, 103] width 7 height 7
click at [0, 0] on input "radio" at bounding box center [0, 0] width 0 height 0
click at [487, 129] on span at bounding box center [485, 129] width 7 height 7
click at [0, 0] on input "radio" at bounding box center [0, 0] width 0 height 0
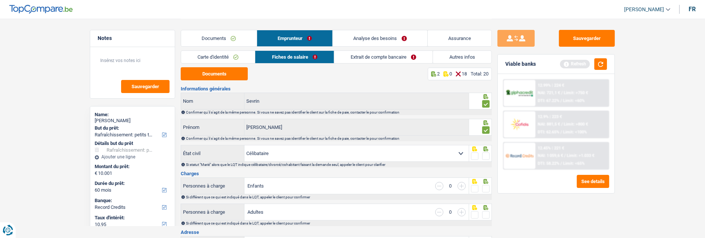
click at [485, 153] on span at bounding box center [485, 155] width 7 height 7
click at [0, 0] on input "radio" at bounding box center [0, 0] width 0 height 0
click at [486, 185] on span at bounding box center [485, 188] width 7 height 7
click at [0, 0] on input "radio" at bounding box center [0, 0] width 0 height 0
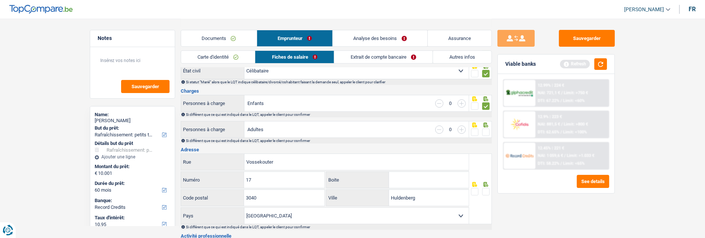
scroll to position [83, 0]
click at [488, 132] on span at bounding box center [485, 131] width 7 height 7
click at [0, 0] on input "radio" at bounding box center [0, 0] width 0 height 0
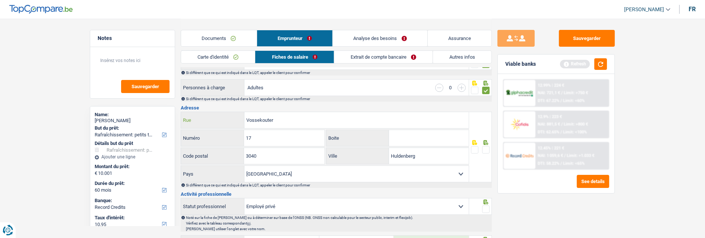
drag, startPoint x: 291, startPoint y: 121, endPoint x: 278, endPoint y: 116, distance: 13.6
click at [278, 117] on input "Vossekouter" at bounding box center [357, 120] width 224 height 16
drag, startPoint x: 281, startPoint y: 120, endPoint x: 195, endPoint y: 124, distance: 85.9
click at [195, 124] on div "Vossekouter Rue" at bounding box center [325, 120] width 288 height 16
type input "horenberg"
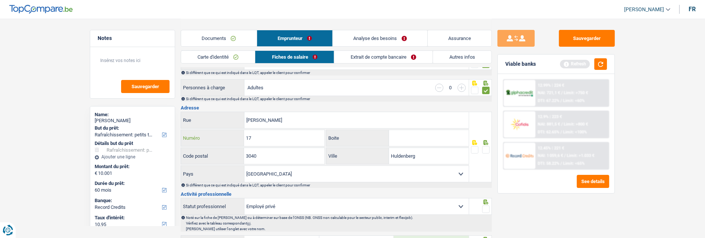
drag, startPoint x: 270, startPoint y: 139, endPoint x: 186, endPoint y: 139, distance: 83.1
click at [186, 139] on div "17 Numéro" at bounding box center [253, 138] width 144 height 16
type input "13"
click at [415, 141] on input "Boite" at bounding box center [429, 138] width 80 height 16
type input "A"
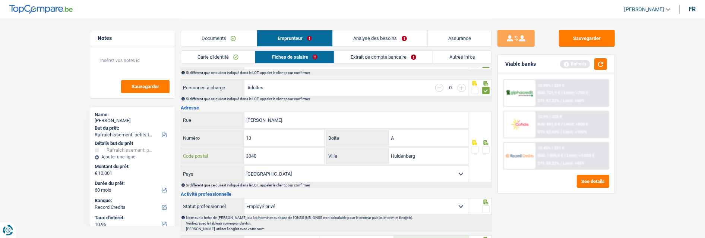
click at [292, 156] on input "3040" at bounding box center [284, 156] width 80 height 16
type input "3090"
drag, startPoint x: 439, startPoint y: 156, endPoint x: 310, endPoint y: 161, distance: 129.1
click at [310, 161] on div "3090 Code postal Huldenberg Ville" at bounding box center [325, 156] width 289 height 18
type input "Overijse"
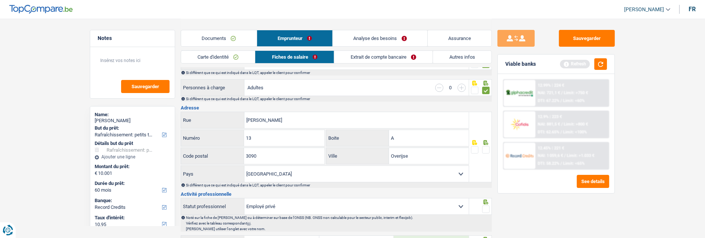
click at [484, 146] on span at bounding box center [485, 149] width 7 height 7
click at [0, 0] on input "radio" at bounding box center [0, 0] width 0 height 0
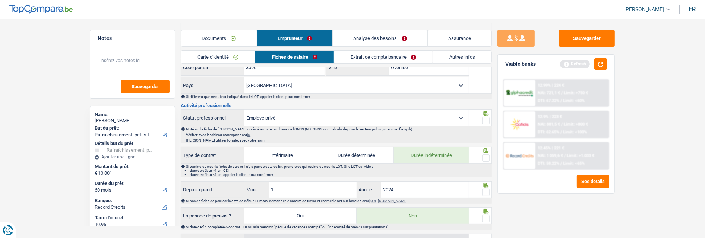
scroll to position [248, 0]
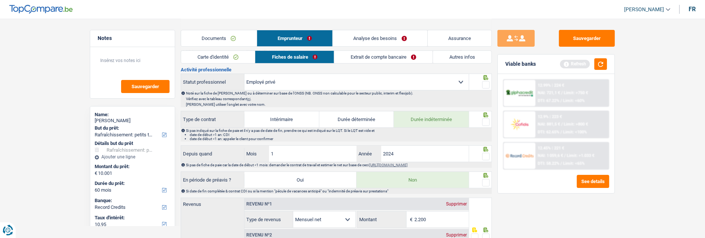
click at [485, 84] on span at bounding box center [485, 84] width 7 height 7
click at [0, 0] on input "radio" at bounding box center [0, 0] width 0 height 0
click at [489, 123] on span at bounding box center [485, 121] width 7 height 7
click at [0, 0] on input "radio" at bounding box center [0, 0] width 0 height 0
click at [487, 155] on span at bounding box center [485, 156] width 7 height 7
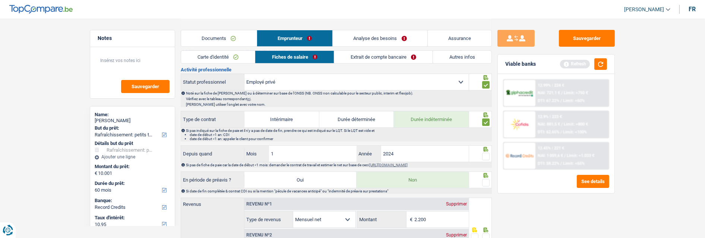
click at [0, 0] on input "radio" at bounding box center [0, 0] width 0 height 0
click at [488, 183] on span at bounding box center [485, 182] width 7 height 7
click at [0, 0] on input "radio" at bounding box center [0, 0] width 0 height 0
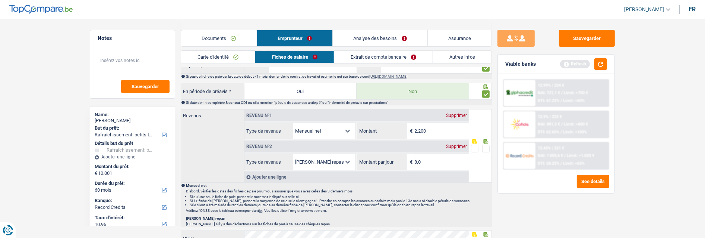
scroll to position [373, 0]
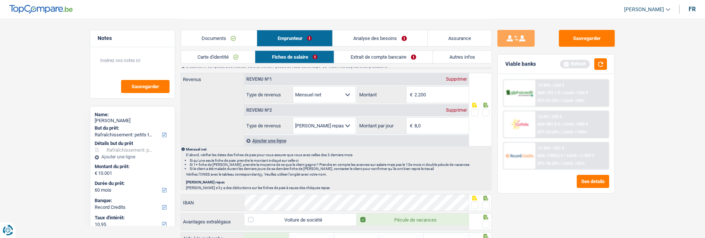
click at [485, 204] on span at bounding box center [485, 204] width 7 height 7
click at [0, 0] on input "radio" at bounding box center [0, 0] width 0 height 0
click at [485, 221] on span at bounding box center [485, 223] width 7 height 7
click at [0, 0] on input "radio" at bounding box center [0, 0] width 0 height 0
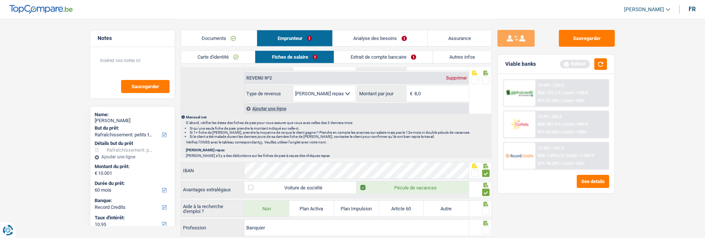
scroll to position [497, 0]
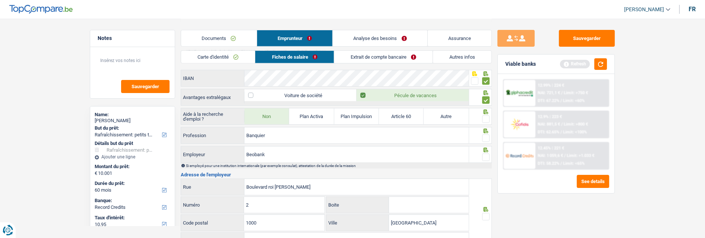
click at [485, 116] on span at bounding box center [485, 118] width 7 height 7
click at [0, 0] on input "radio" at bounding box center [0, 0] width 0 height 0
click at [486, 136] on span at bounding box center [485, 137] width 7 height 7
click at [0, 0] on input "radio" at bounding box center [0, 0] width 0 height 0
click at [485, 157] on span at bounding box center [485, 156] width 7 height 7
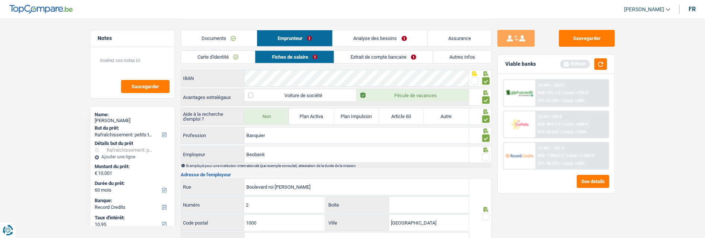
click at [0, 0] on input "radio" at bounding box center [0, 0] width 0 height 0
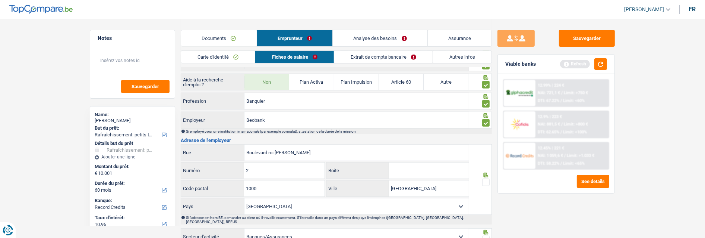
scroll to position [580, 0]
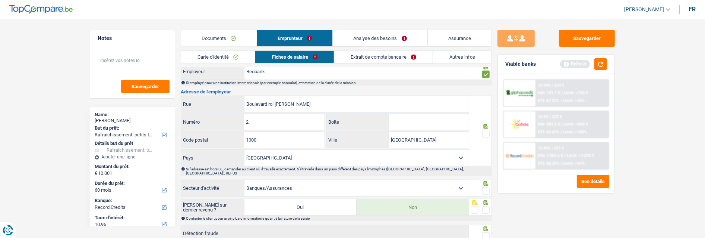
click at [487, 132] on span at bounding box center [485, 133] width 7 height 7
click at [0, 0] on input "radio" at bounding box center [0, 0] width 0 height 0
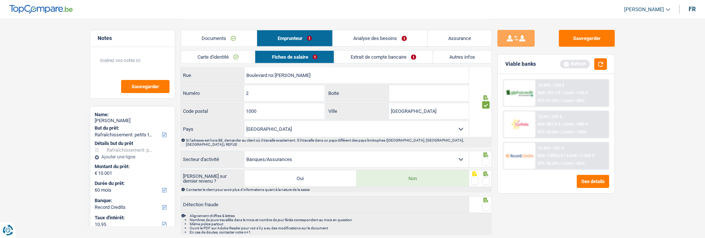
scroll to position [621, 0]
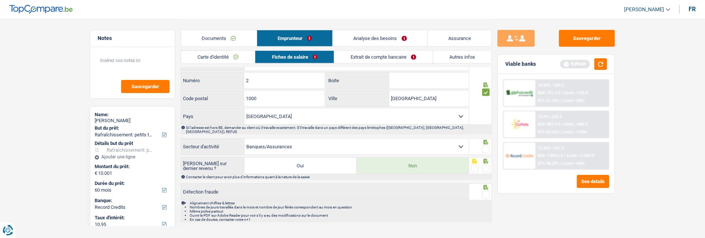
click at [487, 145] on span at bounding box center [485, 148] width 7 height 7
click at [0, 0] on input "radio" at bounding box center [0, 0] width 0 height 0
click at [486, 164] on span at bounding box center [485, 167] width 7 height 7
click at [0, 0] on input "radio" at bounding box center [0, 0] width 0 height 0
click at [487, 191] on span at bounding box center [485, 194] width 7 height 7
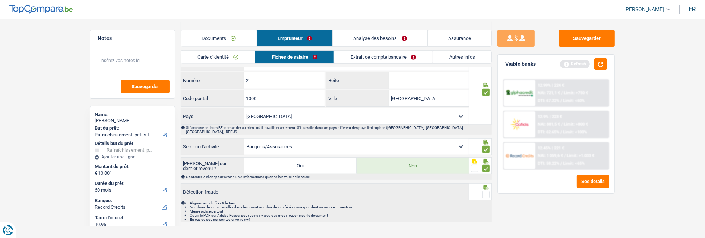
click at [0, 0] on input "radio" at bounding box center [0, 0] width 0 height 0
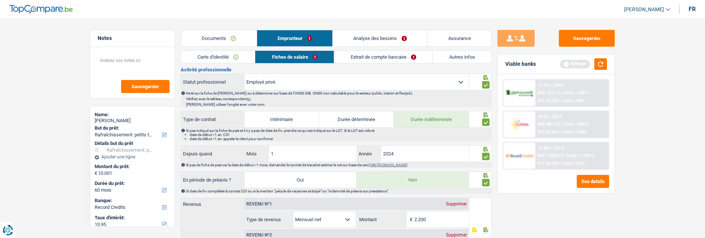
scroll to position [331, 0]
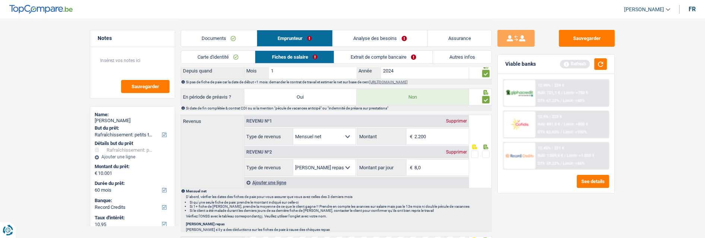
click at [376, 54] on link "Extrait de compte bancaire" at bounding box center [383, 57] width 98 height 12
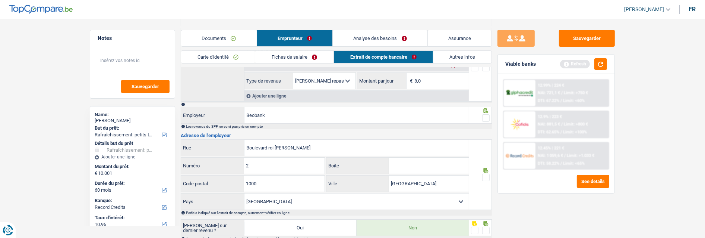
scroll to position [0, 0]
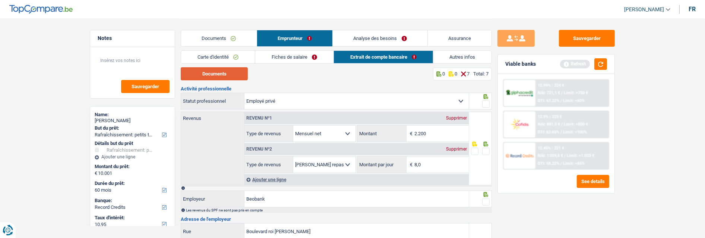
click at [234, 73] on button "Documents" at bounding box center [214, 73] width 67 height 13
click at [276, 177] on div "Ajouter une ligne" at bounding box center [357, 179] width 224 height 11
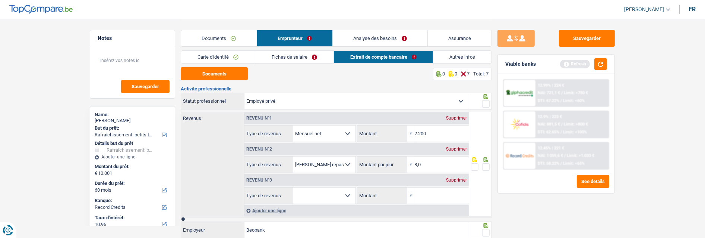
click at [339, 195] on select "Allocation d'handicap Allocations chômage Allocations familiales Chèques repas …" at bounding box center [324, 195] width 62 height 16
select select "mutualityIndemnity"
click at [293, 187] on select "Allocation d'handicap Allocations chômage Allocations familiales Chèques repas …" at bounding box center [324, 195] width 62 height 16
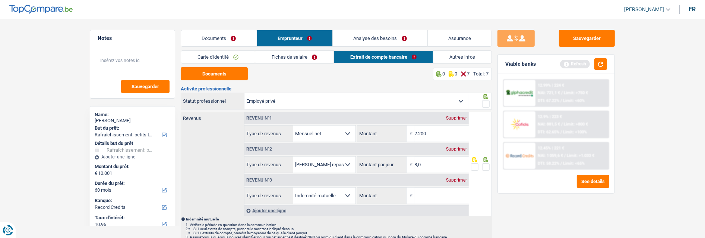
click at [441, 196] on input "Montant" at bounding box center [442, 195] width 54 height 16
click at [424, 195] on input "Montant" at bounding box center [442, 195] width 54 height 16
type input "1.707"
click at [482, 101] on span at bounding box center [485, 103] width 7 height 7
click at [0, 0] on input "radio" at bounding box center [0, 0] width 0 height 0
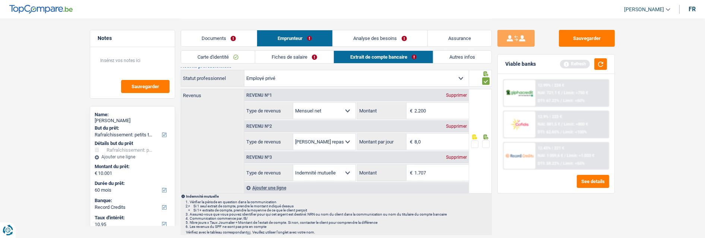
scroll to position [83, 0]
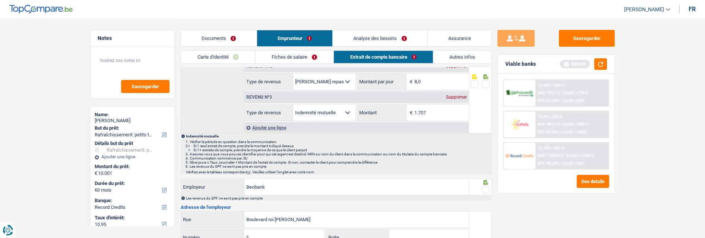
click at [489, 188] on span at bounding box center [485, 189] width 7 height 7
click at [0, 0] on input "radio" at bounding box center [0, 0] width 0 height 0
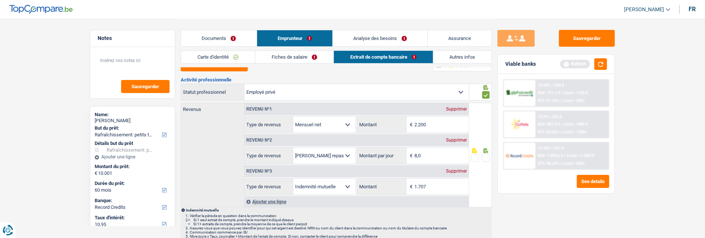
scroll to position [0, 0]
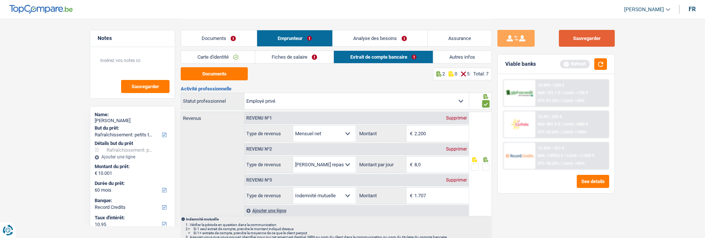
click at [591, 38] on button "Sauvegarder" at bounding box center [587, 38] width 56 height 17
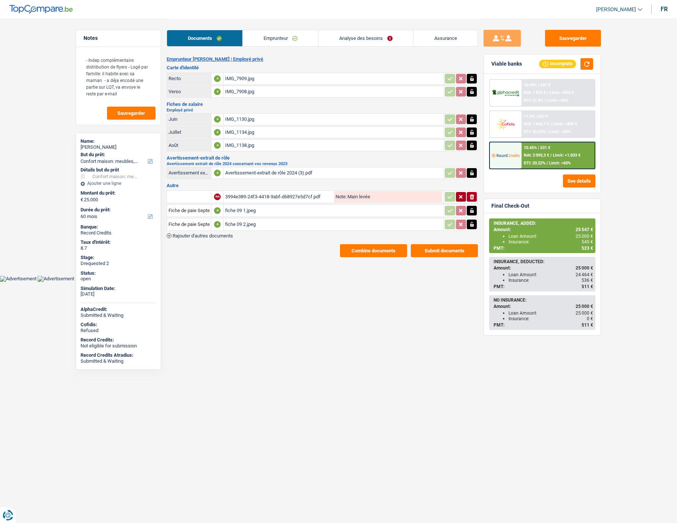
select select "household"
select select "60"
click at [232, 219] on div "fiche 09 2.jpeg" at bounding box center [333, 224] width 217 height 11
click at [246, 205] on div "fiche 09 1.jpeg" at bounding box center [333, 210] width 217 height 11
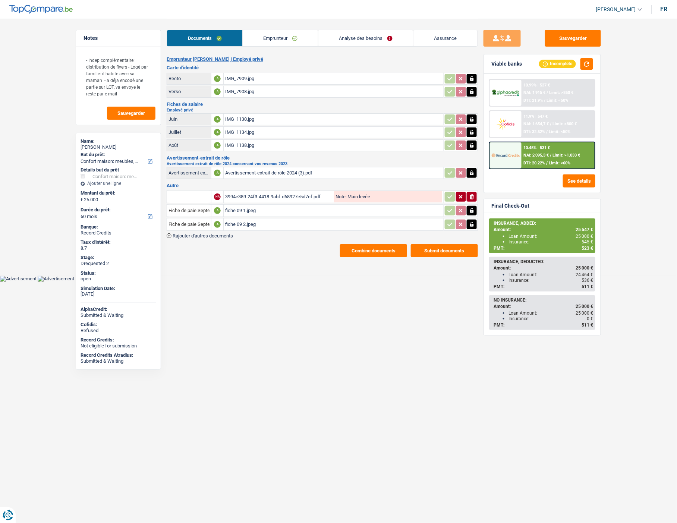
click at [265, 35] on link "Emprunteur" at bounding box center [280, 38] width 75 height 16
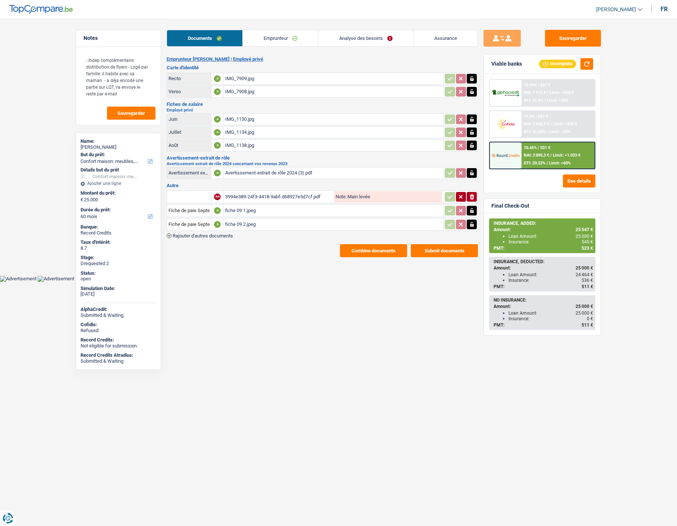
select select "household"
select select "60"
click at [282, 39] on link "Emprunteur" at bounding box center [280, 38] width 75 height 16
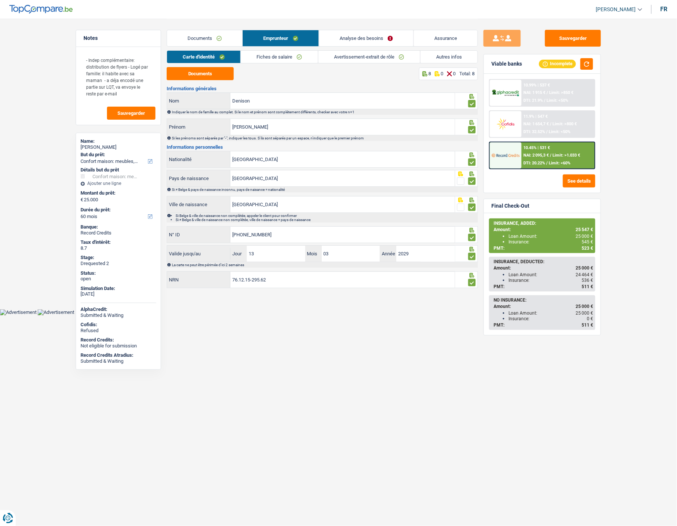
click at [339, 38] on link "Analyse des besoins" at bounding box center [366, 38] width 94 height 16
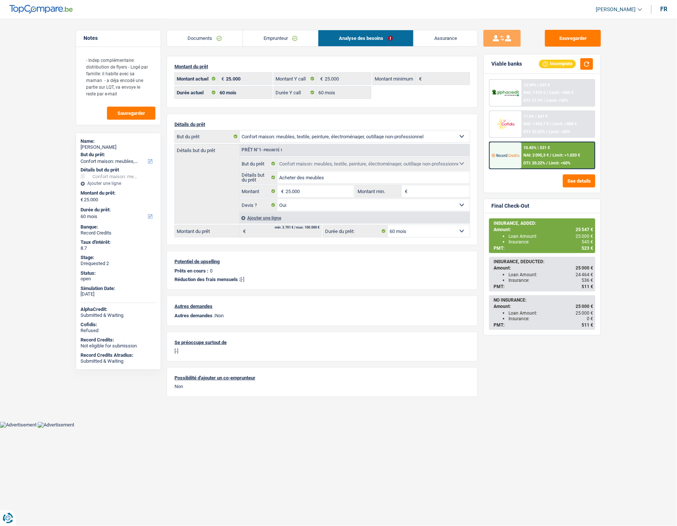
click at [274, 44] on link "Emprunteur" at bounding box center [280, 38] width 75 height 16
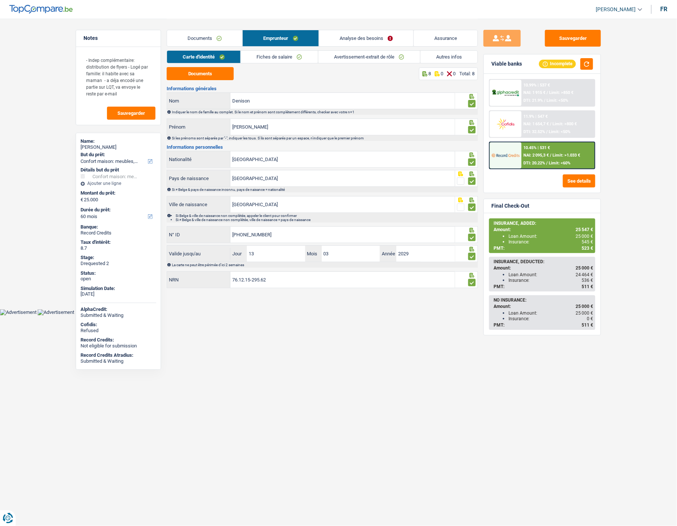
click at [199, 40] on link "Documents" at bounding box center [204, 38] width 75 height 16
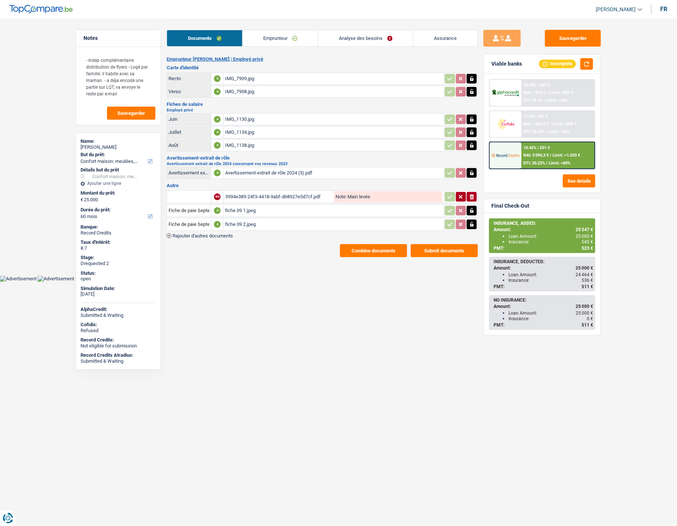
click at [233, 114] on div "IMG_1130.jpg" at bounding box center [333, 119] width 217 height 11
click at [238, 127] on div "IMG_1134.jpg" at bounding box center [333, 132] width 217 height 11
click at [243, 140] on div "IMG_1138.jpg" at bounding box center [333, 145] width 217 height 11
click at [243, 191] on div "3994e389-24f3-4418-9abf-d68927e5d7cf.pdf" at bounding box center [278, 196] width 107 height 11
click at [246, 205] on div "fiche 09 1.jpeg" at bounding box center [333, 210] width 217 height 11
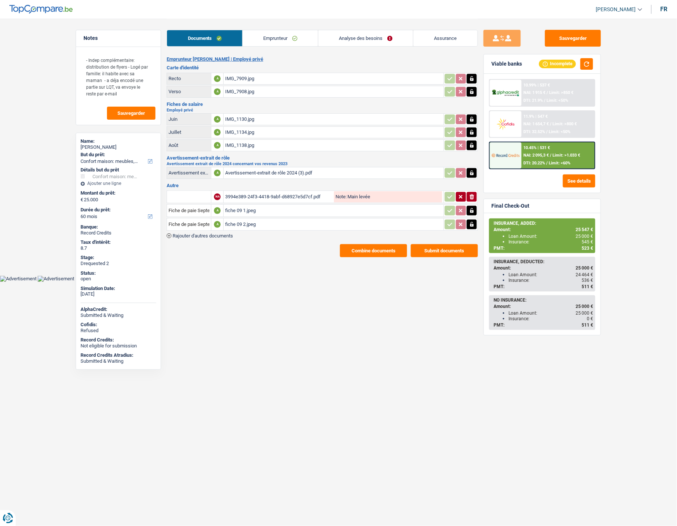
click at [250, 219] on div "fiche 09 2.jpeg" at bounding box center [333, 224] width 217 height 11
click at [235, 73] on div "IMG_7909.jpg" at bounding box center [333, 78] width 217 height 11
click at [232, 86] on div "IMG_7908.jpg" at bounding box center [333, 91] width 217 height 11
click at [282, 45] on link "Emprunteur" at bounding box center [280, 38] width 75 height 16
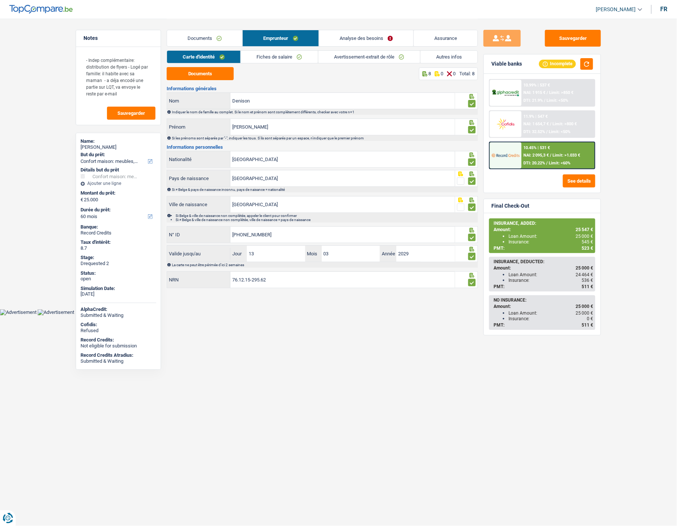
click at [347, 57] on link "Avertissement-extrait de rôle" at bounding box center [369, 57] width 102 height 12
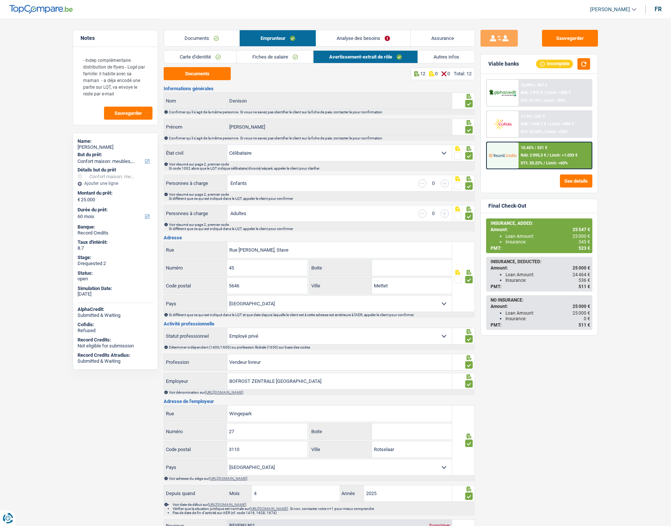
click at [341, 37] on link "Analyse des besoins" at bounding box center [363, 38] width 94 height 16
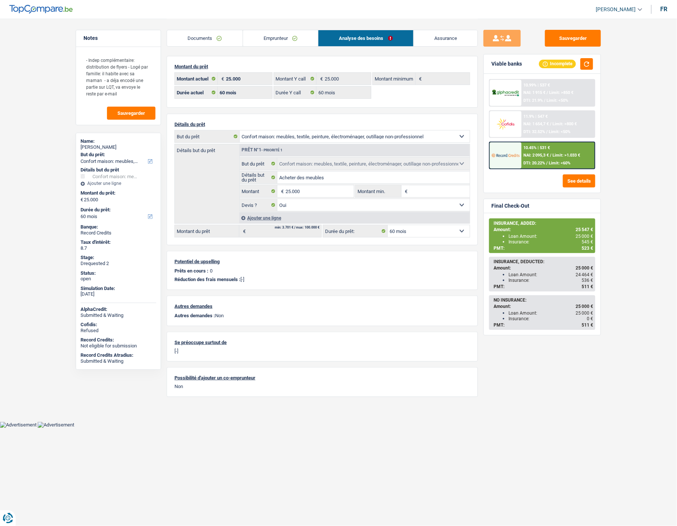
click at [277, 39] on link "Emprunteur" at bounding box center [280, 38] width 75 height 16
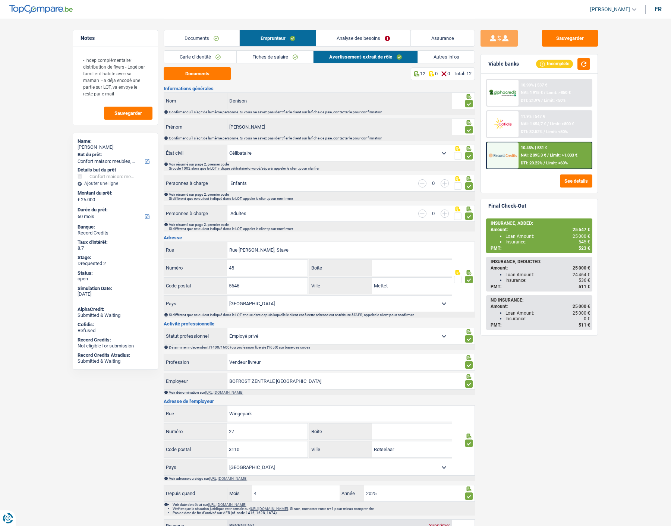
click at [342, 41] on link "Analyse des besoins" at bounding box center [363, 38] width 94 height 16
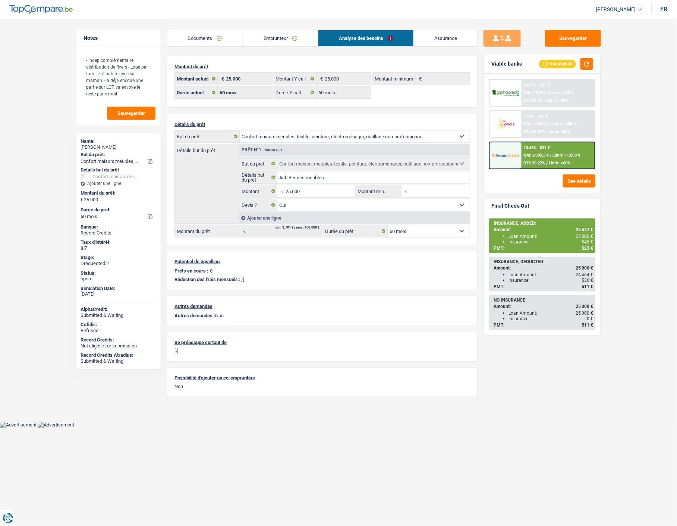
click at [277, 39] on link "Emprunteur" at bounding box center [280, 38] width 75 height 16
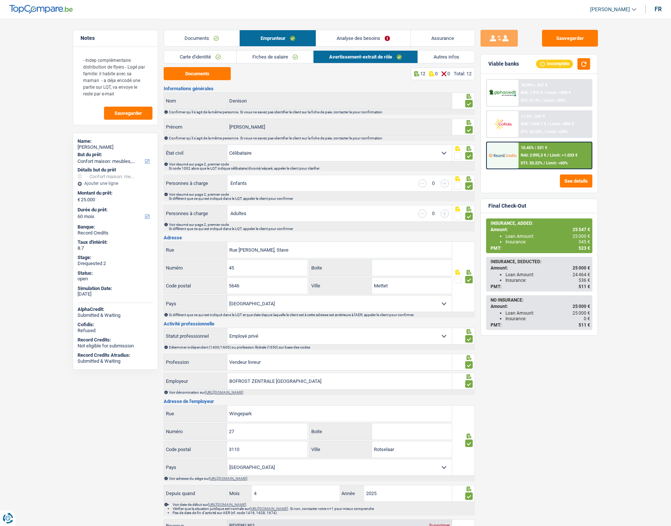
drag, startPoint x: 196, startPoint y: 34, endPoint x: 233, endPoint y: 53, distance: 41.5
click at [196, 34] on link "Documents" at bounding box center [201, 38] width 75 height 16
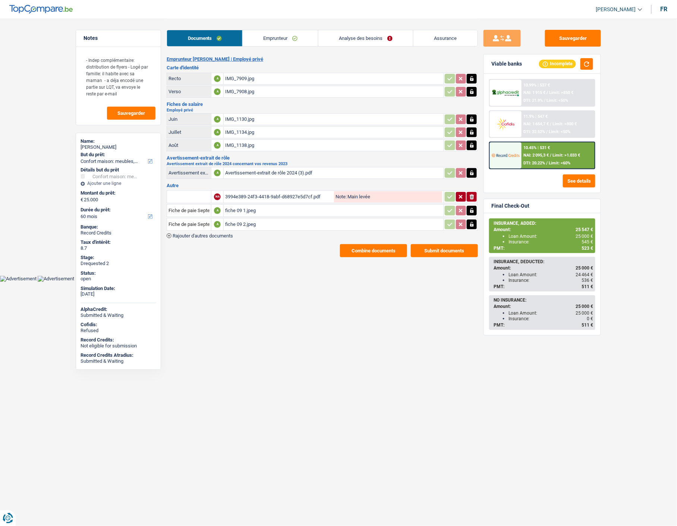
click at [254, 168] on div "Avertissement-extrait de rôle 2024 (3).pdf" at bounding box center [333, 172] width 217 height 11
drag, startPoint x: 423, startPoint y: 34, endPoint x: 434, endPoint y: 36, distance: 11.1
click at [424, 34] on link "Assurance" at bounding box center [446, 38] width 64 height 16
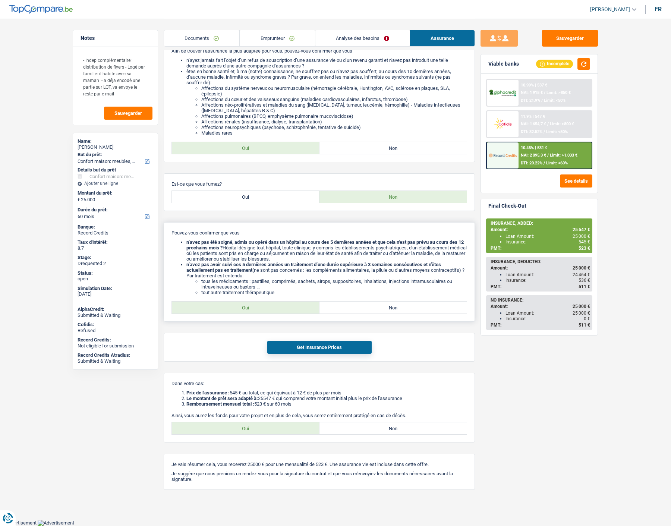
scroll to position [89, 0]
drag, startPoint x: 231, startPoint y: 394, endPoint x: 240, endPoint y: 396, distance: 9.0
click at [240, 396] on li "Prix de l'assurance : 545 € au total, ce qui équivaut à 12 € de plus par mois" at bounding box center [326, 393] width 281 height 6
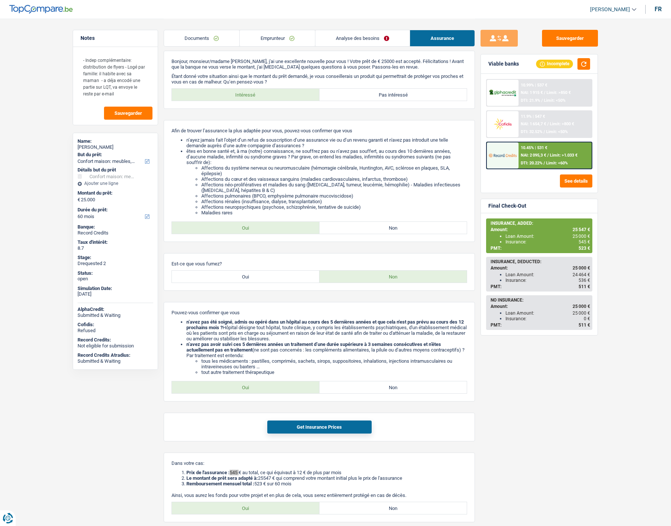
scroll to position [0, 0]
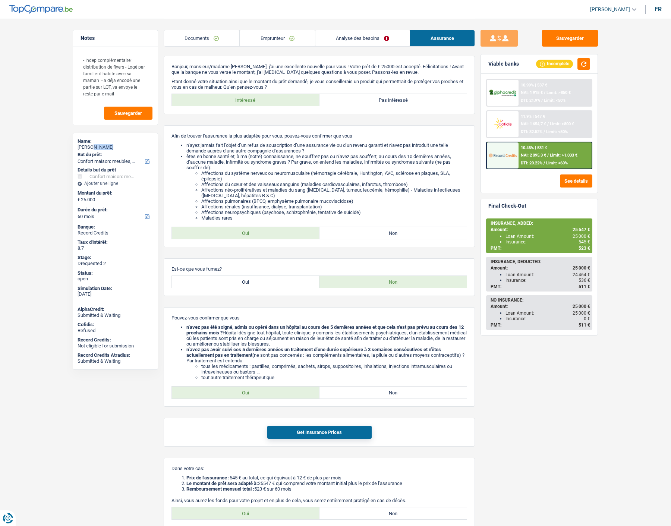
drag, startPoint x: 95, startPoint y: 148, endPoint x: 91, endPoint y: 147, distance: 3.7
click at [91, 147] on div "[PERSON_NAME]" at bounding box center [116, 147] width 76 height 6
copy div "Denison"
click at [281, 40] on link "Emprunteur" at bounding box center [277, 38] width 75 height 16
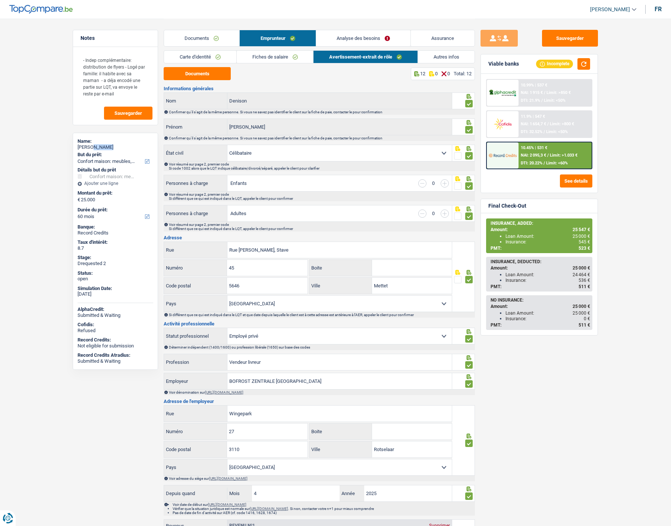
click at [352, 37] on link "Analyse des besoins" at bounding box center [363, 38] width 94 height 16
